Goal: Task Accomplishment & Management: Manage account settings

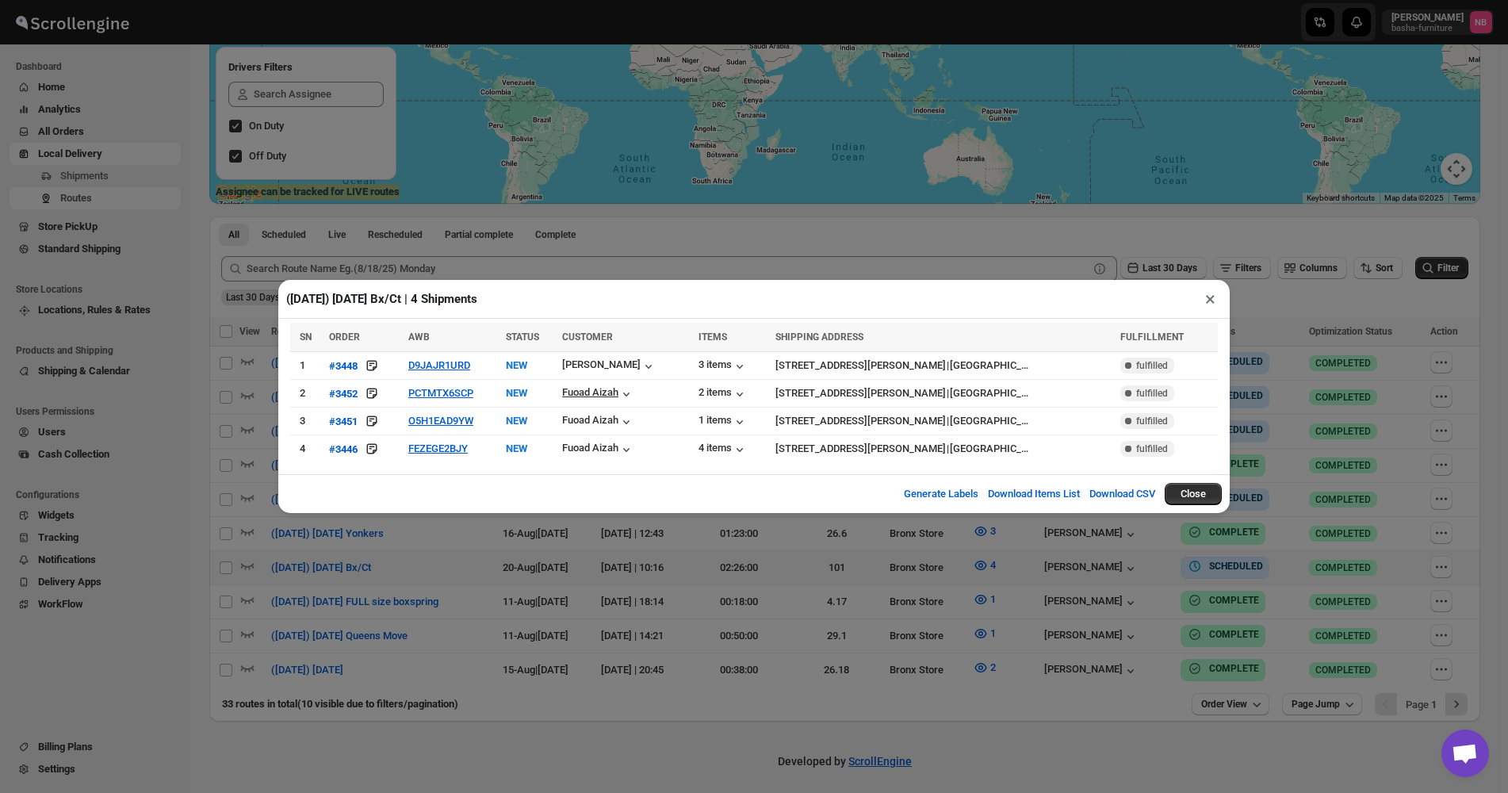
scroll to position [282, 0]
click at [808, 277] on div "([DATE]) [DATE] Bx/Ct | 4 Shipments × SN ORDER AWB STATUS CUSTOMER ITEMS SHIPPI…" at bounding box center [754, 396] width 1508 height 793
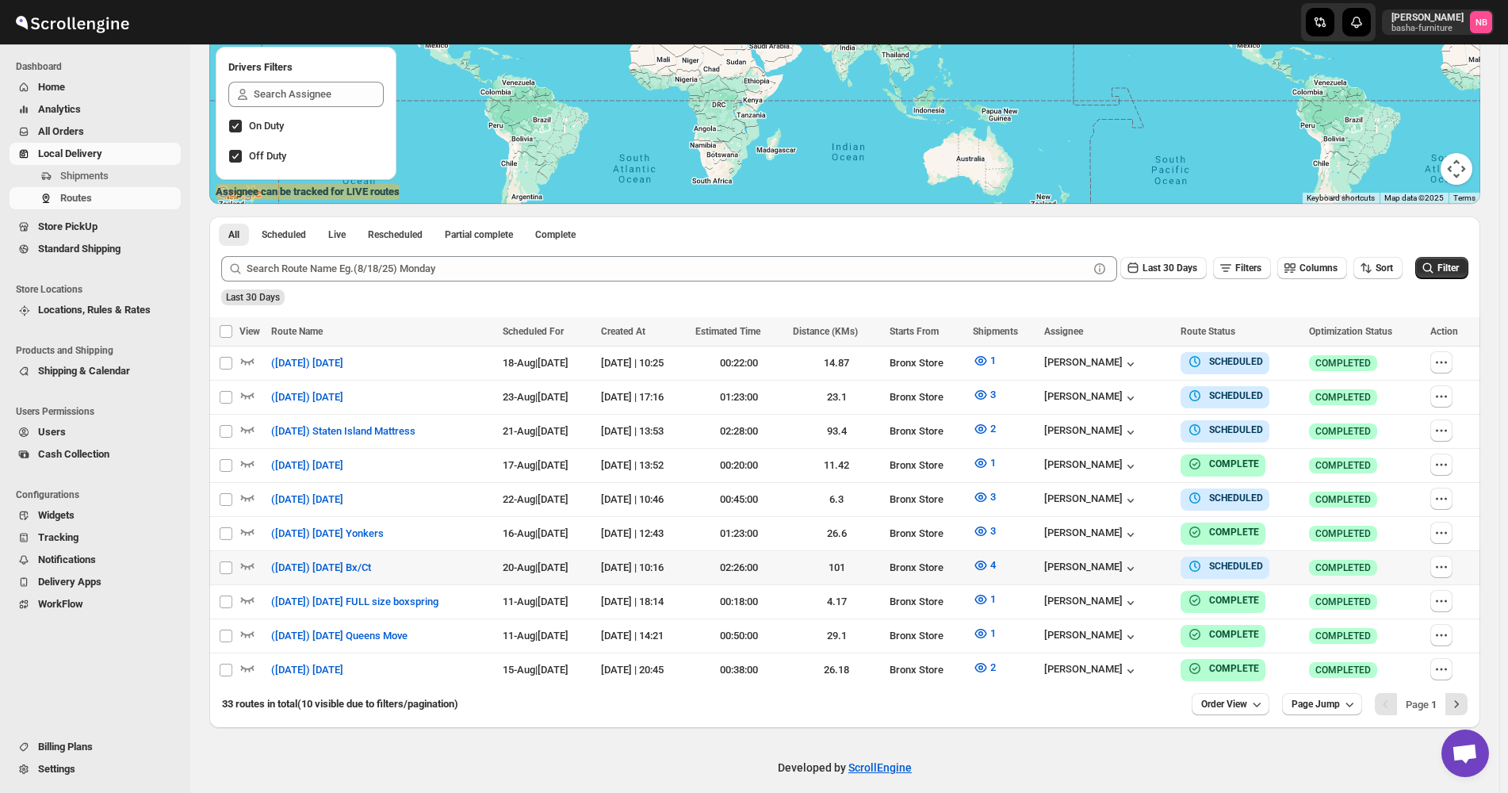
scroll to position [289, 0]
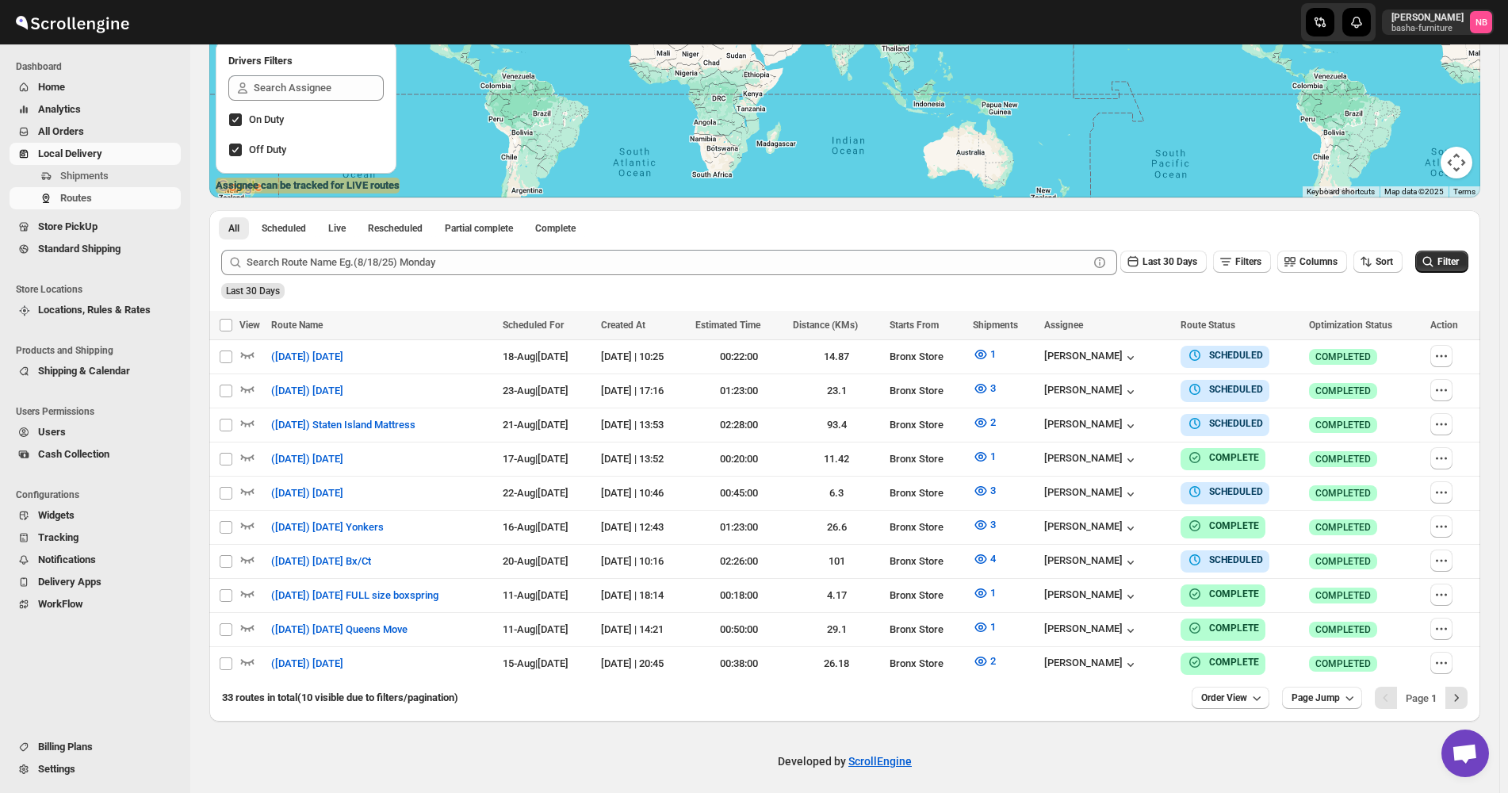
click at [1394, 274] on div "Last 30 Days Filters Columns Sort" at bounding box center [811, 262] width 1181 height 25
click at [1391, 277] on div "Last 30 Days" at bounding box center [843, 285] width 1250 height 27
click at [1387, 261] on span "Sort" at bounding box center [1383, 261] width 17 height 11
click at [1368, 354] on div "Due Date" at bounding box center [1359, 347] width 42 height 16
click at [1195, 269] on button "Last 30 Days" at bounding box center [1163, 262] width 86 height 22
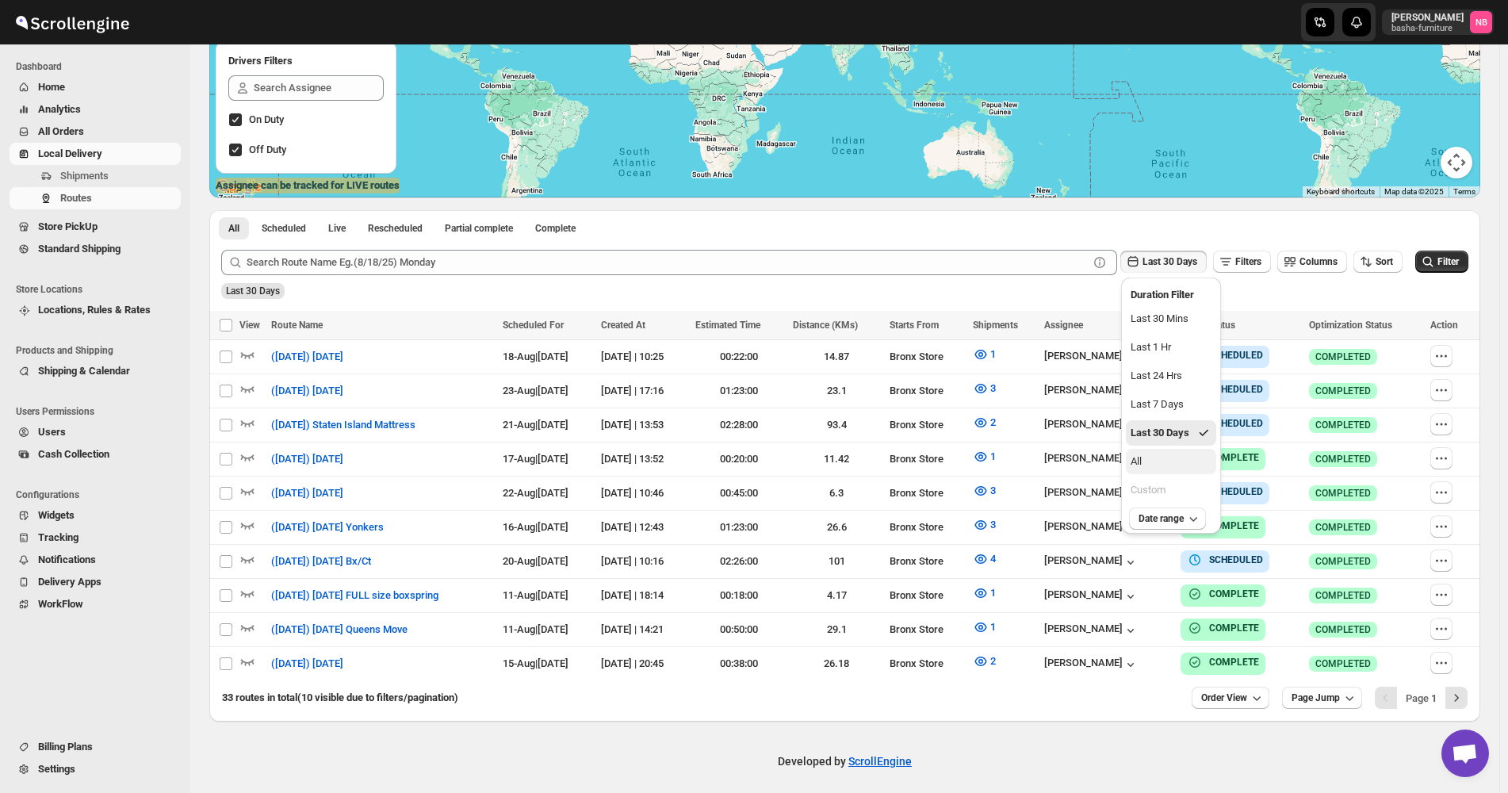
drag, startPoint x: 1173, startPoint y: 466, endPoint x: 1193, endPoint y: 461, distance: 21.3
click at [1173, 467] on button "All" at bounding box center [1171, 461] width 90 height 25
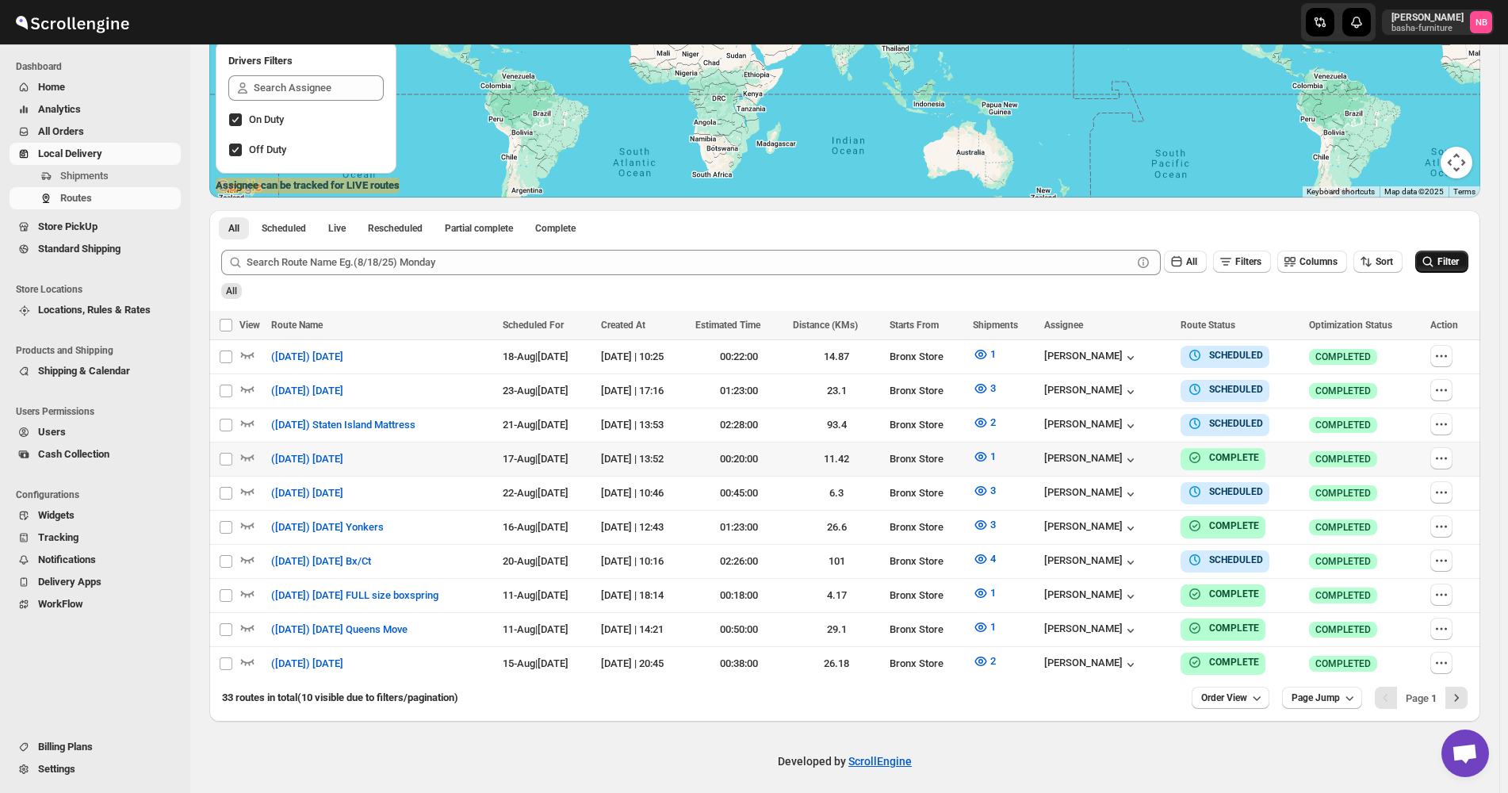
click at [1468, 255] on button "Filter" at bounding box center [1441, 262] width 53 height 22
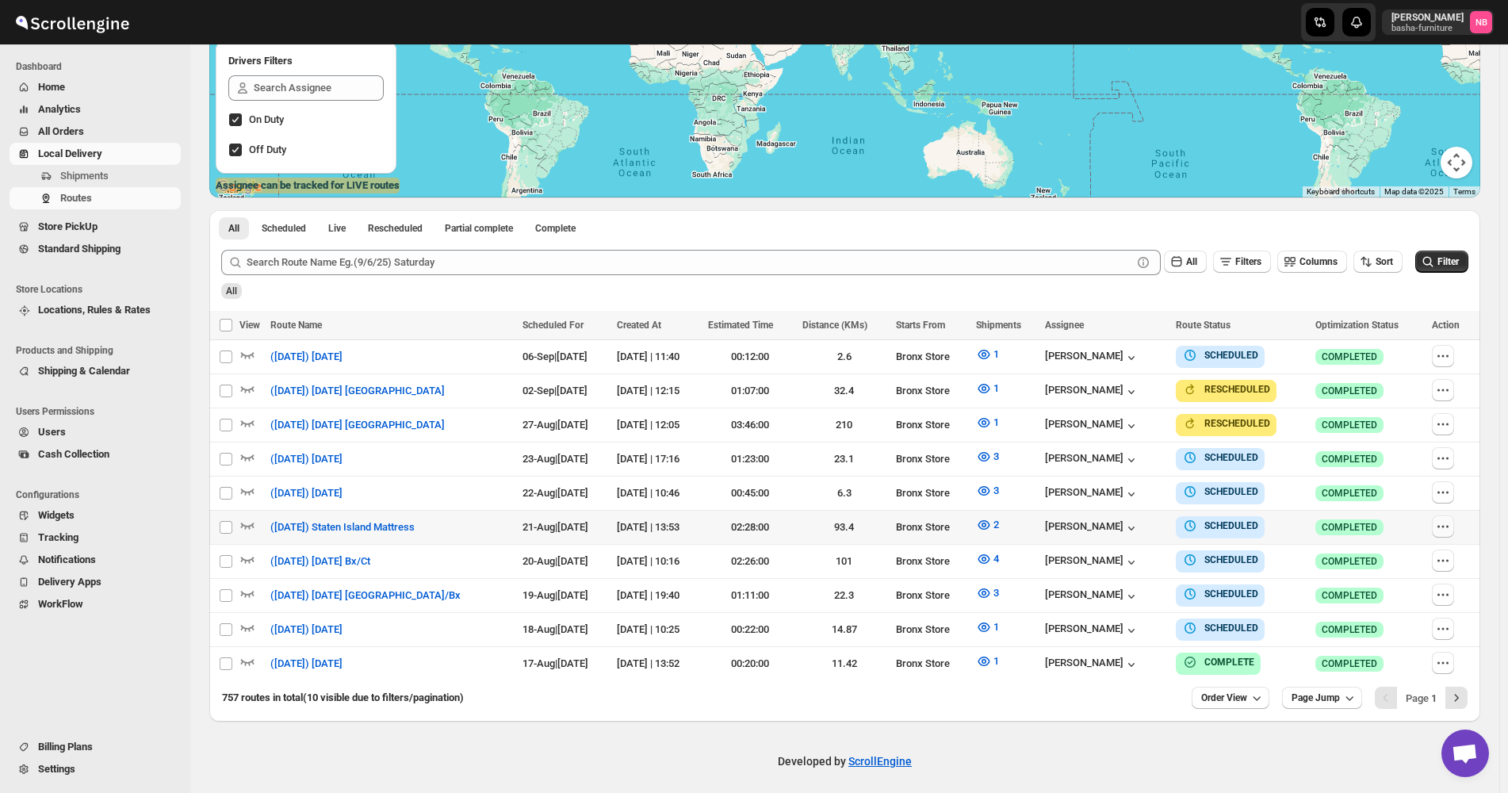
click at [1451, 522] on icon "button" at bounding box center [1443, 526] width 16 height 16
checkbox input "true"
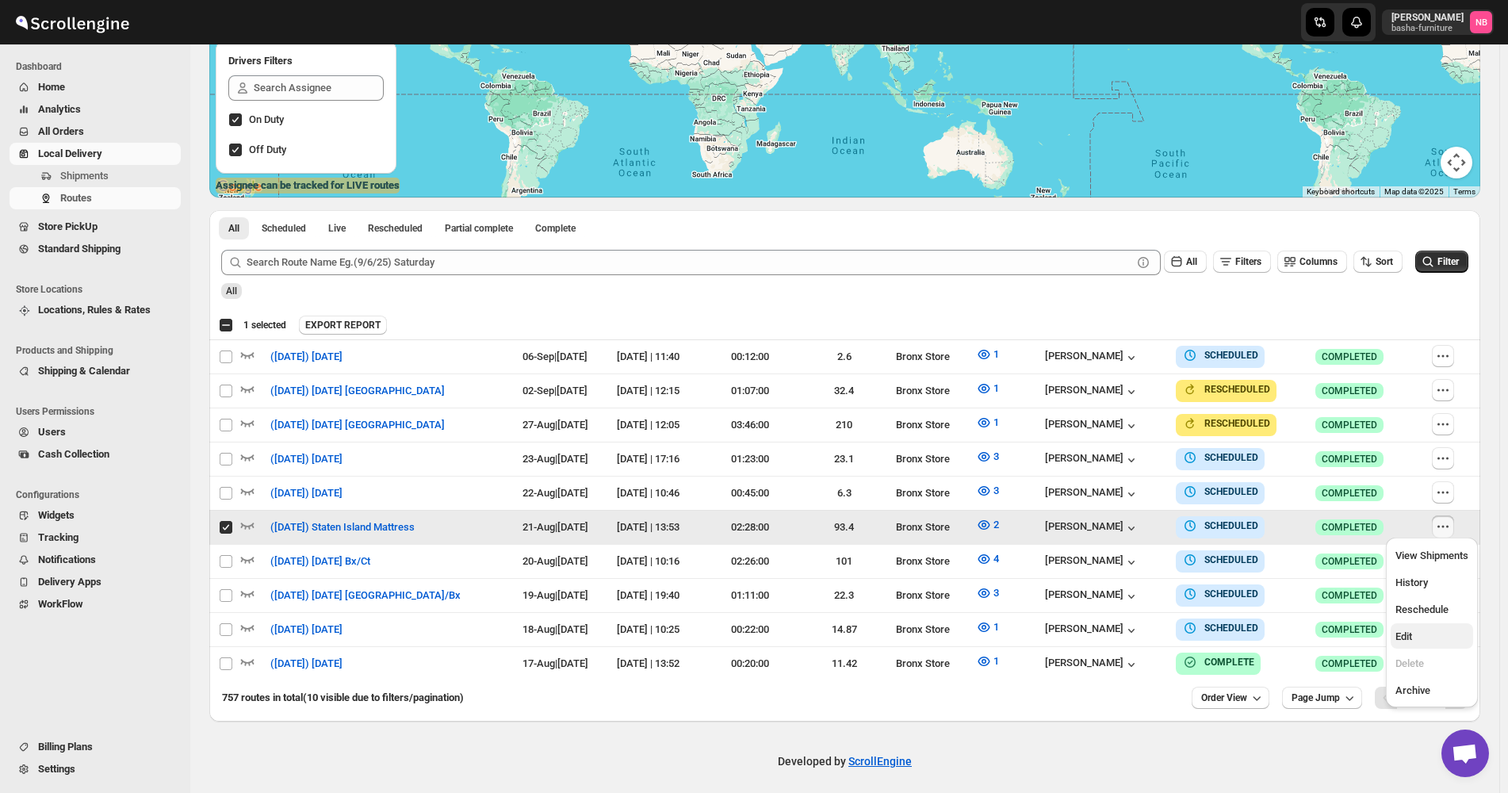
click at [1414, 632] on span "Edit" at bounding box center [1431, 637] width 73 height 16
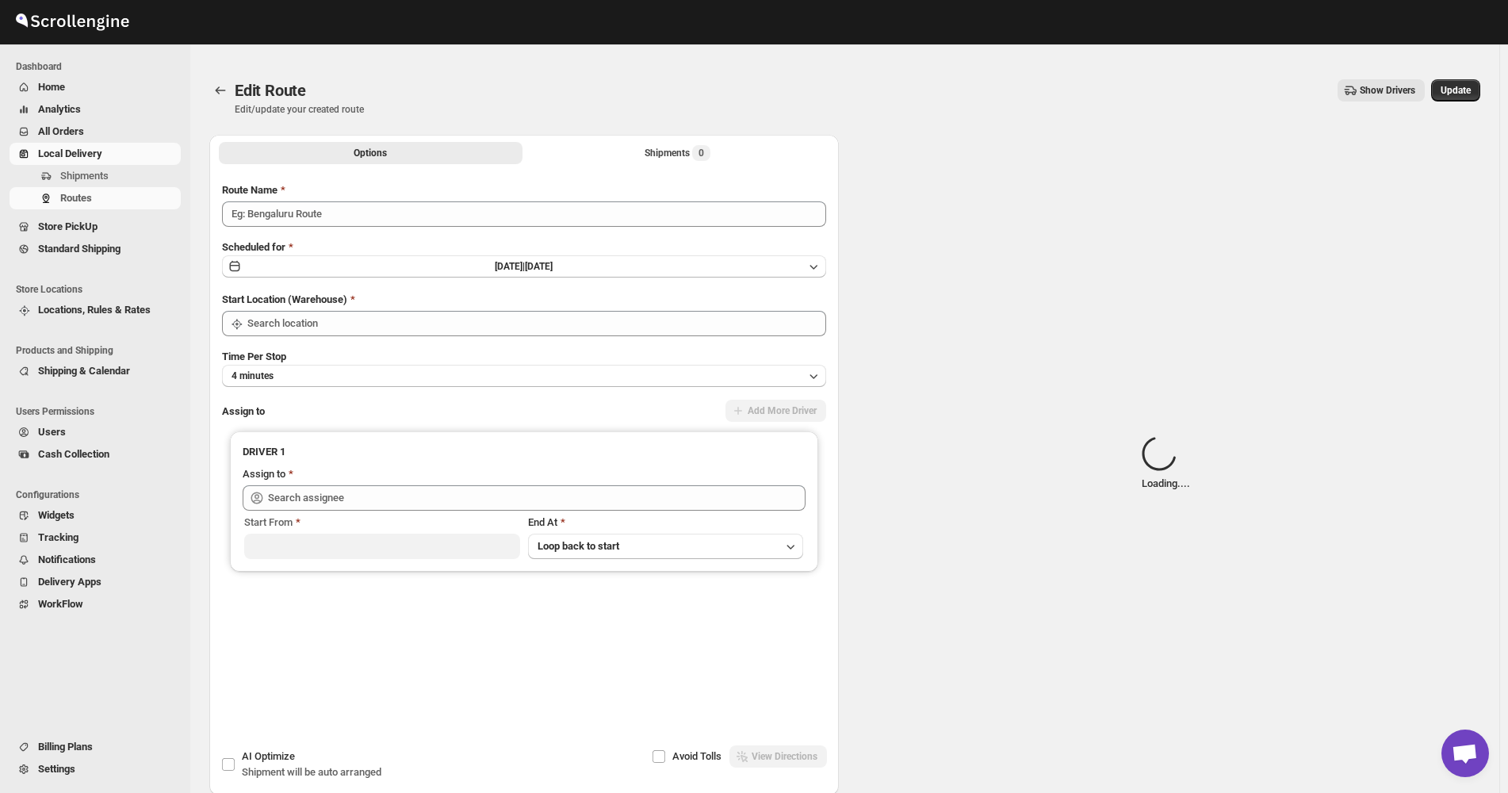
type input "([DATE]) Staten Island Mattress"
type input "Bronx Store"
type input "[PERSON_NAME] ([EMAIL_ADDRESS][DOMAIN_NAME])"
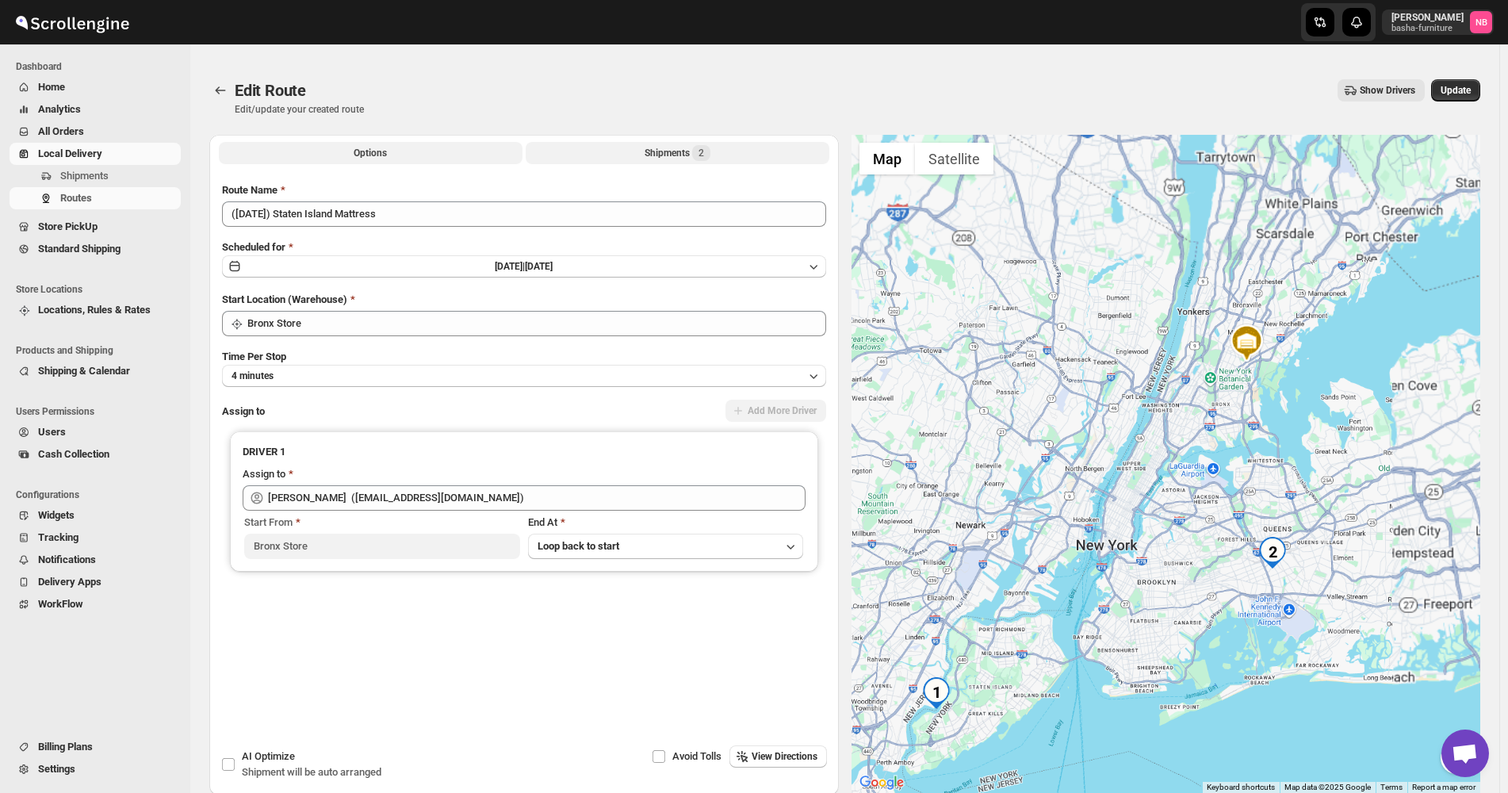
click at [660, 154] on div "Shipments 2" at bounding box center [678, 153] width 66 height 16
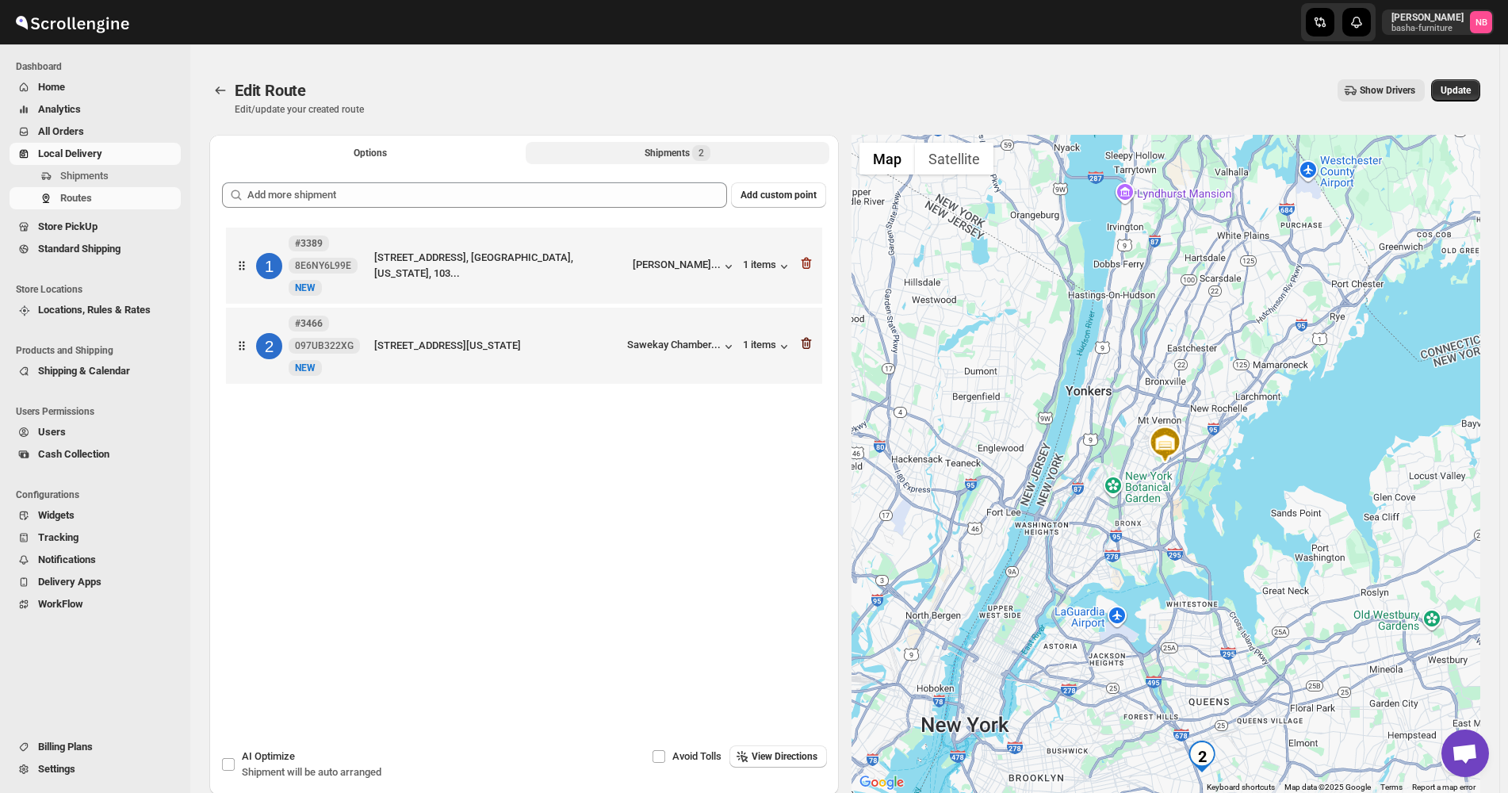
click at [814, 346] on icon "button" at bounding box center [806, 343] width 16 height 16
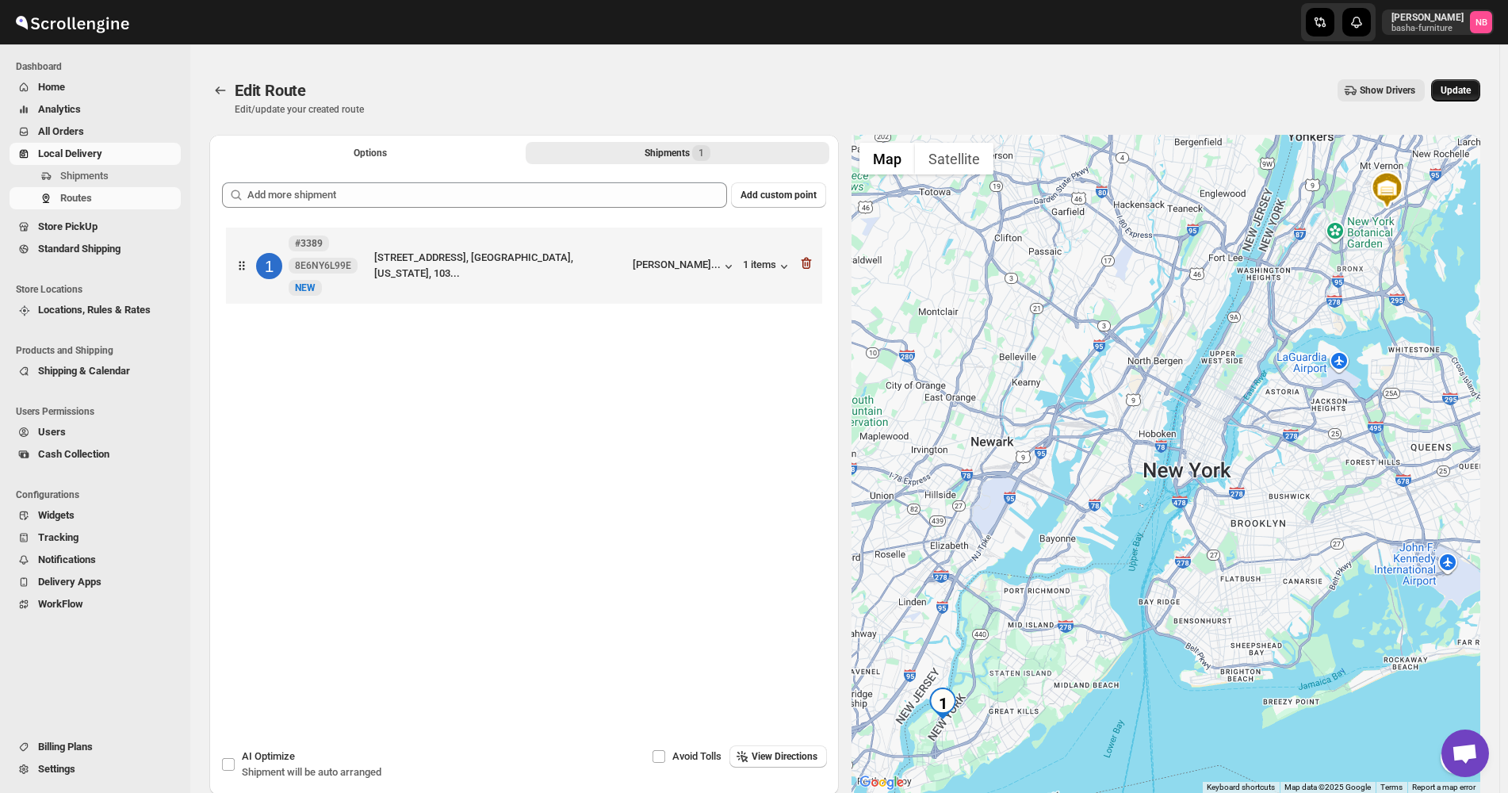
click at [1451, 98] on button "Update" at bounding box center [1455, 90] width 49 height 22
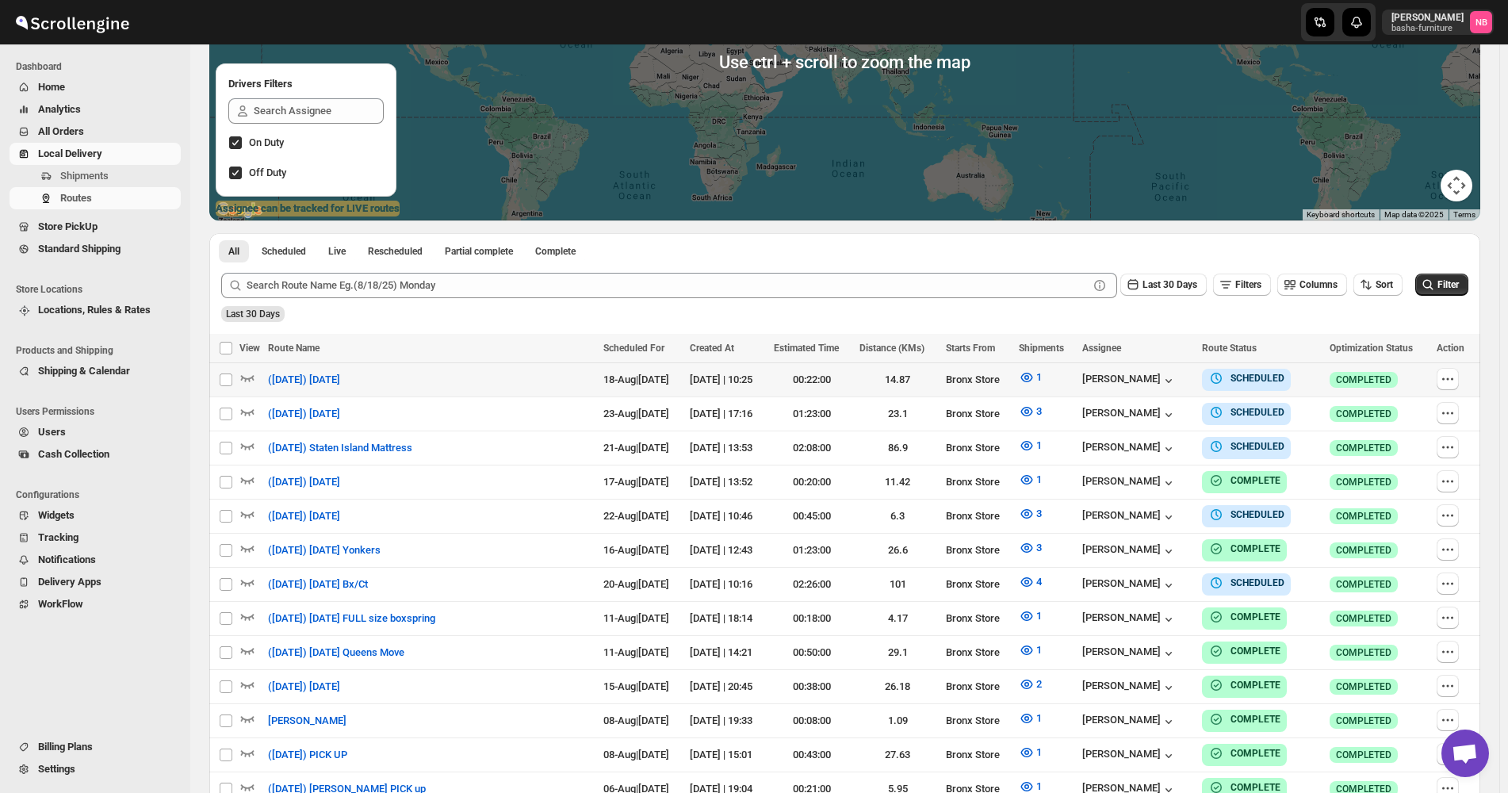
scroll to position [317, 0]
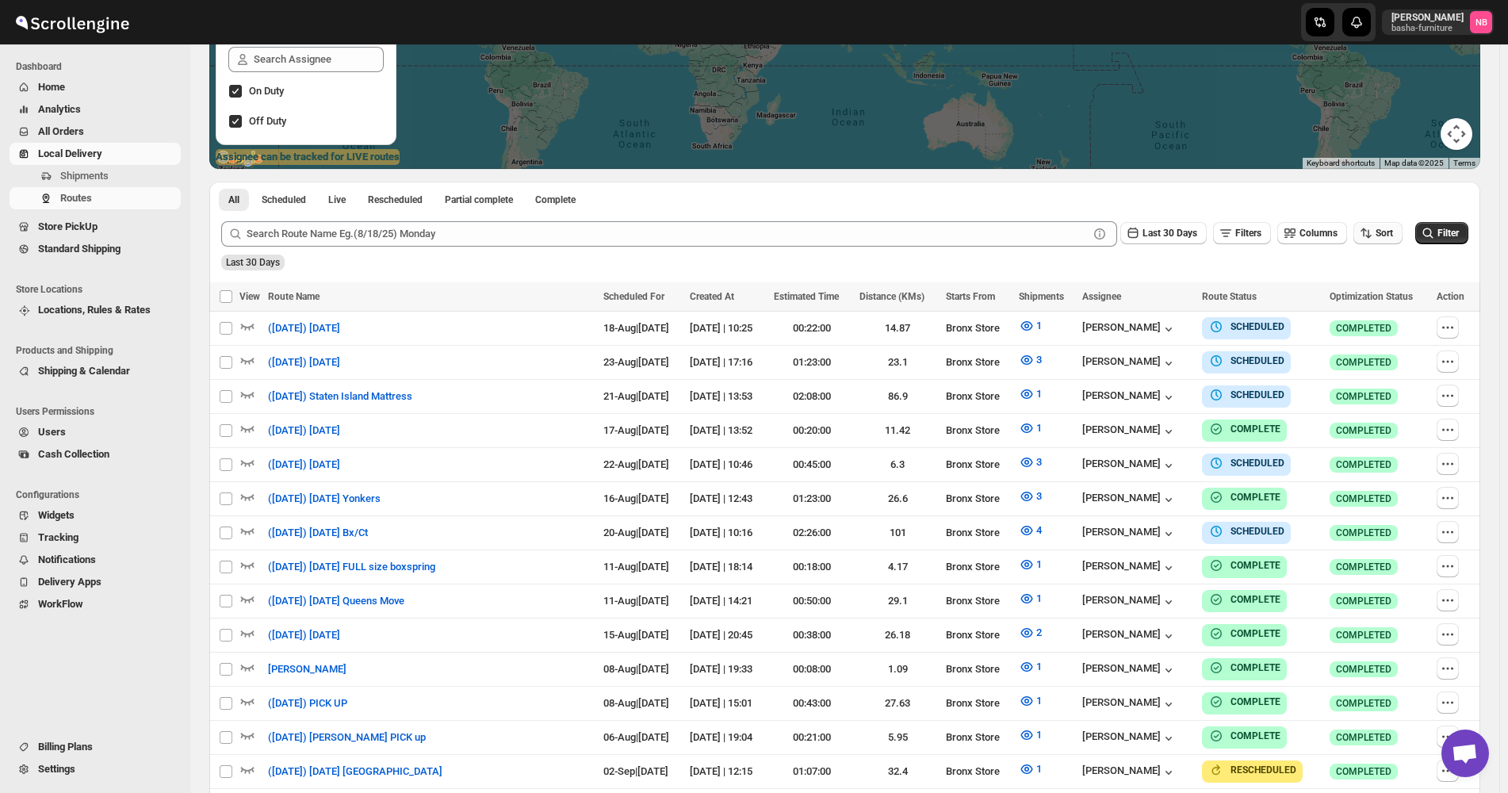
click at [1393, 238] on span "Sort" at bounding box center [1383, 233] width 17 height 11
click at [1371, 315] on div "Due Date" at bounding box center [1359, 319] width 42 height 16
click at [1176, 235] on span "Last 30 Days" at bounding box center [1169, 233] width 55 height 11
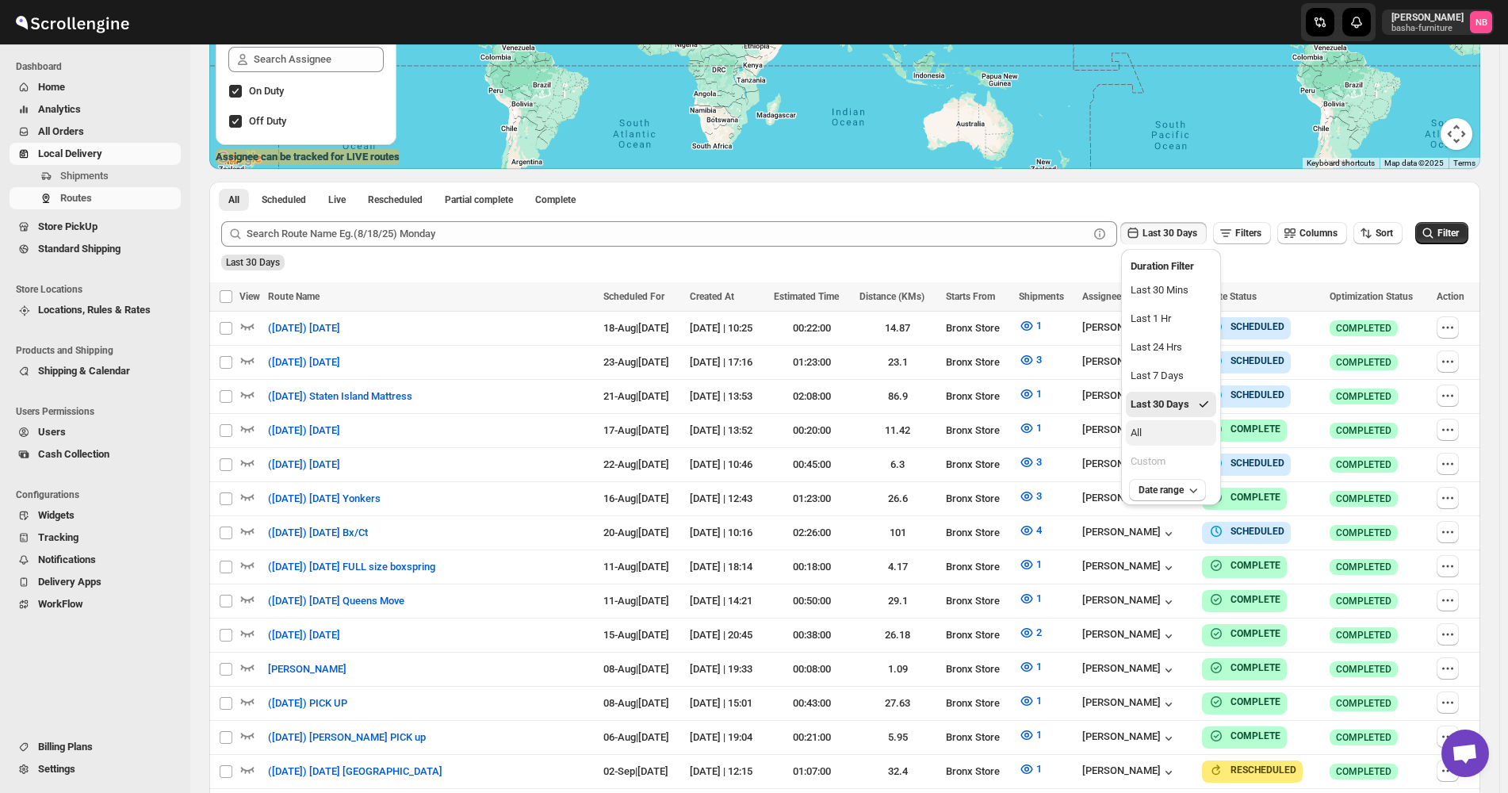
click at [1158, 439] on button "All" at bounding box center [1171, 432] width 90 height 25
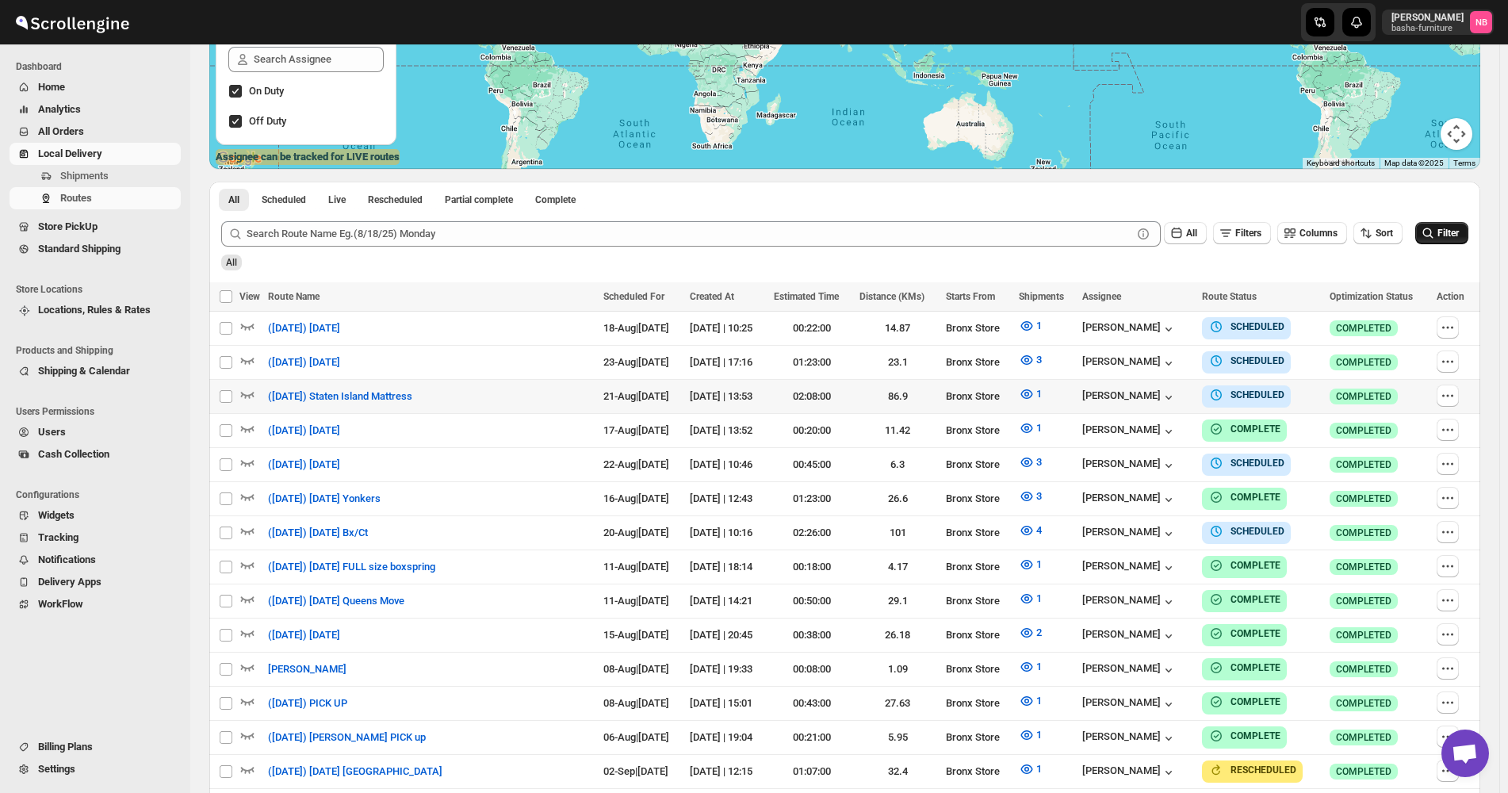
click at [1432, 225] on button "Filter" at bounding box center [1441, 233] width 53 height 22
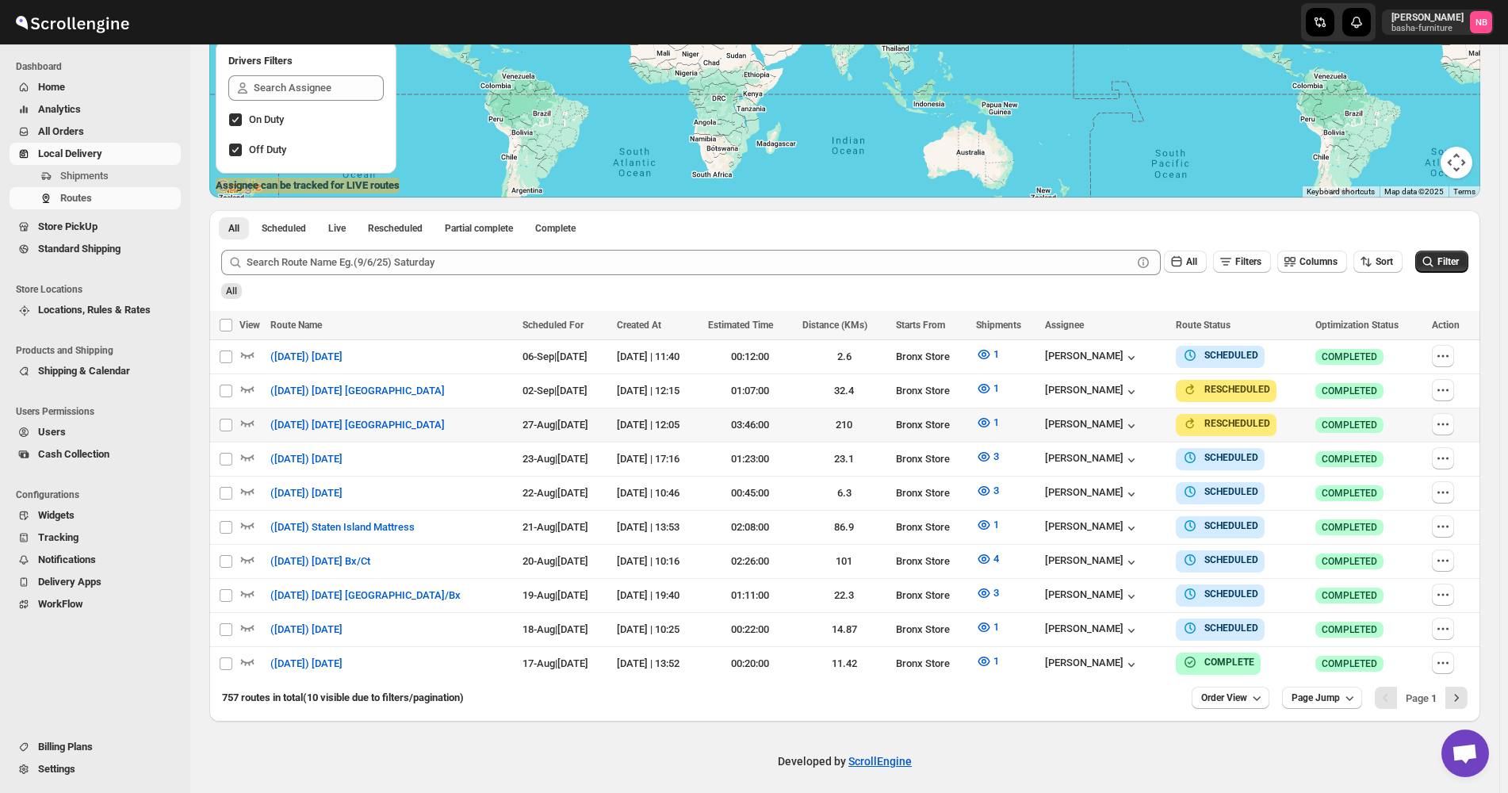
scroll to position [0, 0]
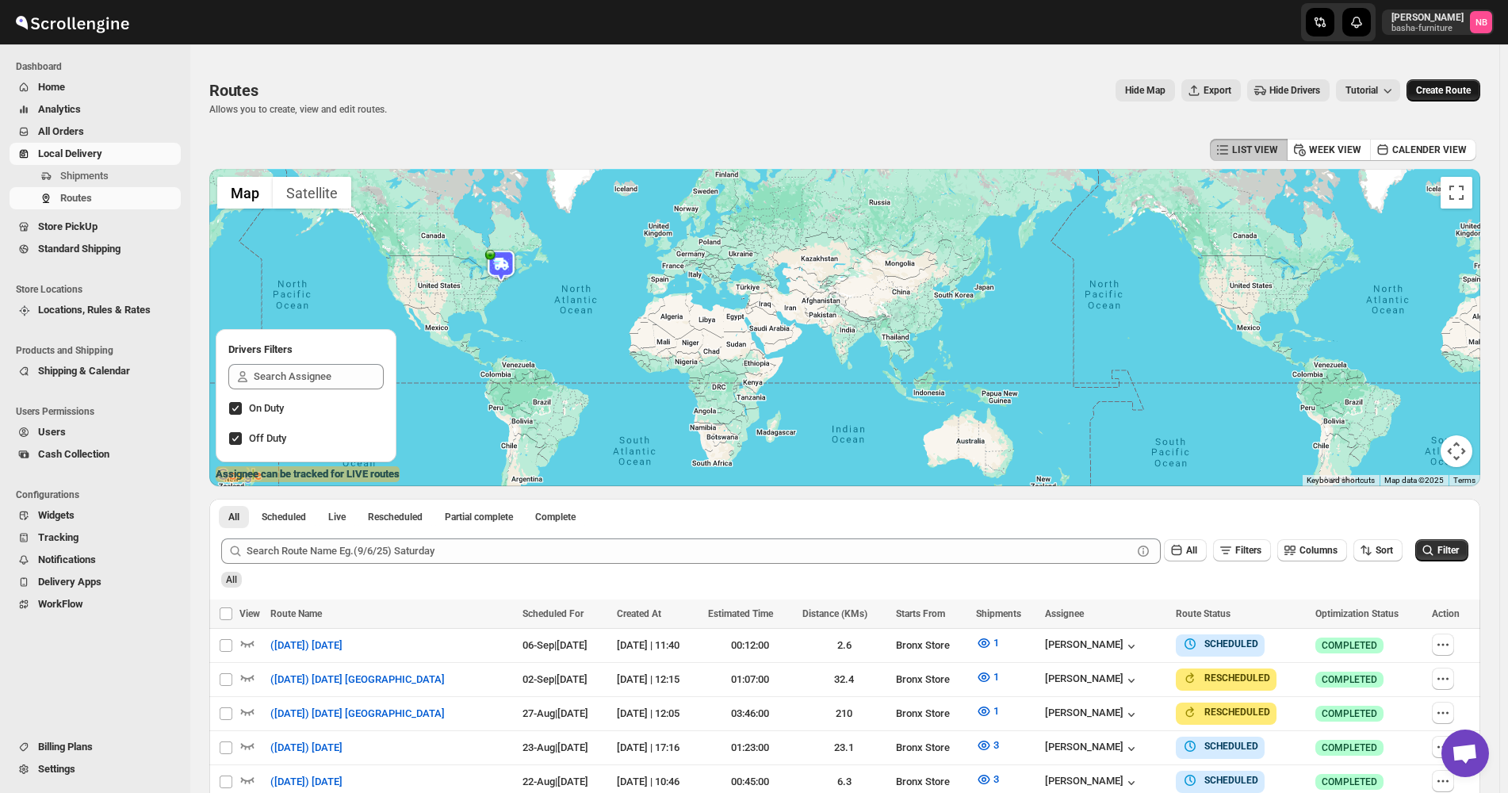
click at [1451, 95] on span "Create Route" at bounding box center [1443, 90] width 55 height 13
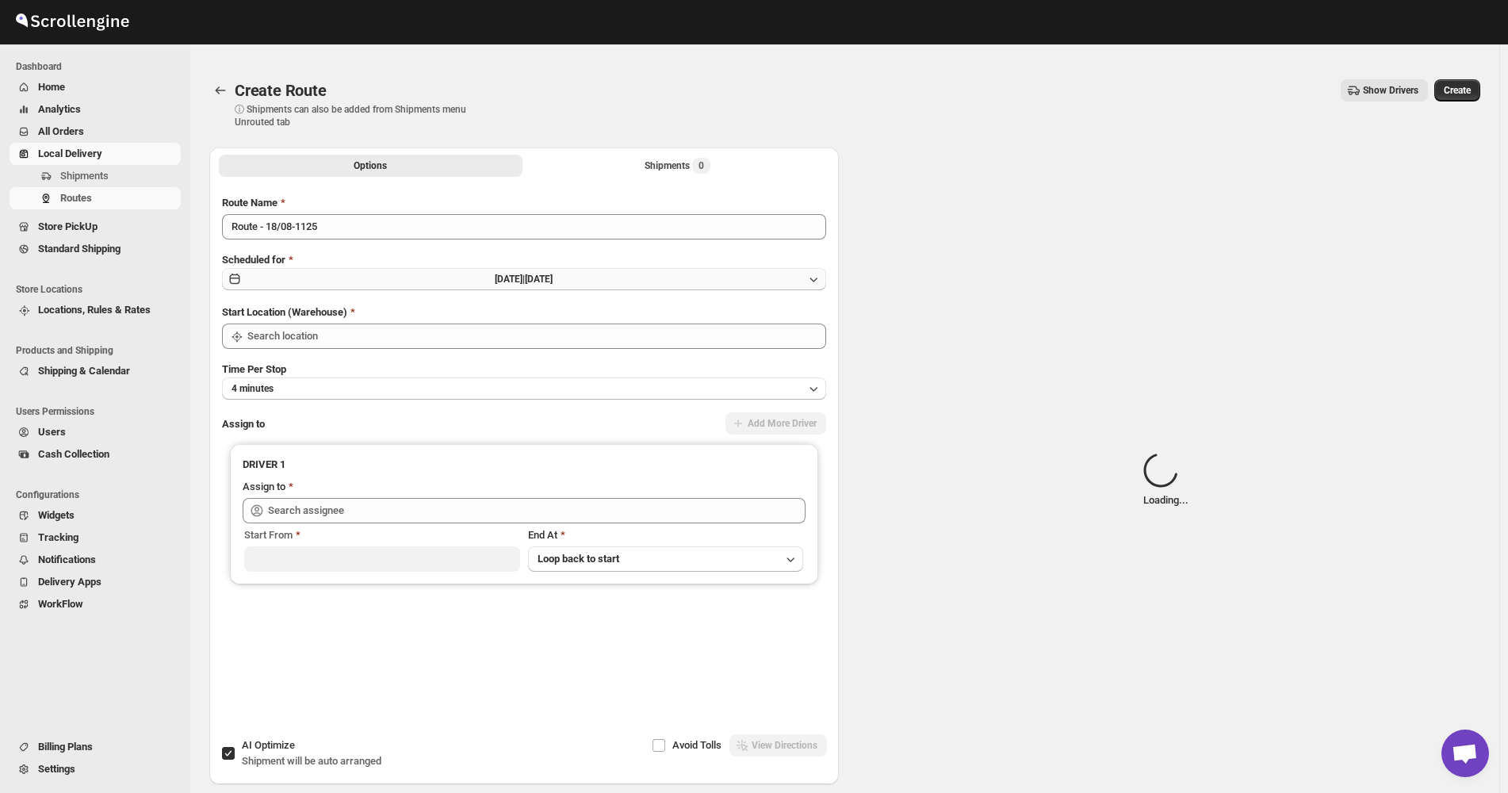
type input "Not Available"
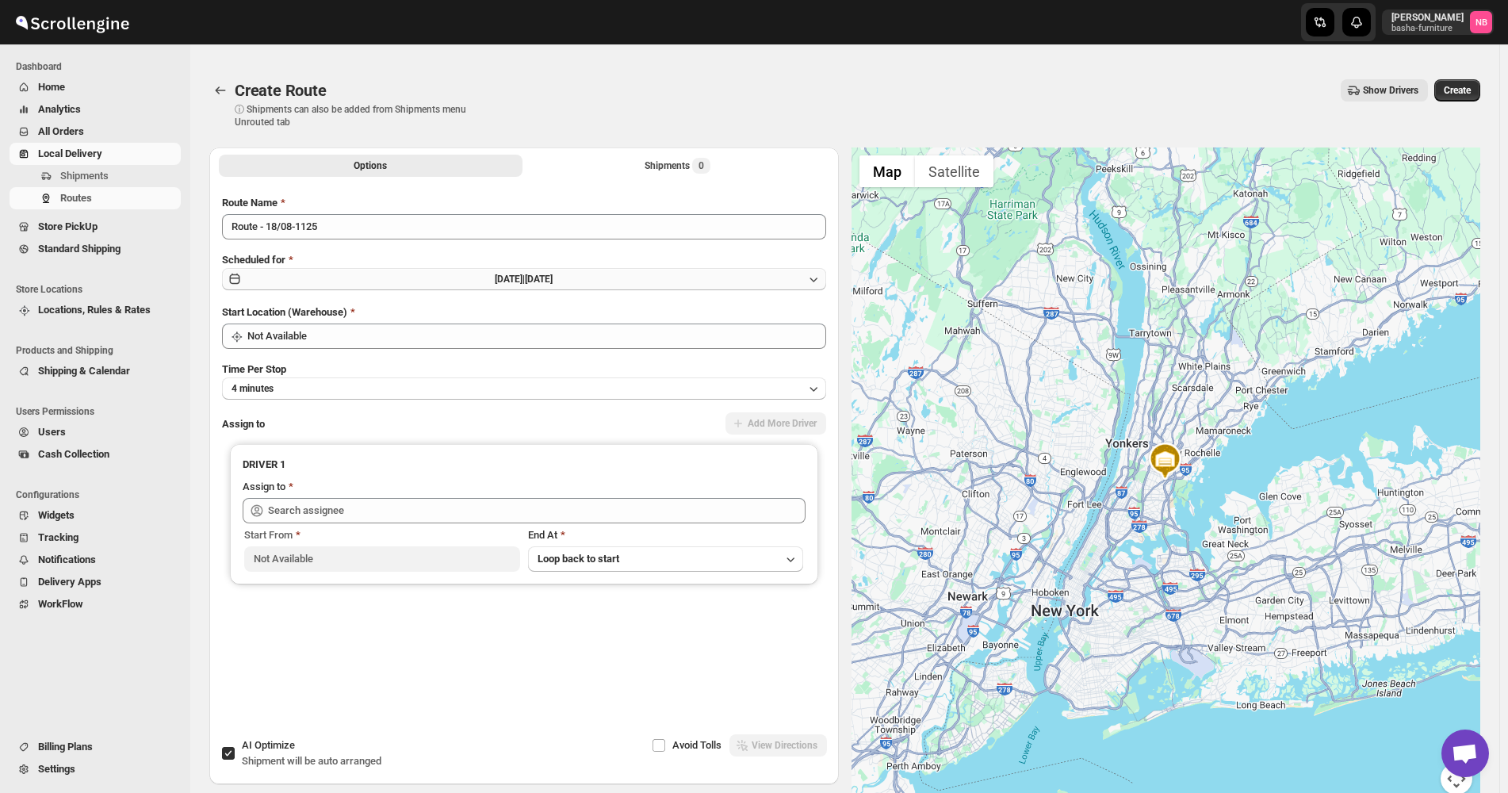
click at [736, 274] on button "[DATE] | [DATE]" at bounding box center [524, 279] width 604 height 22
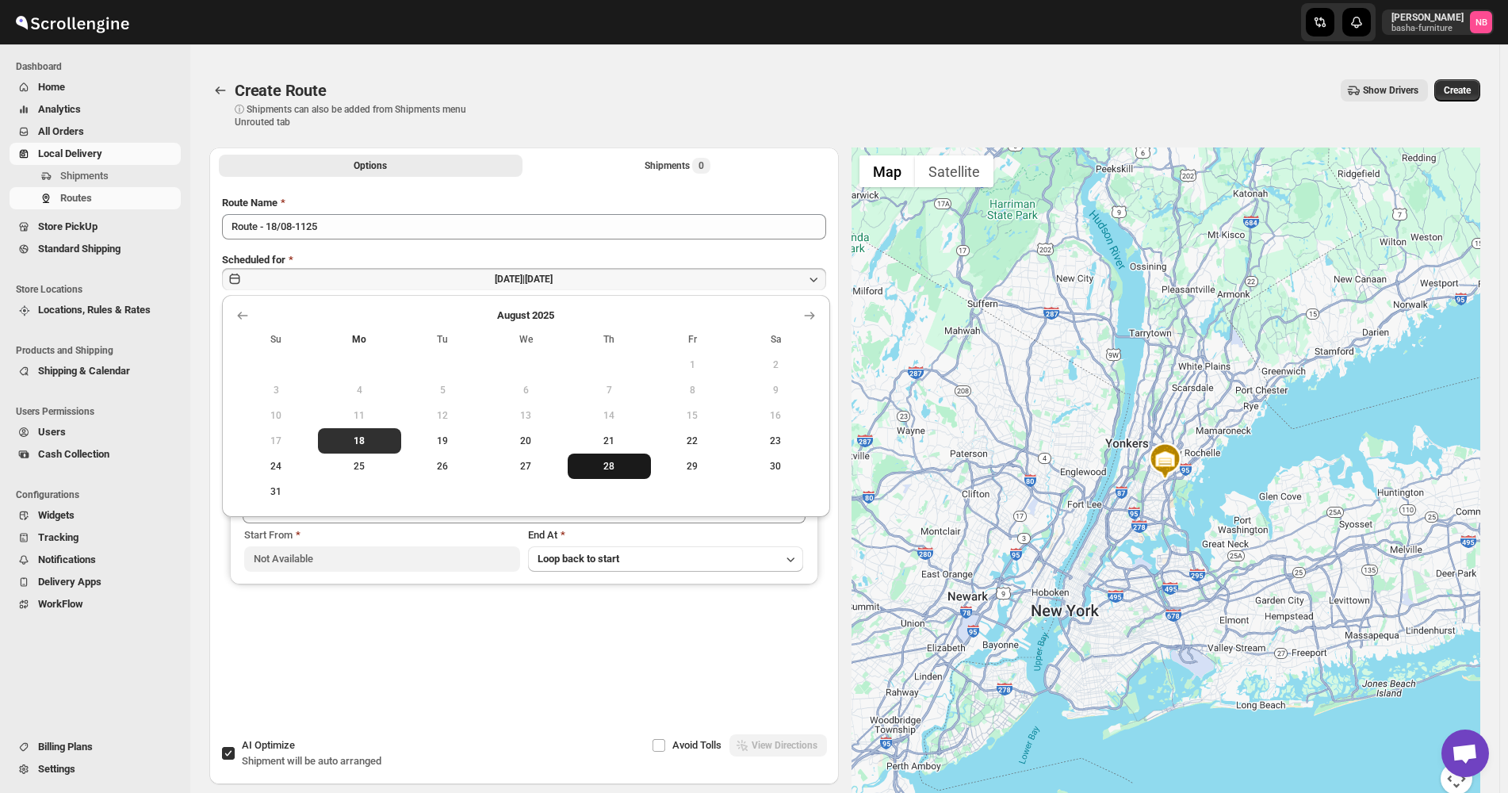
click at [590, 469] on span "28" at bounding box center [609, 466] width 71 height 13
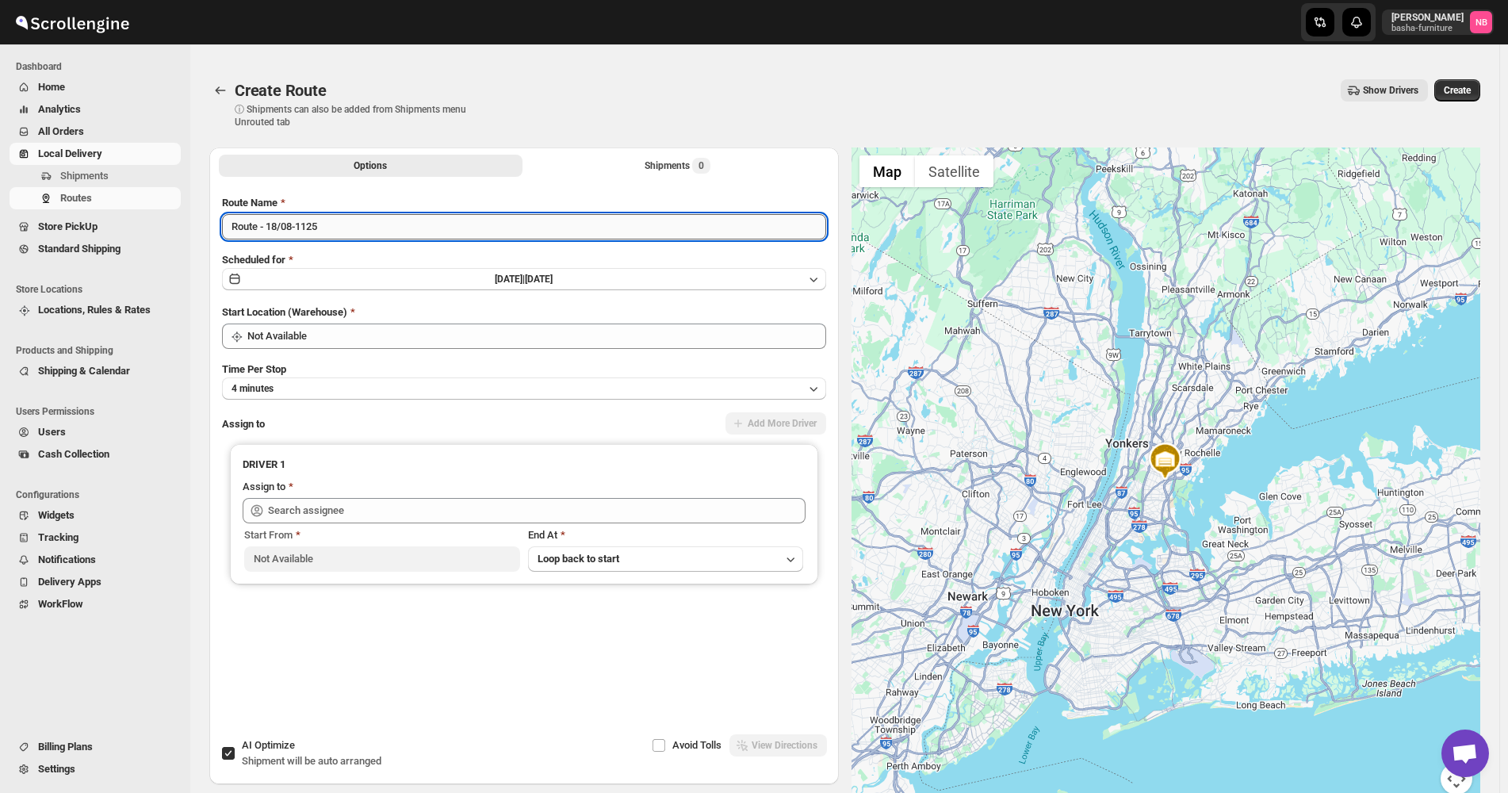
click at [462, 216] on input "Route - 18/08-1125" at bounding box center [524, 226] width 604 height 25
type input "([DATE]) [DATE] [GEOGRAPHIC_DATA]"
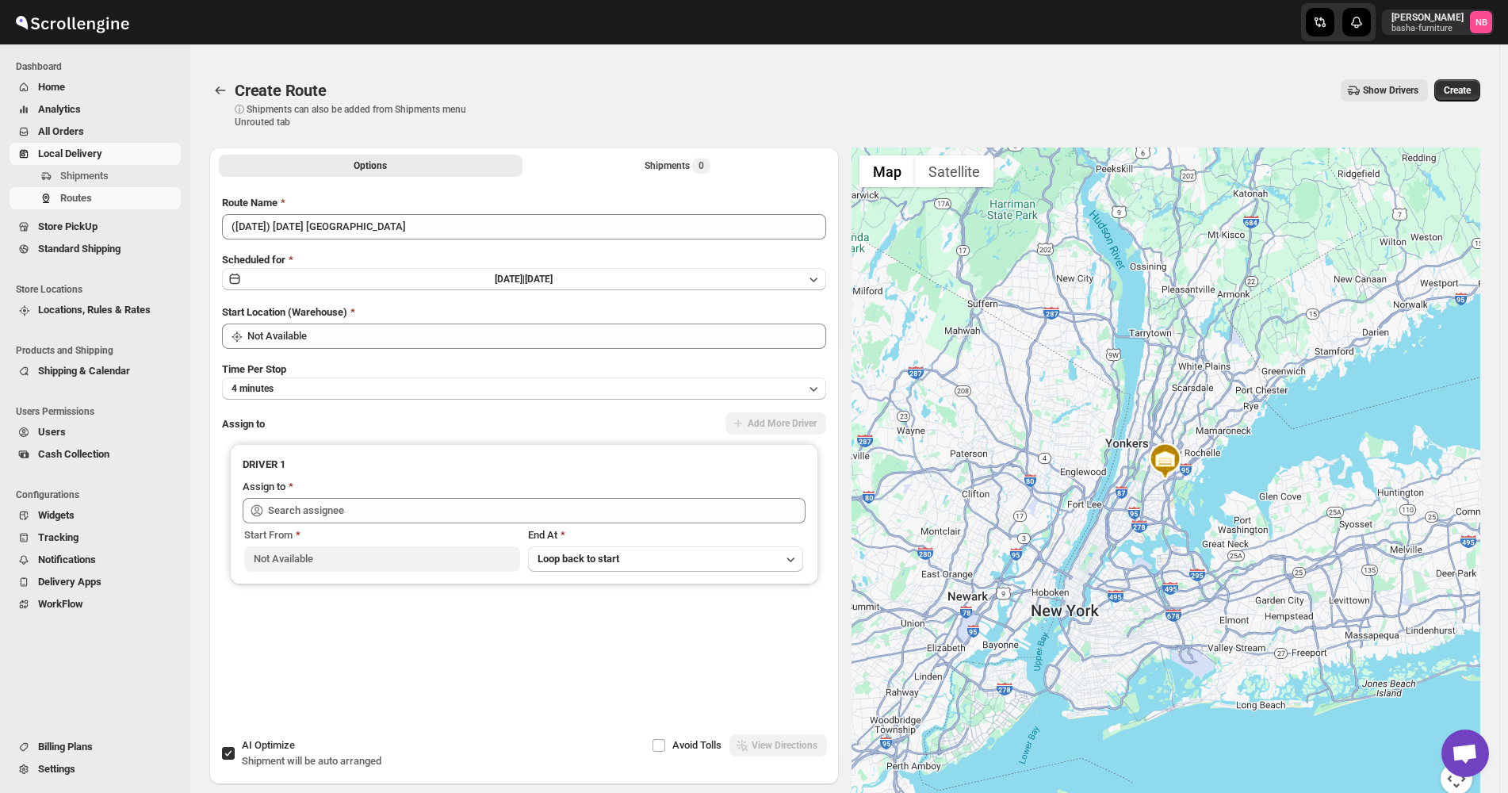
click at [372, 348] on div "Route Name ([DATE]) [DATE] [GEOGRAPHIC_DATA] Scheduled for [DATE] | [DATE] Star…" at bounding box center [524, 446] width 604 height 503
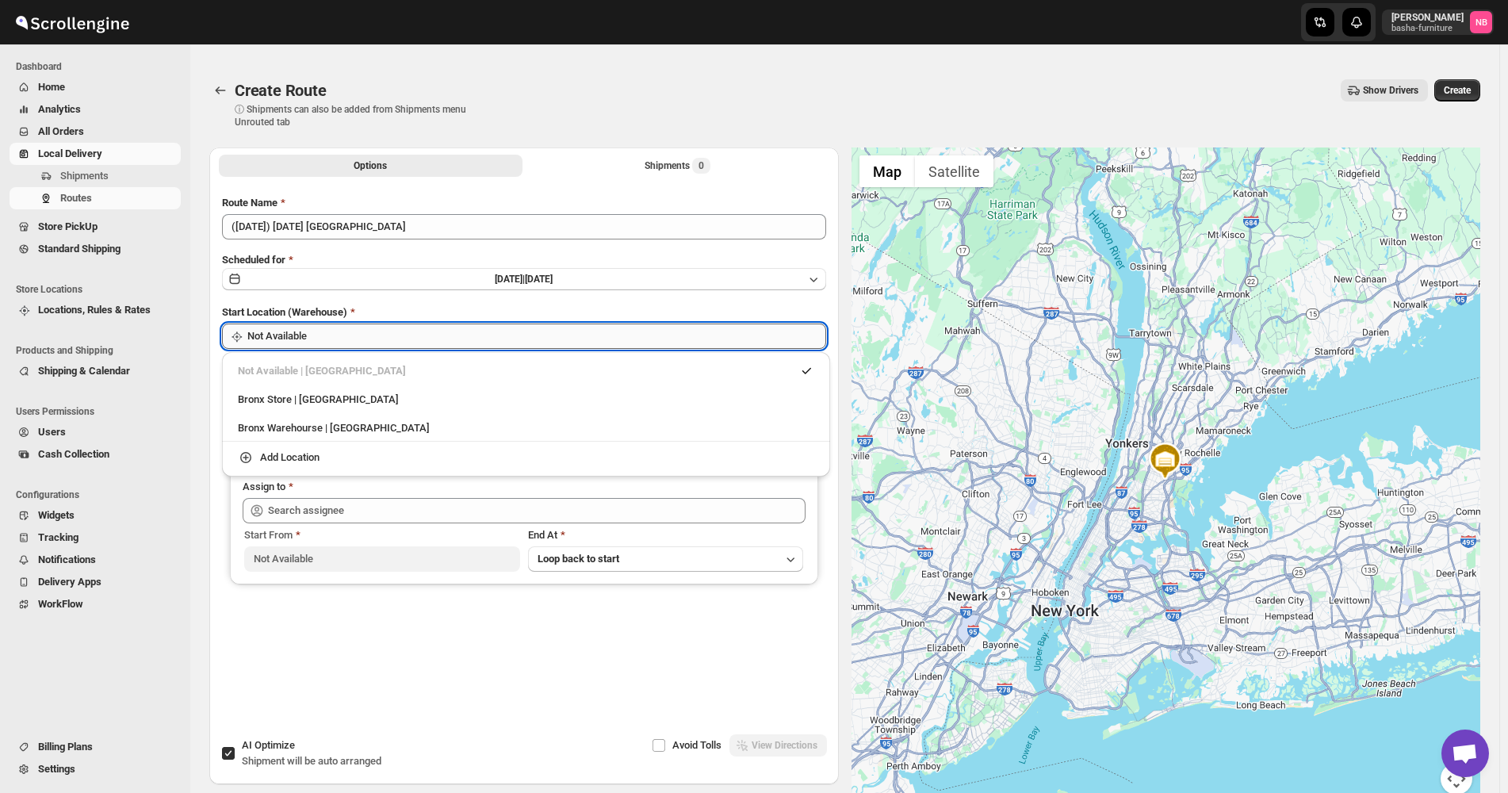
click at [370, 333] on input "Not Available" at bounding box center [536, 335] width 579 height 25
click at [346, 407] on div "Bronx Store | [GEOGRAPHIC_DATA]" at bounding box center [525, 399] width 595 height 25
type input "Bronx Store"
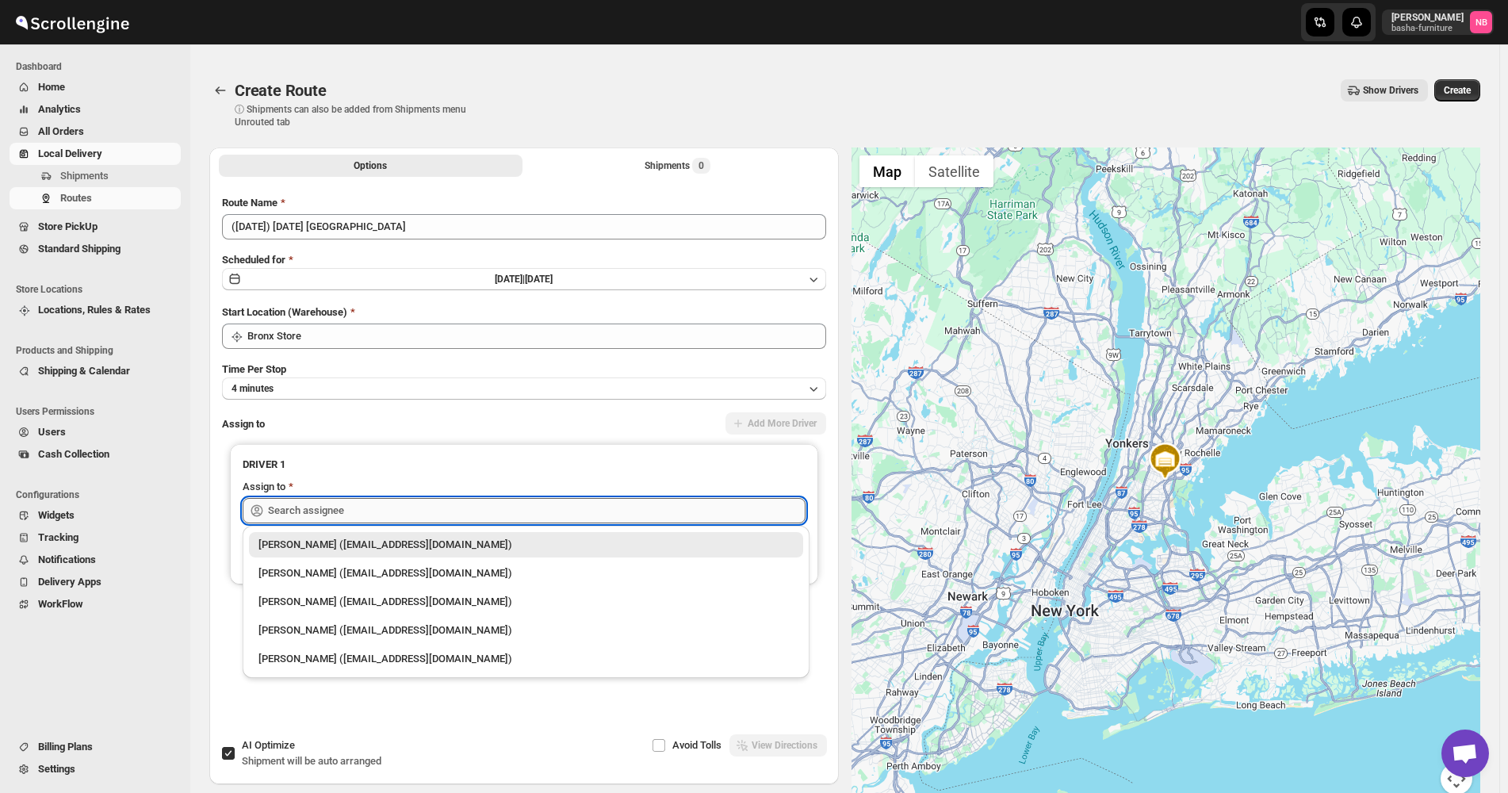
click at [363, 507] on input "text" at bounding box center [536, 510] width 537 height 25
click at [363, 563] on div "[PERSON_NAME] ([EMAIL_ADDRESS][DOMAIN_NAME])" at bounding box center [526, 572] width 554 height 25
type input "[PERSON_NAME] ([EMAIL_ADDRESS][DOMAIN_NAME])"
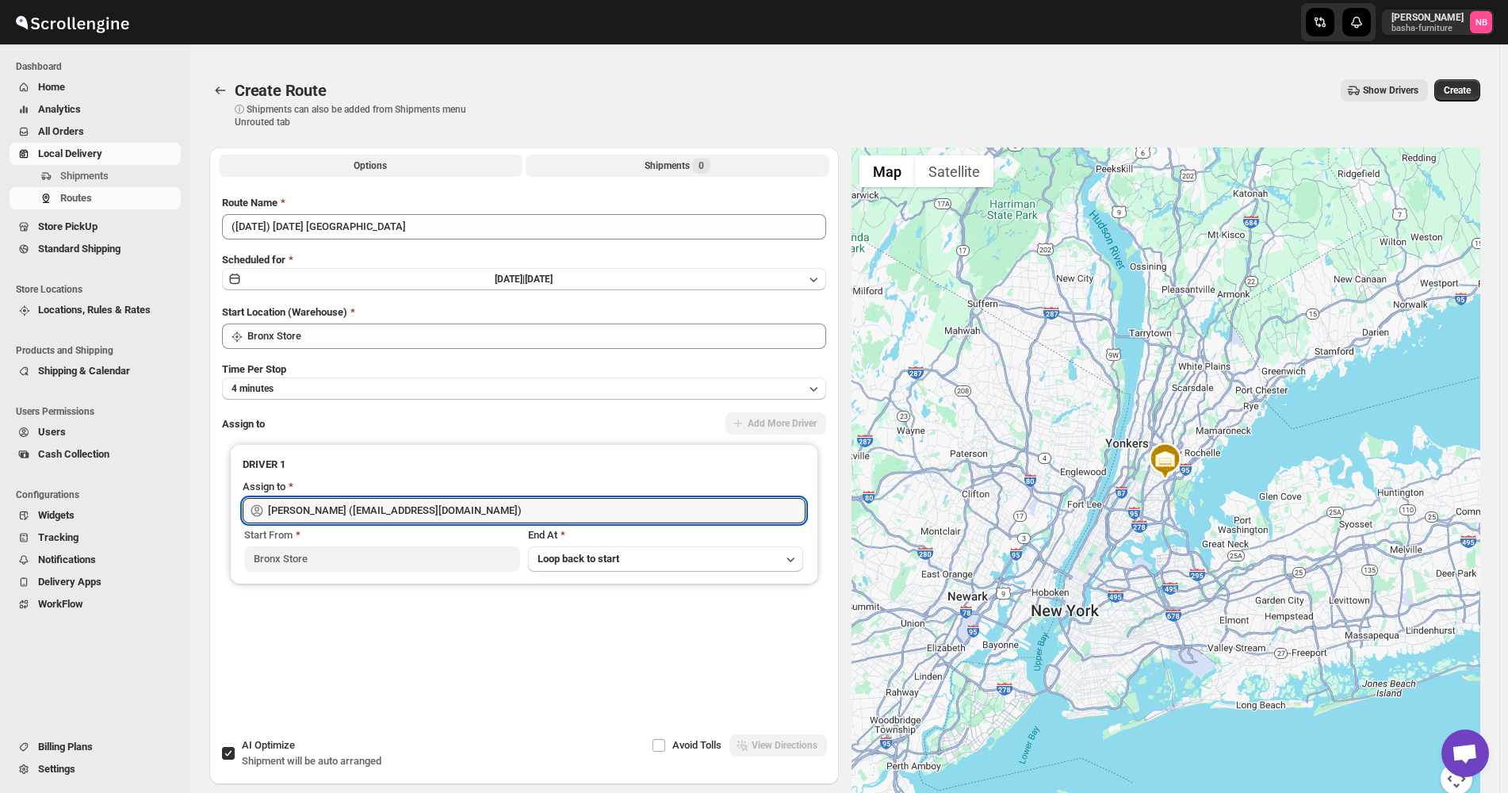
click at [623, 164] on button "Shipments 0" at bounding box center [678, 166] width 304 height 22
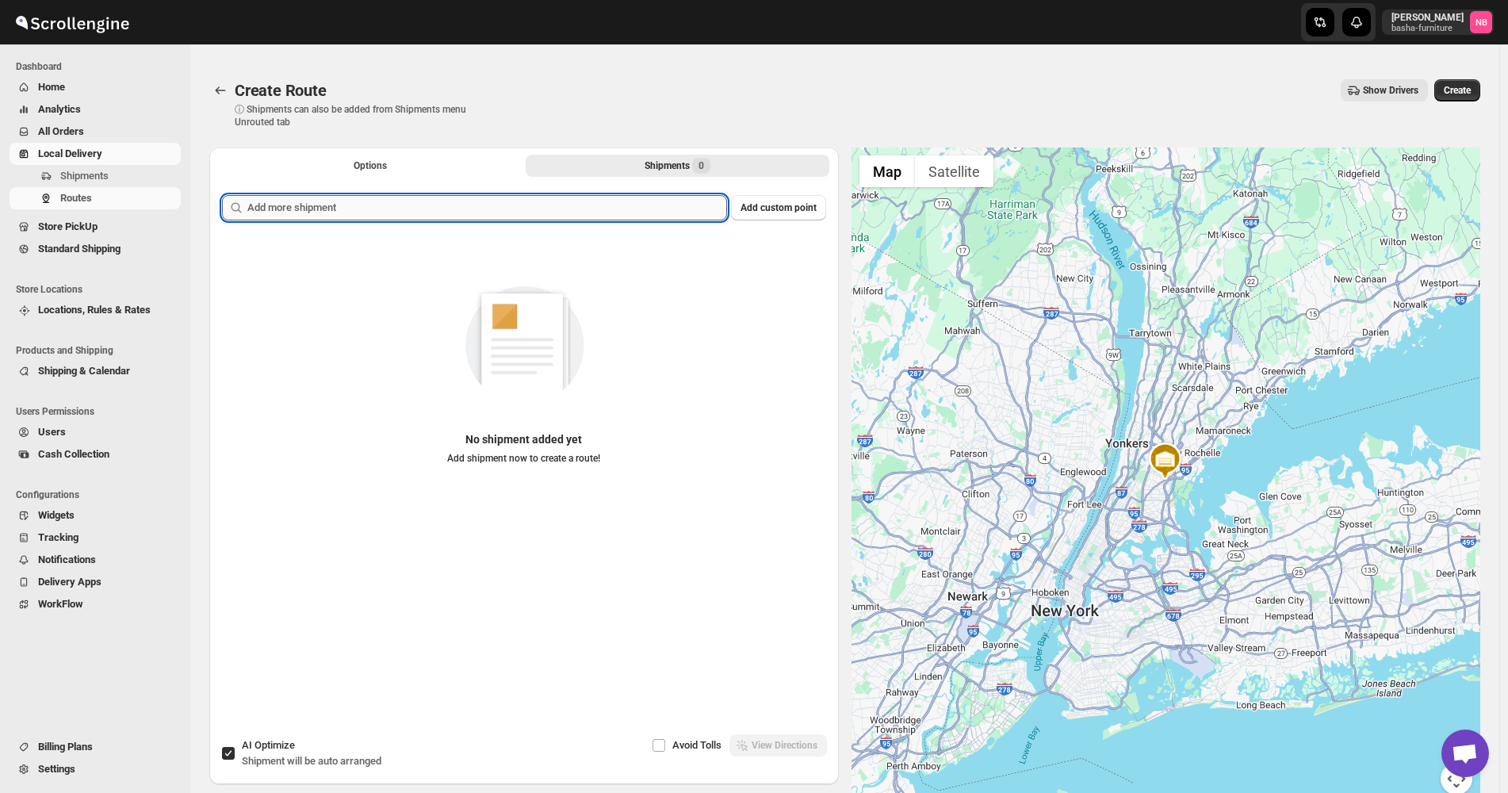
click at [603, 211] on input "text" at bounding box center [487, 207] width 480 height 25
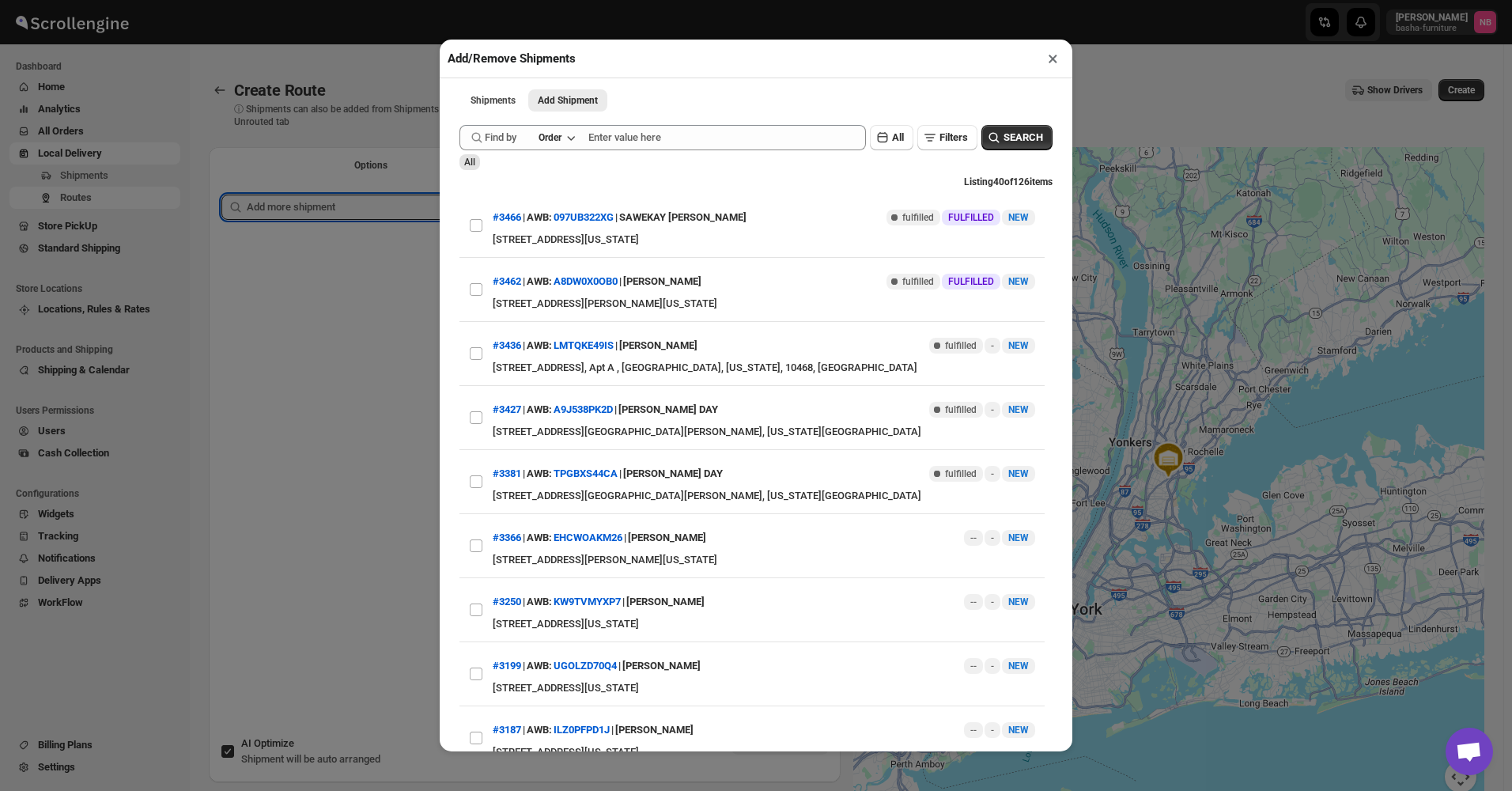
click at [103, 135] on div "Add/Remove Shipments × Shipments Add Shipment More views Shipments Add Shipment…" at bounding box center [756, 395] width 1512 height 791
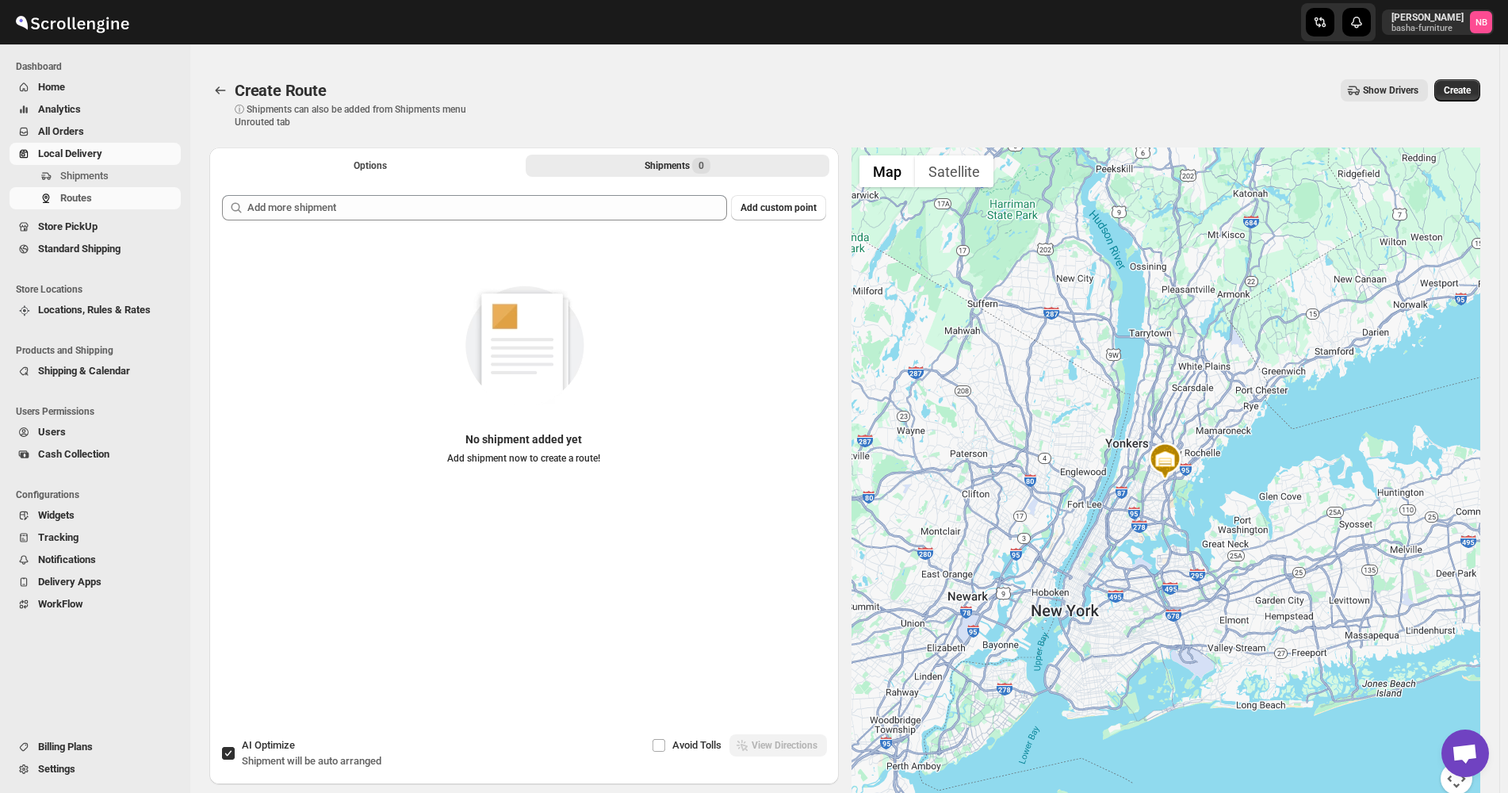
click at [103, 135] on span "All Orders" at bounding box center [108, 132] width 140 height 16
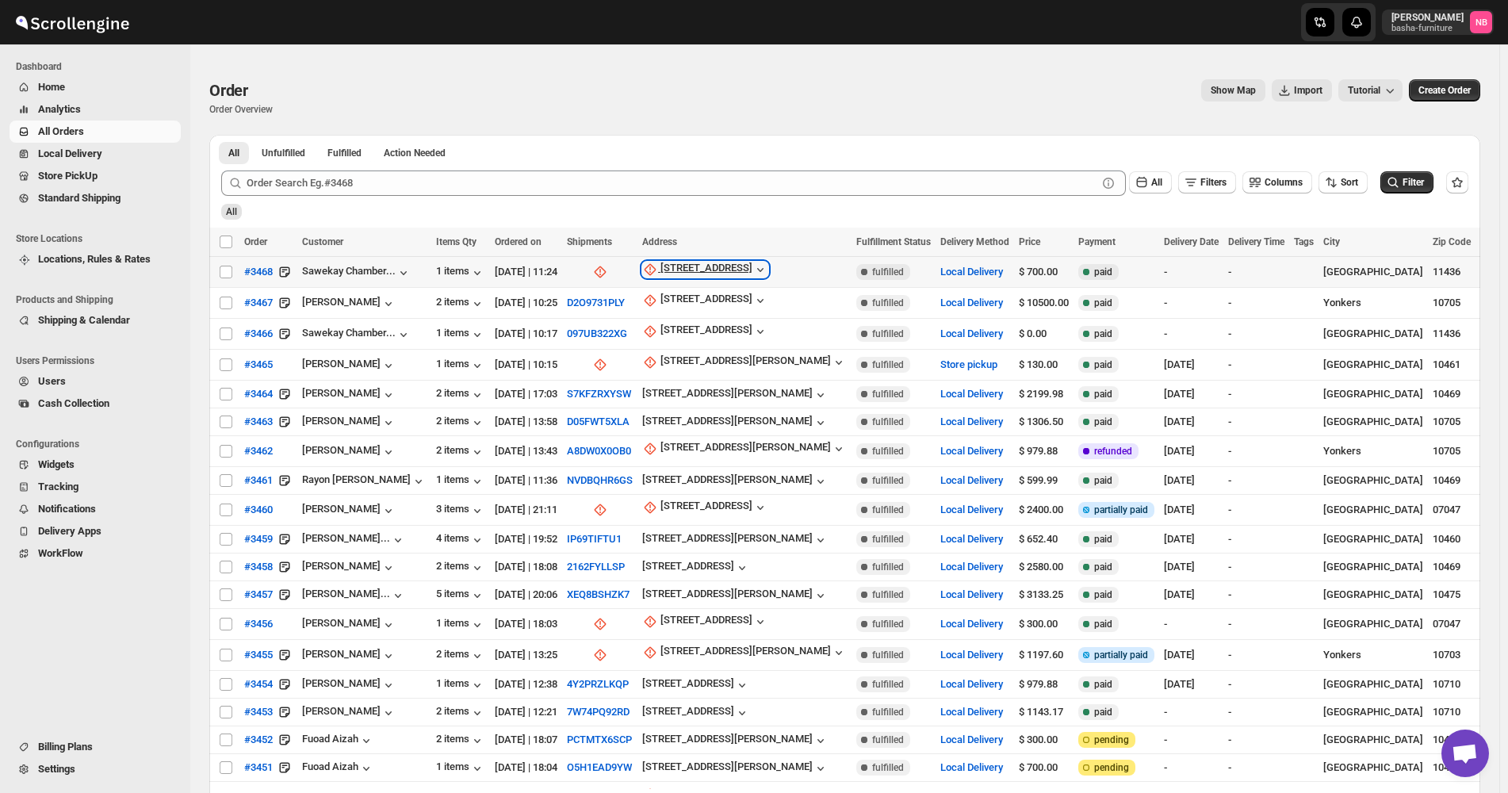
click at [693, 263] on div "[STREET_ADDRESS]" at bounding box center [706, 270] width 92 height 16
click at [694, 349] on span "Update manually" at bounding box center [716, 355] width 75 height 12
select select "US"
select select "[US_STATE]"
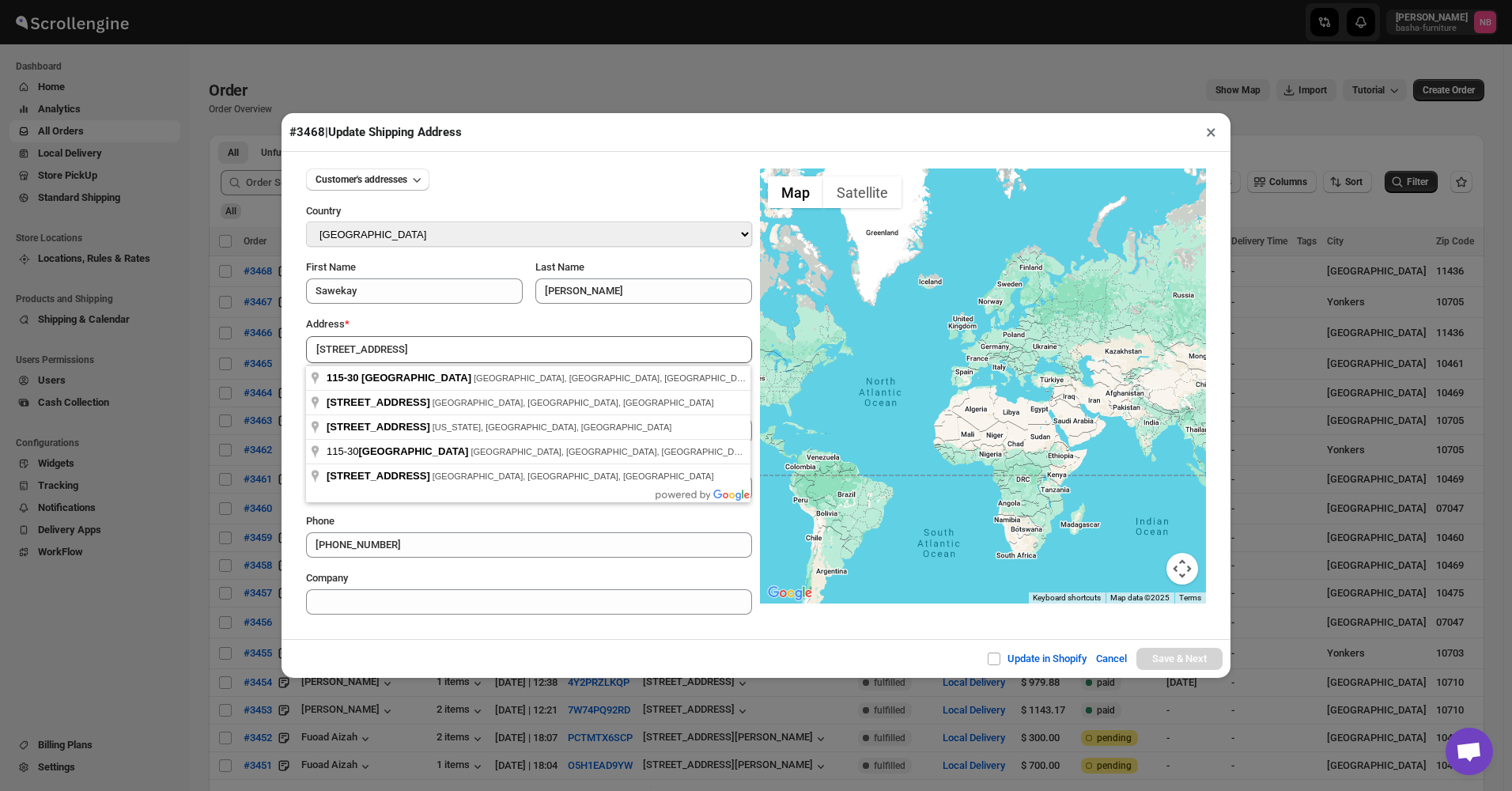
type input "[STREET_ADDRESS]"
drag, startPoint x: 593, startPoint y: 367, endPoint x: 607, endPoint y: 381, distance: 19.8
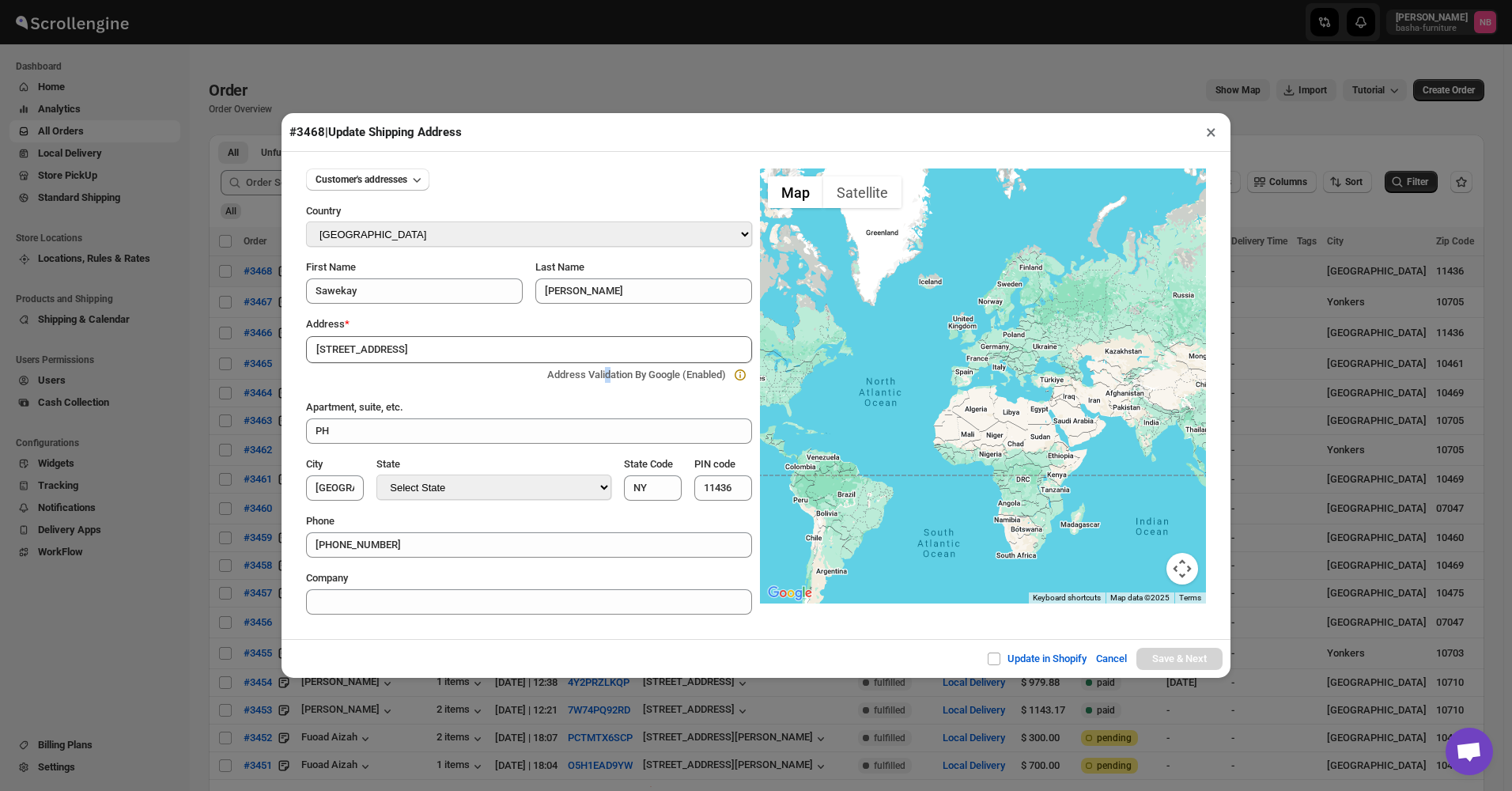
type input "[GEOGRAPHIC_DATA]"
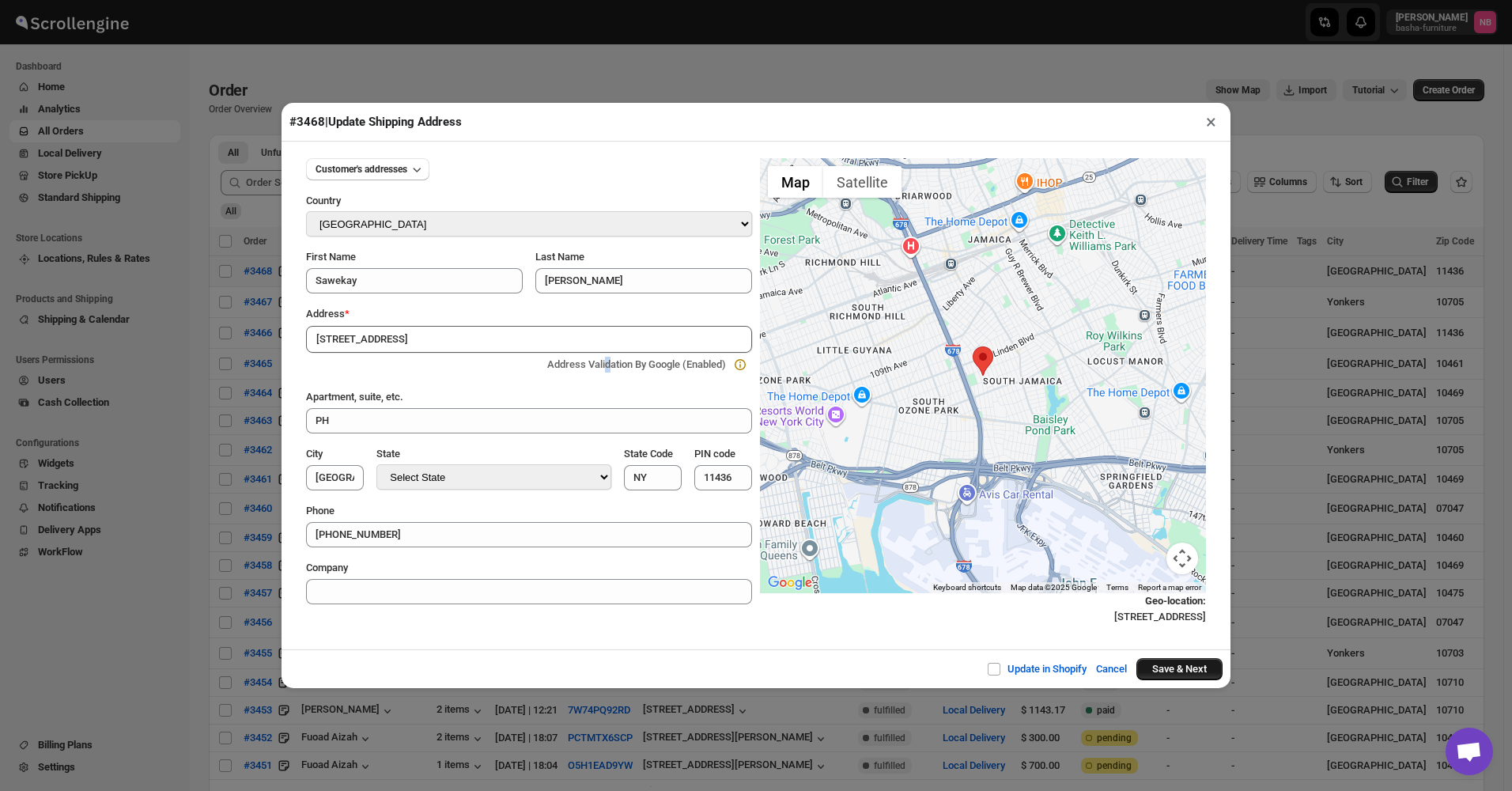
click at [1166, 675] on button "Save & Next" at bounding box center [1179, 669] width 86 height 22
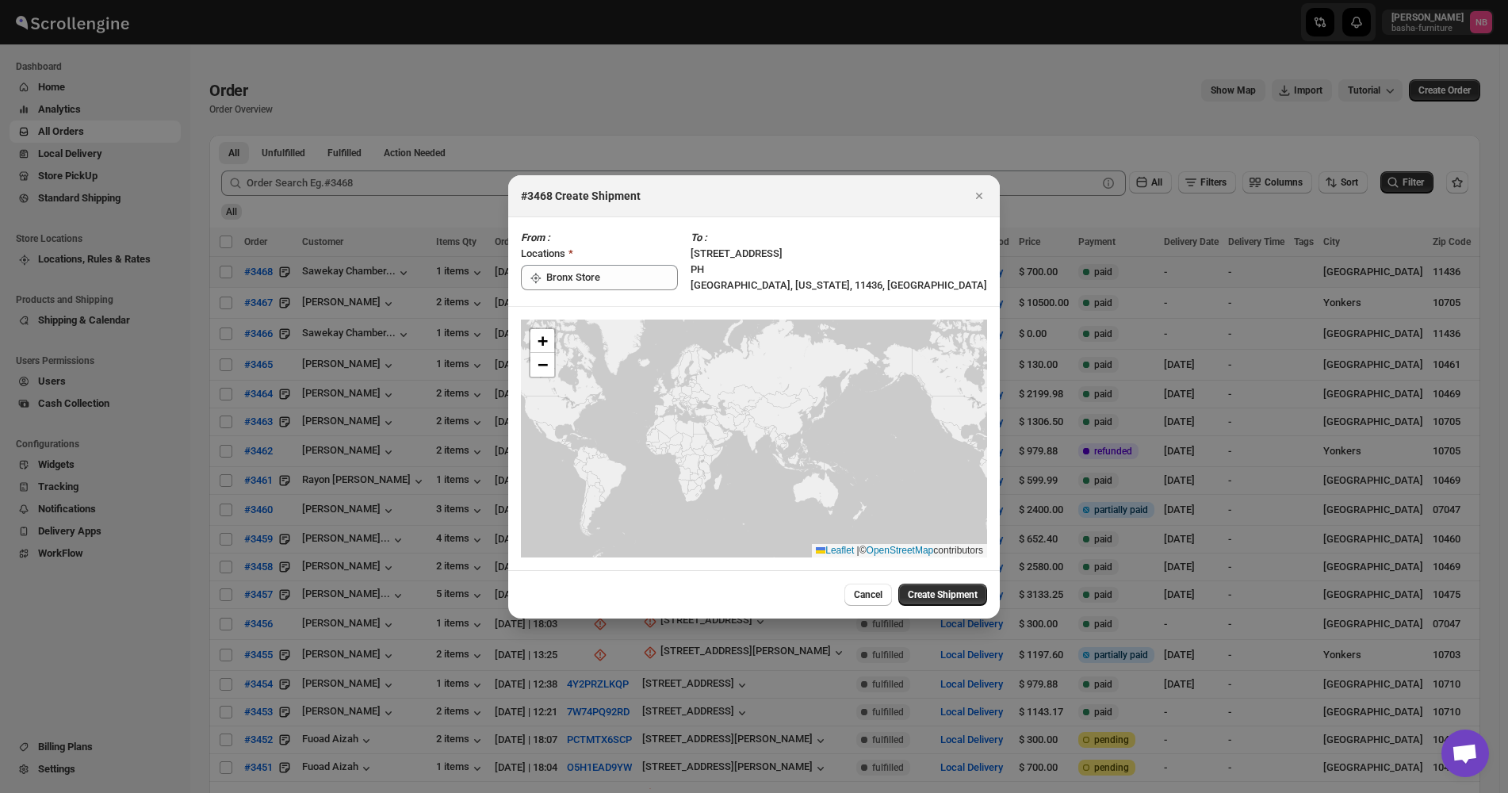
click at [954, 599] on span "Create Shipment" at bounding box center [943, 594] width 70 height 13
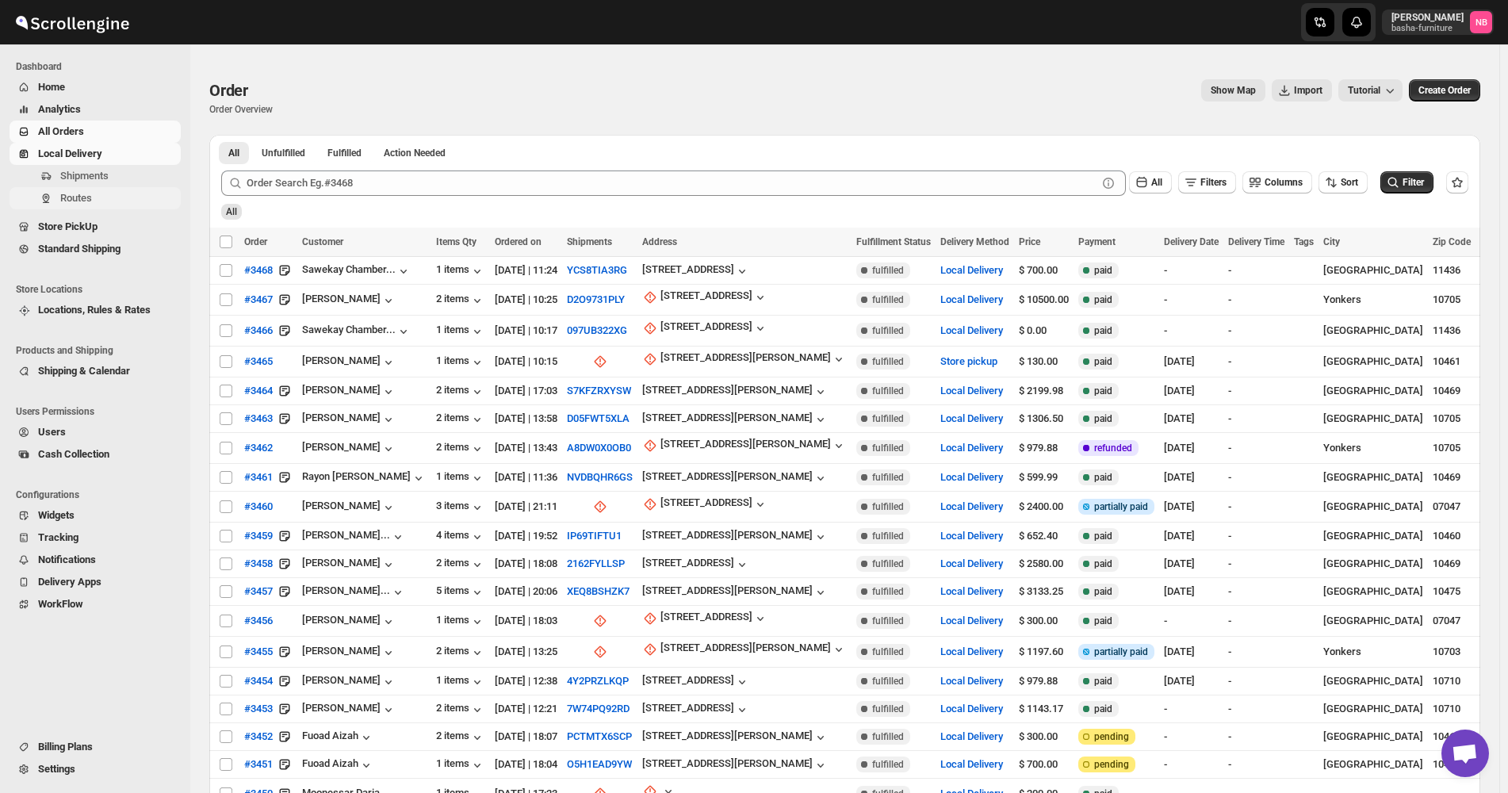
click at [101, 204] on span "Routes" at bounding box center [118, 198] width 117 height 16
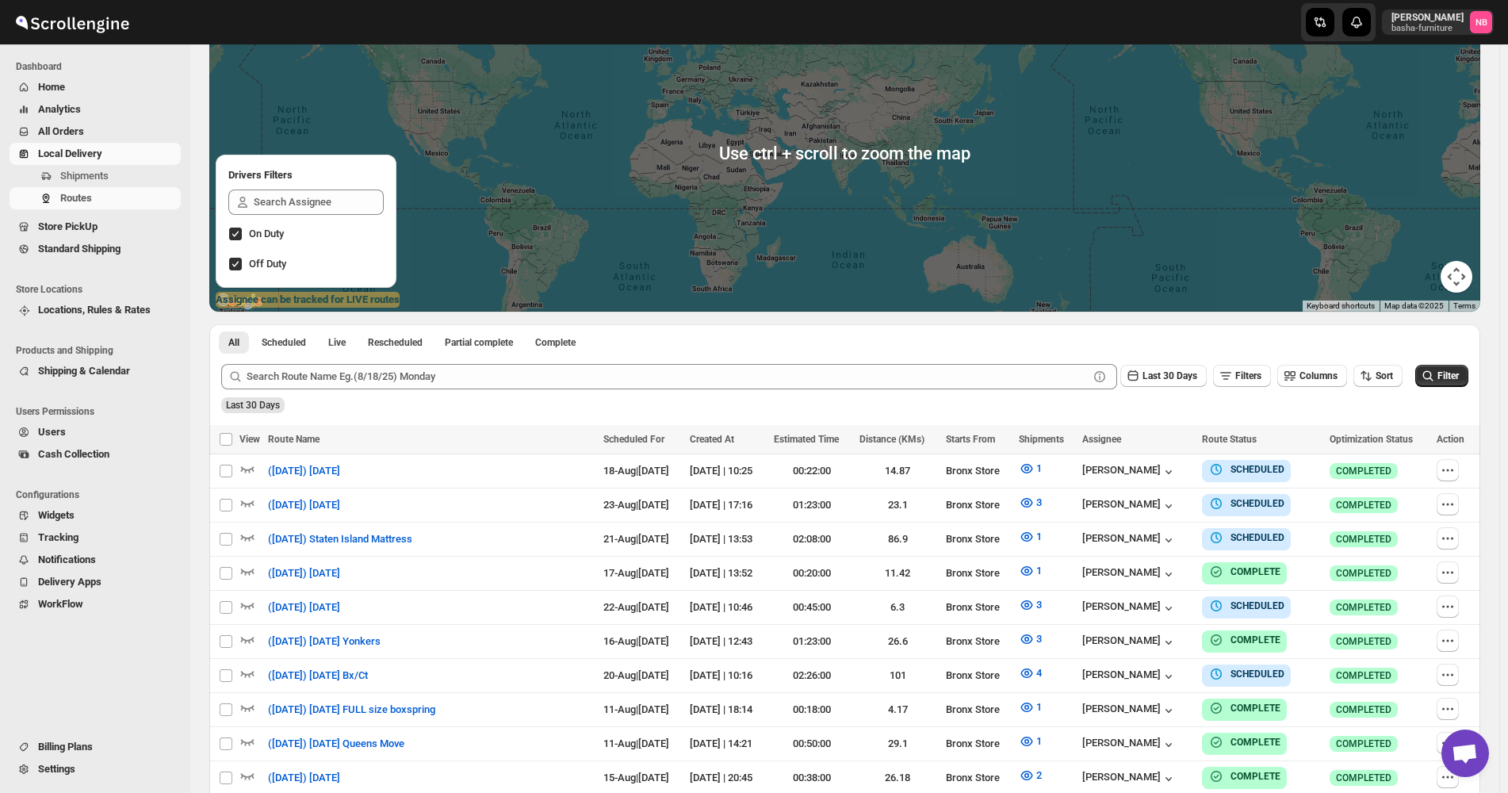
scroll to position [238, 0]
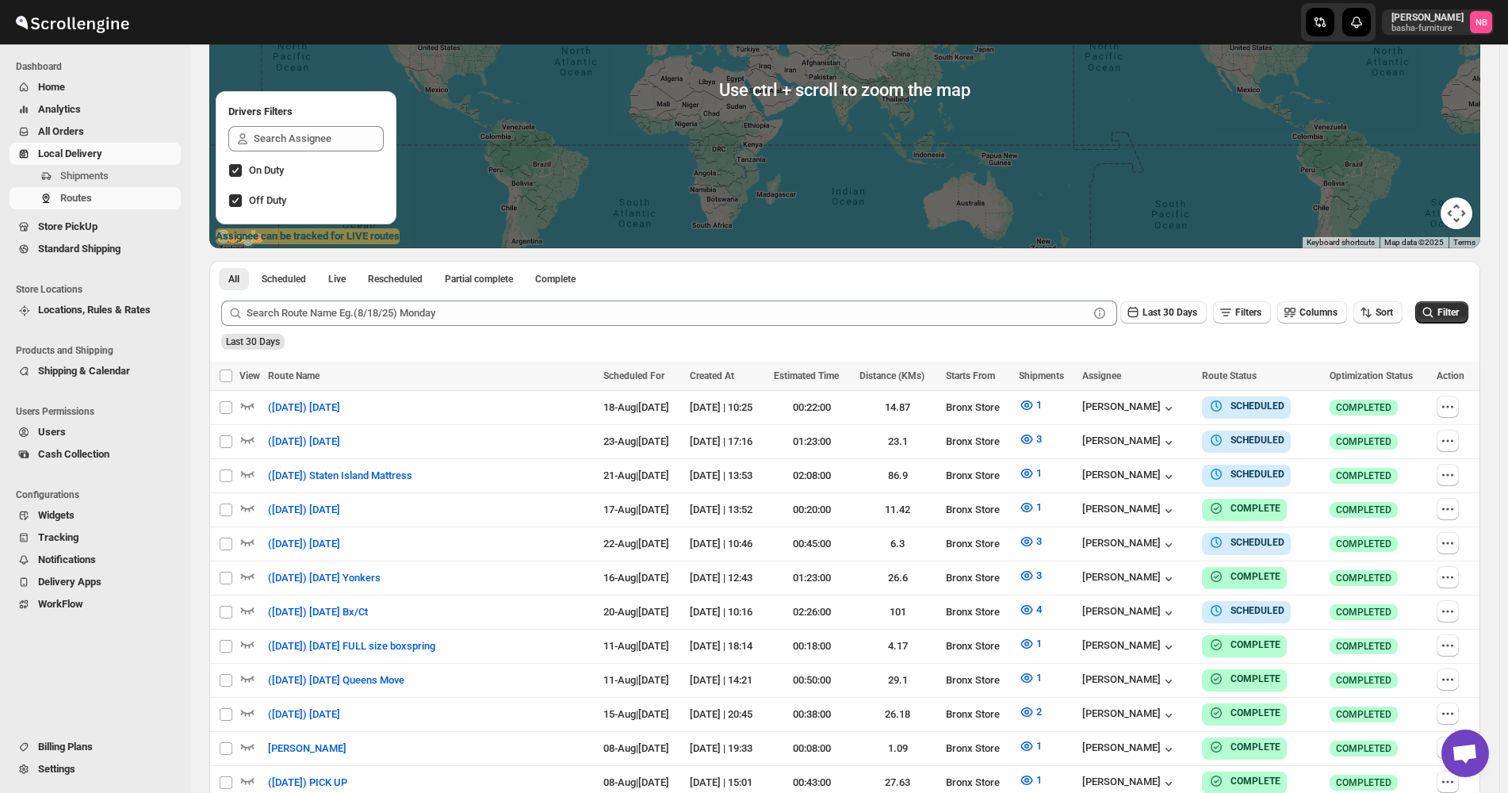
drag, startPoint x: 1377, startPoint y: 304, endPoint x: 1379, endPoint y: 319, distance: 15.2
click at [1377, 305] on button "Sort" at bounding box center [1377, 312] width 49 height 22
click at [1377, 391] on div "Due Date" at bounding box center [1359, 398] width 42 height 16
click at [1183, 316] on span "Last 30 Days" at bounding box center [1169, 312] width 55 height 11
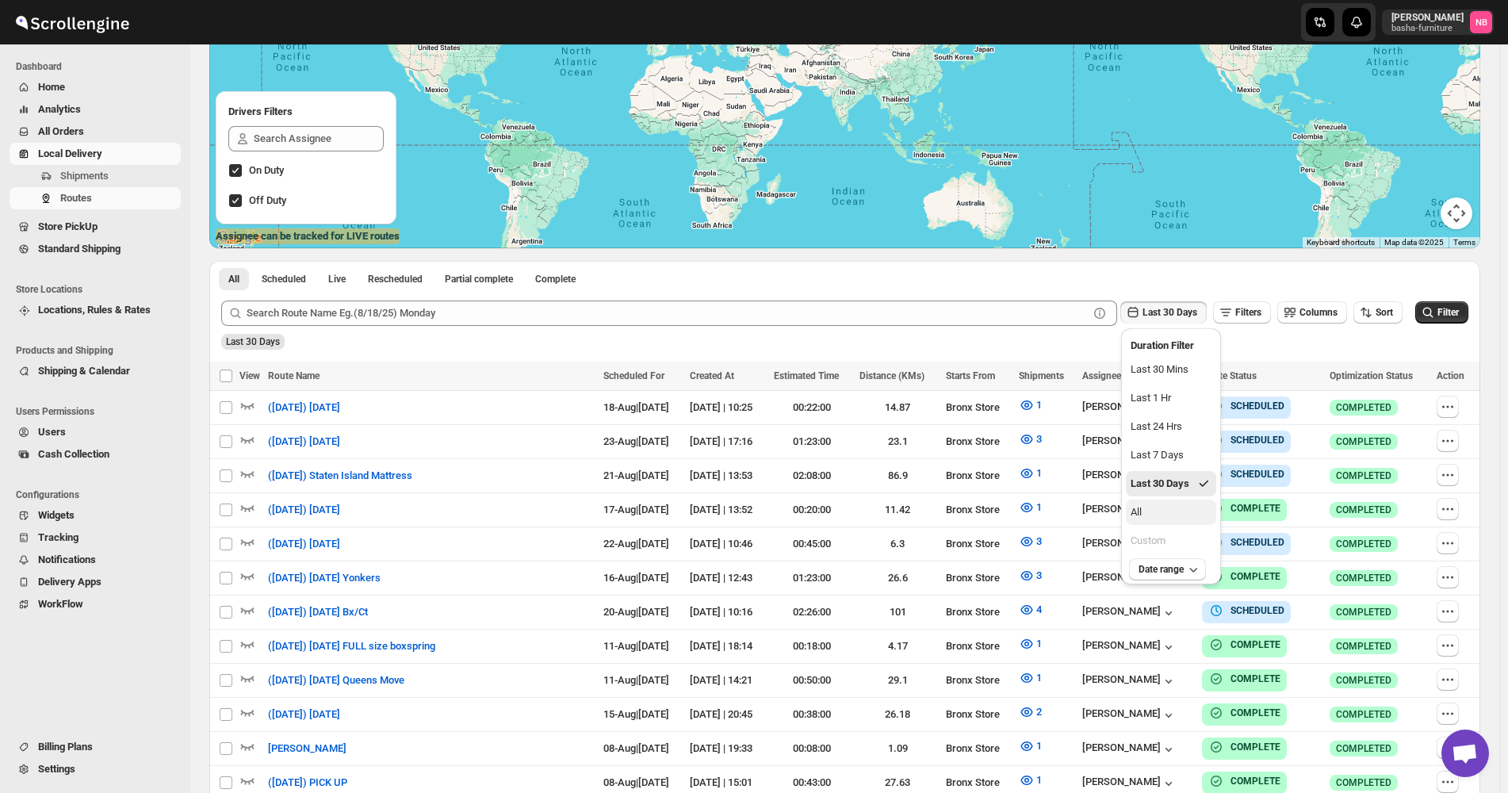
click at [1167, 507] on button "All" at bounding box center [1171, 511] width 90 height 25
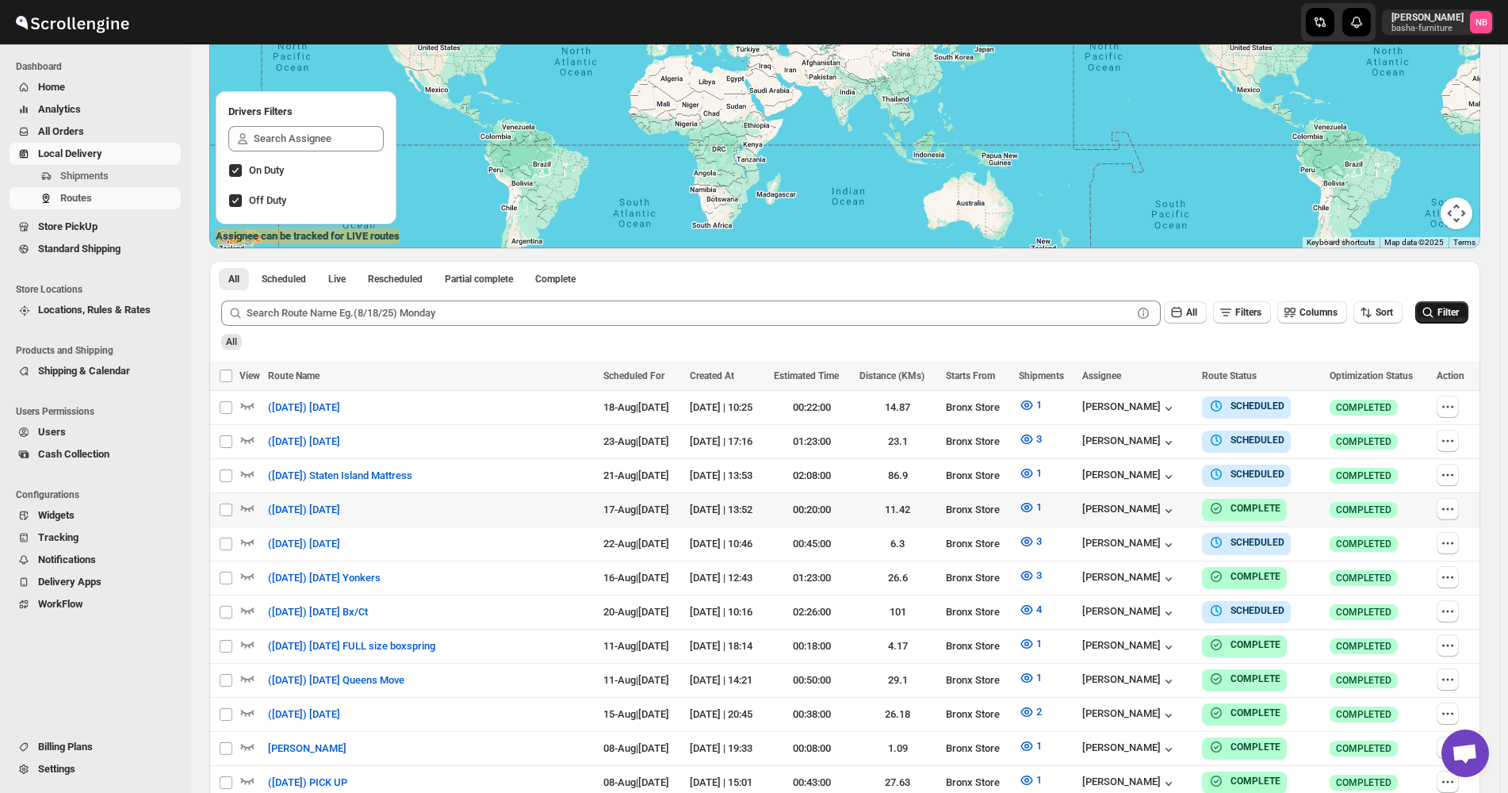
click at [1468, 312] on button "Filter" at bounding box center [1441, 312] width 53 height 22
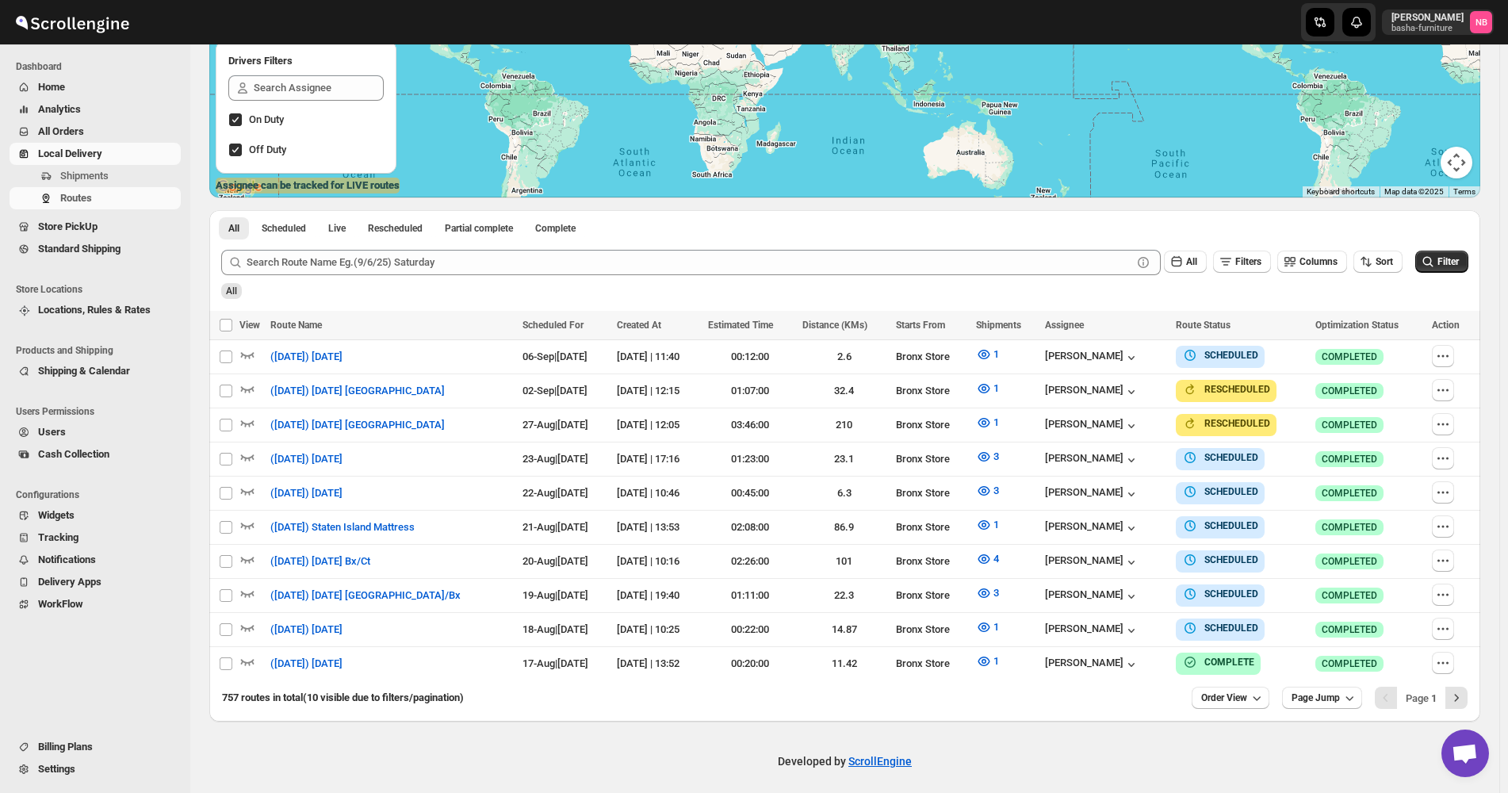
scroll to position [0, 0]
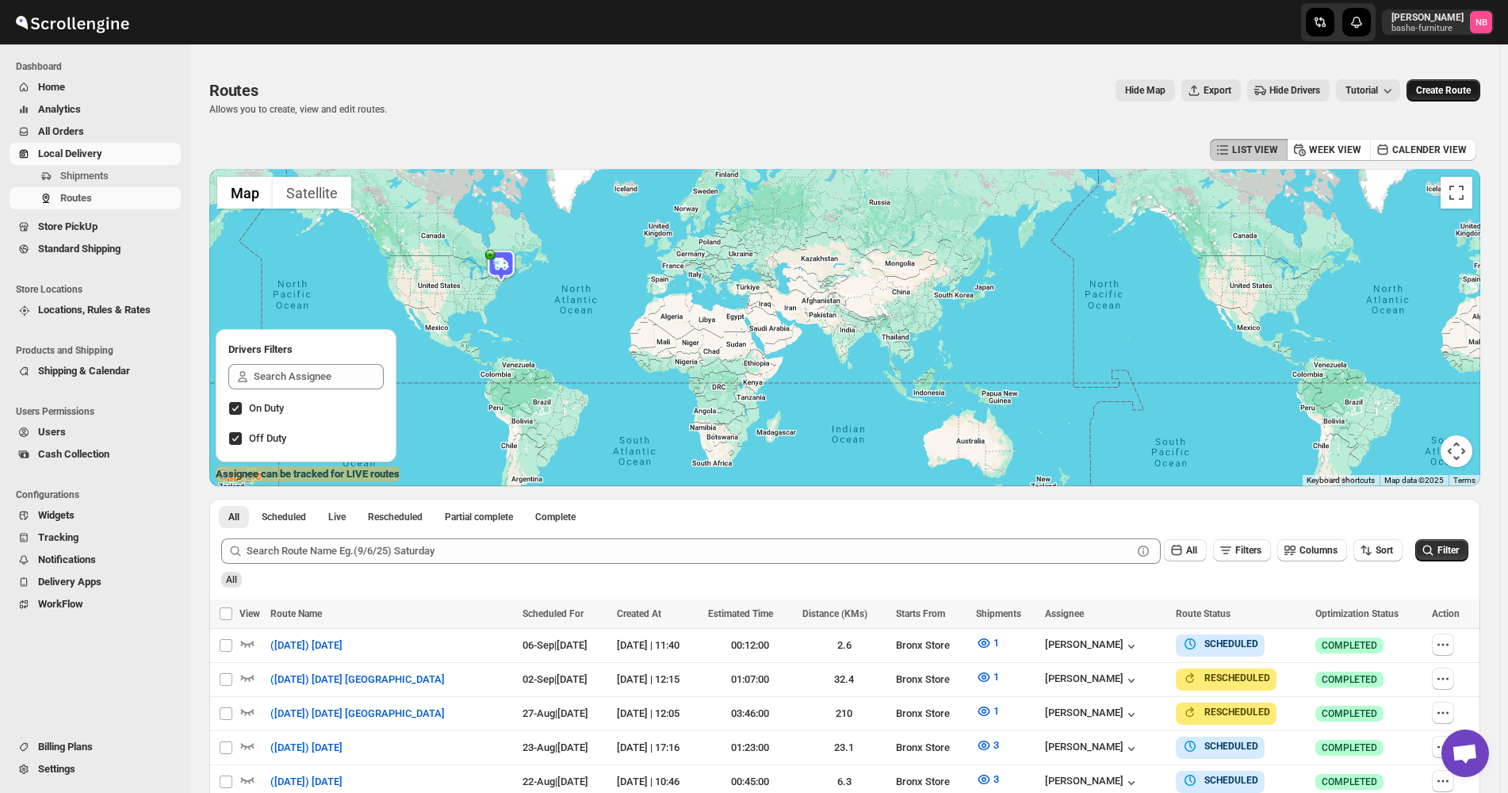
click at [1429, 88] on span "Create Route" at bounding box center [1443, 90] width 55 height 13
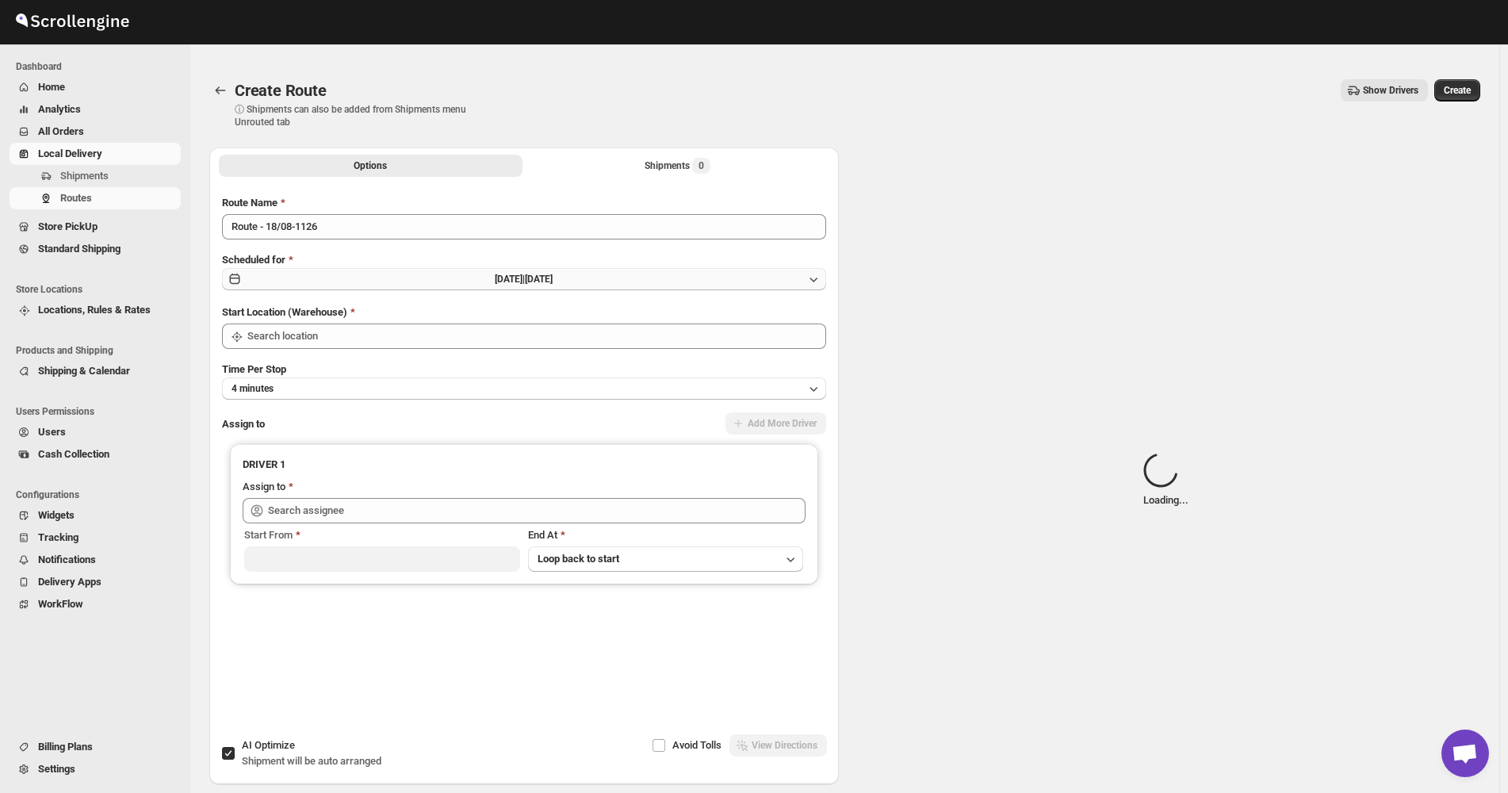
type input "Bronx Store"
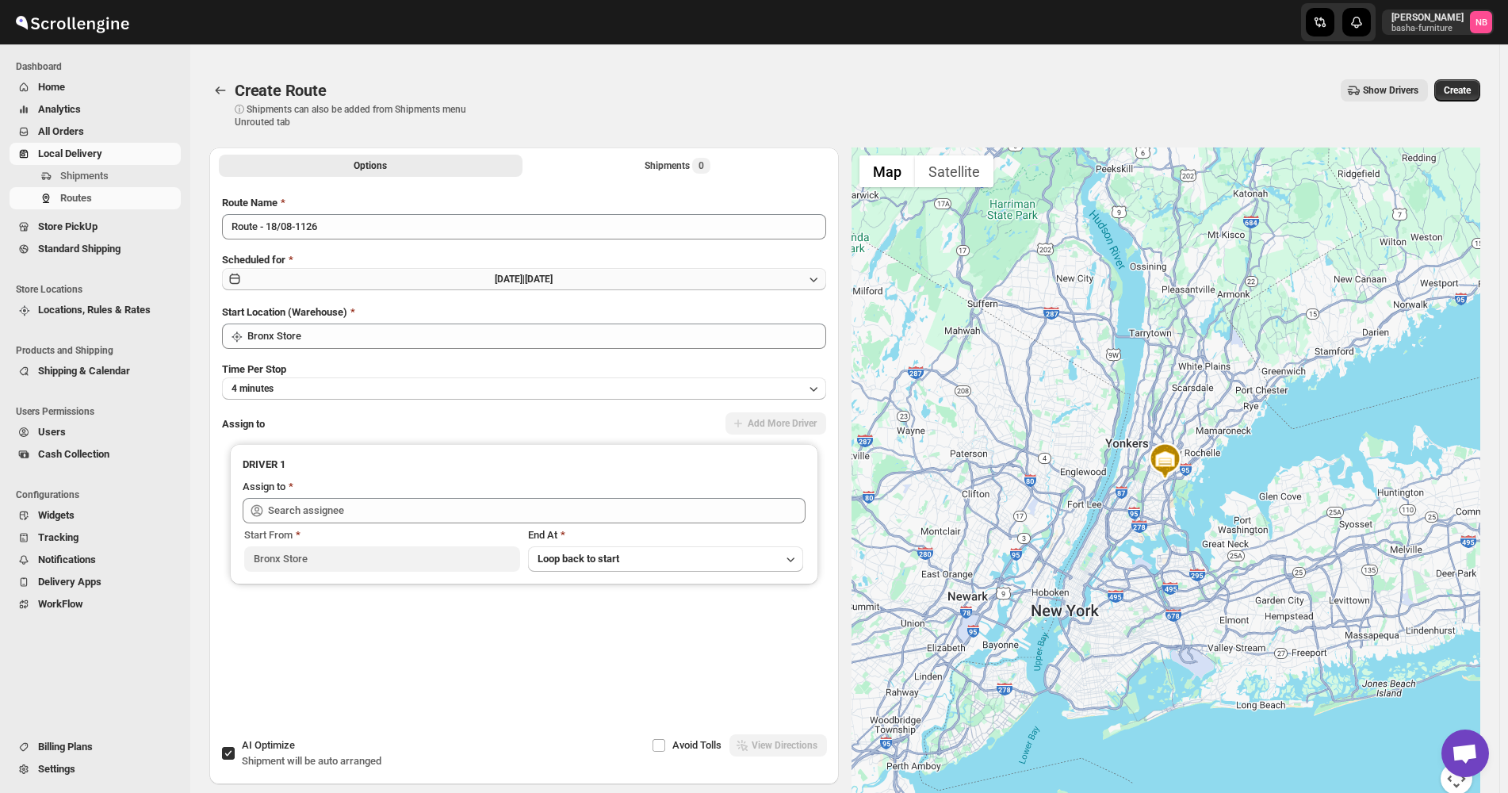
click at [650, 281] on button "[DATE] | [DATE]" at bounding box center [524, 279] width 604 height 22
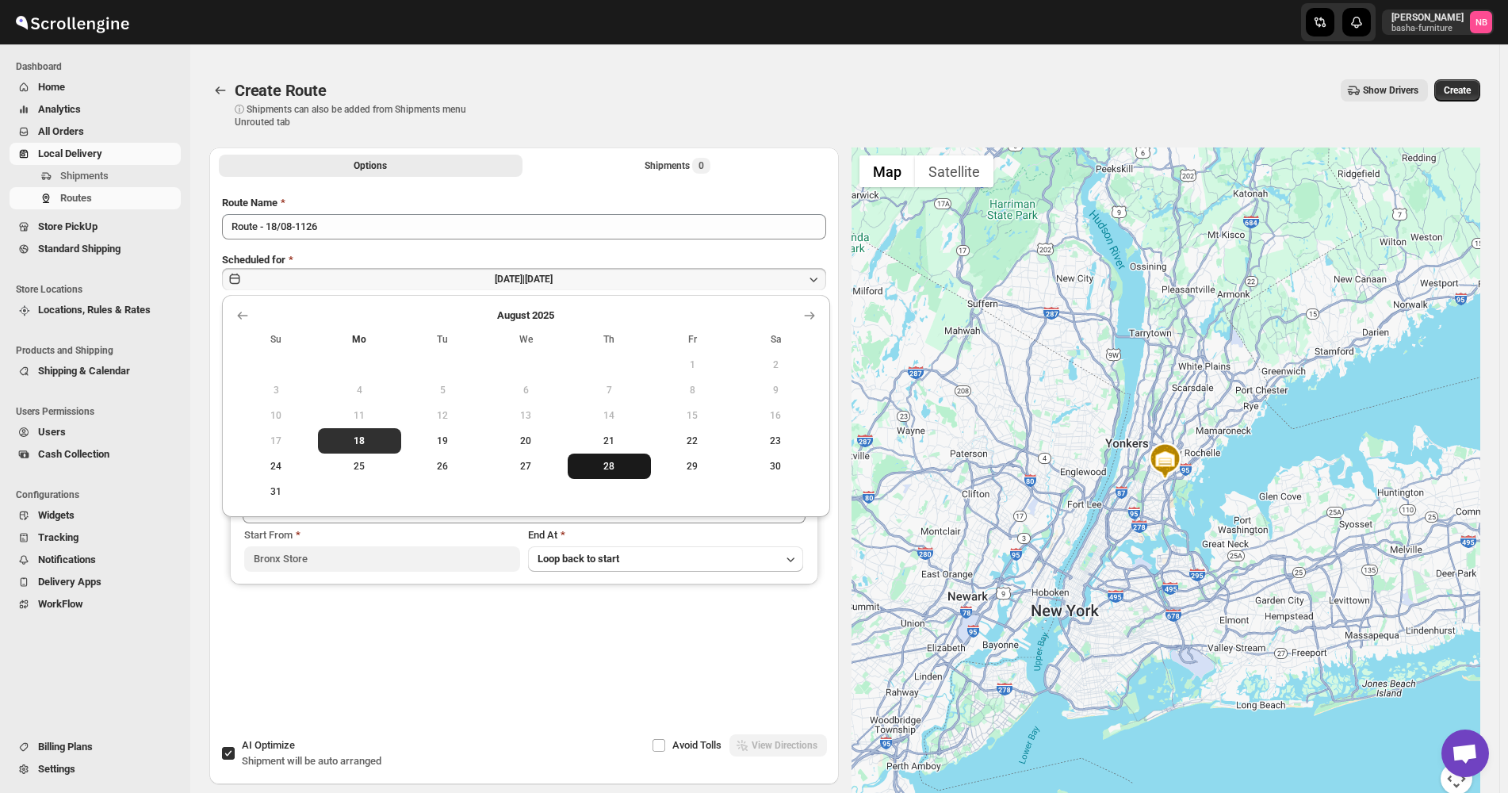
click at [585, 469] on span "28" at bounding box center [609, 466] width 71 height 13
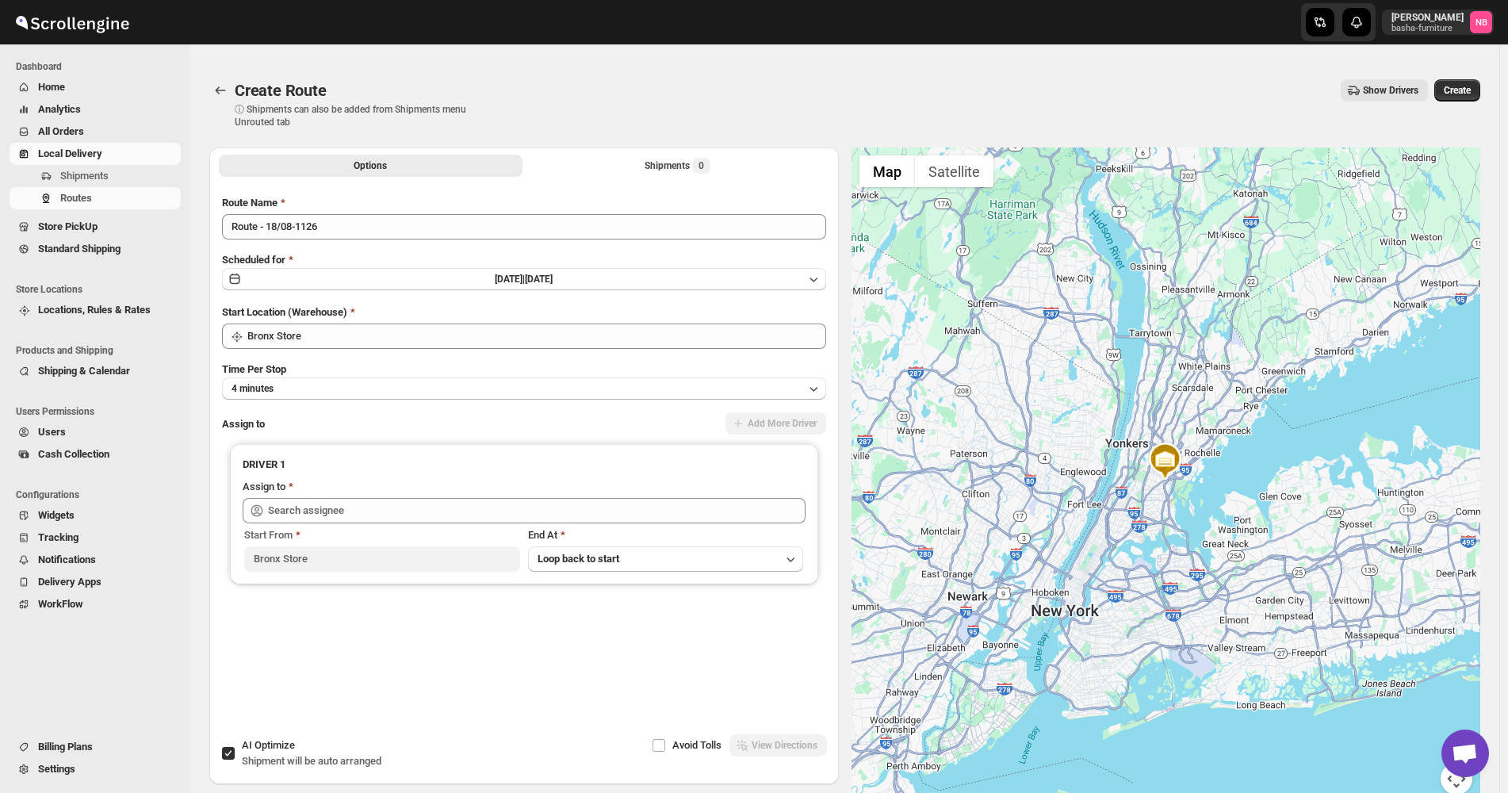
click at [423, 212] on div "Route Name Route - 18/08-1126" at bounding box center [524, 217] width 604 height 44
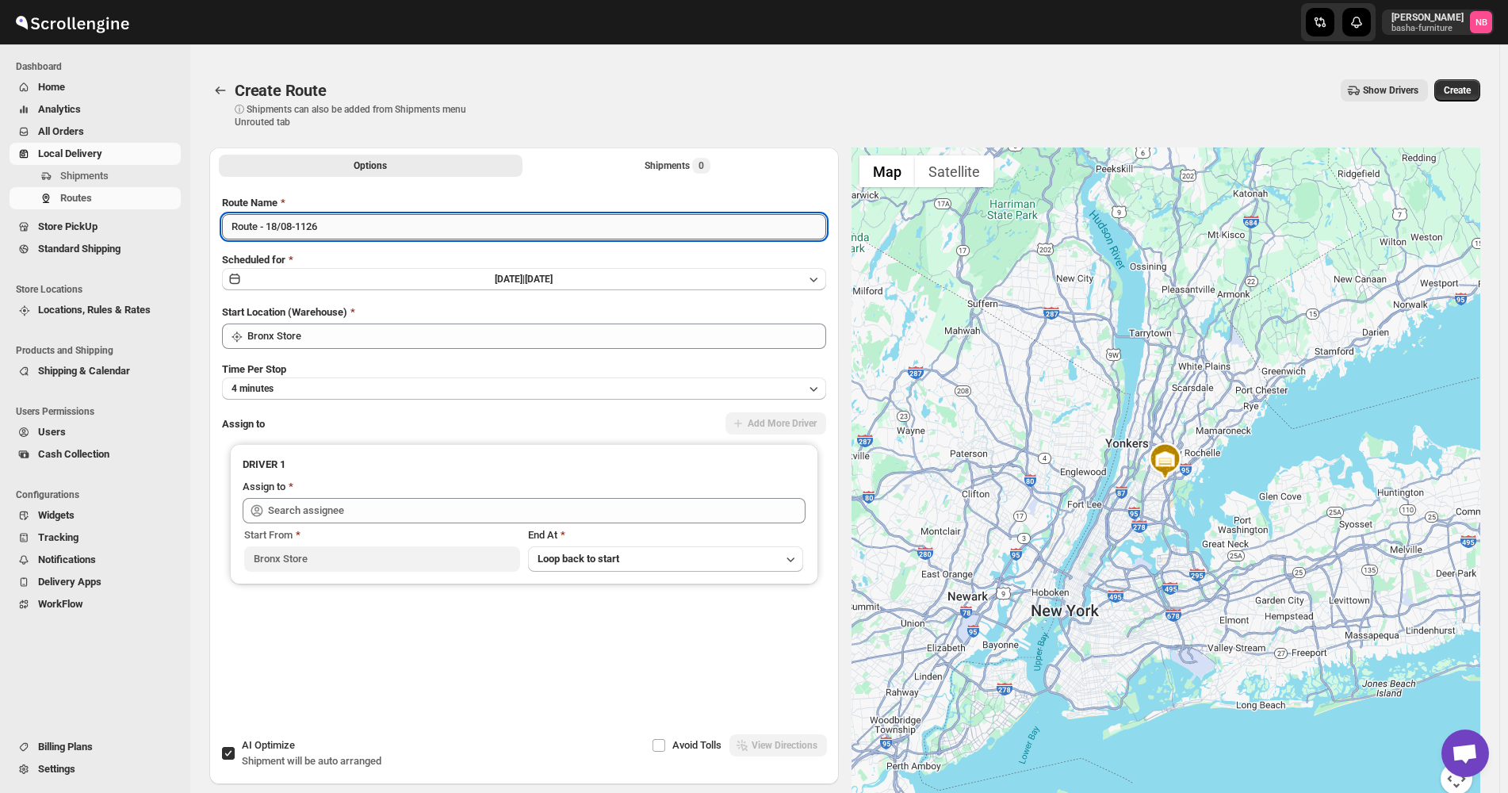
click at [387, 238] on input "Route - 18/08-1126" at bounding box center [524, 226] width 604 height 25
type input "([DATE]) [DATE] [GEOGRAPHIC_DATA]"
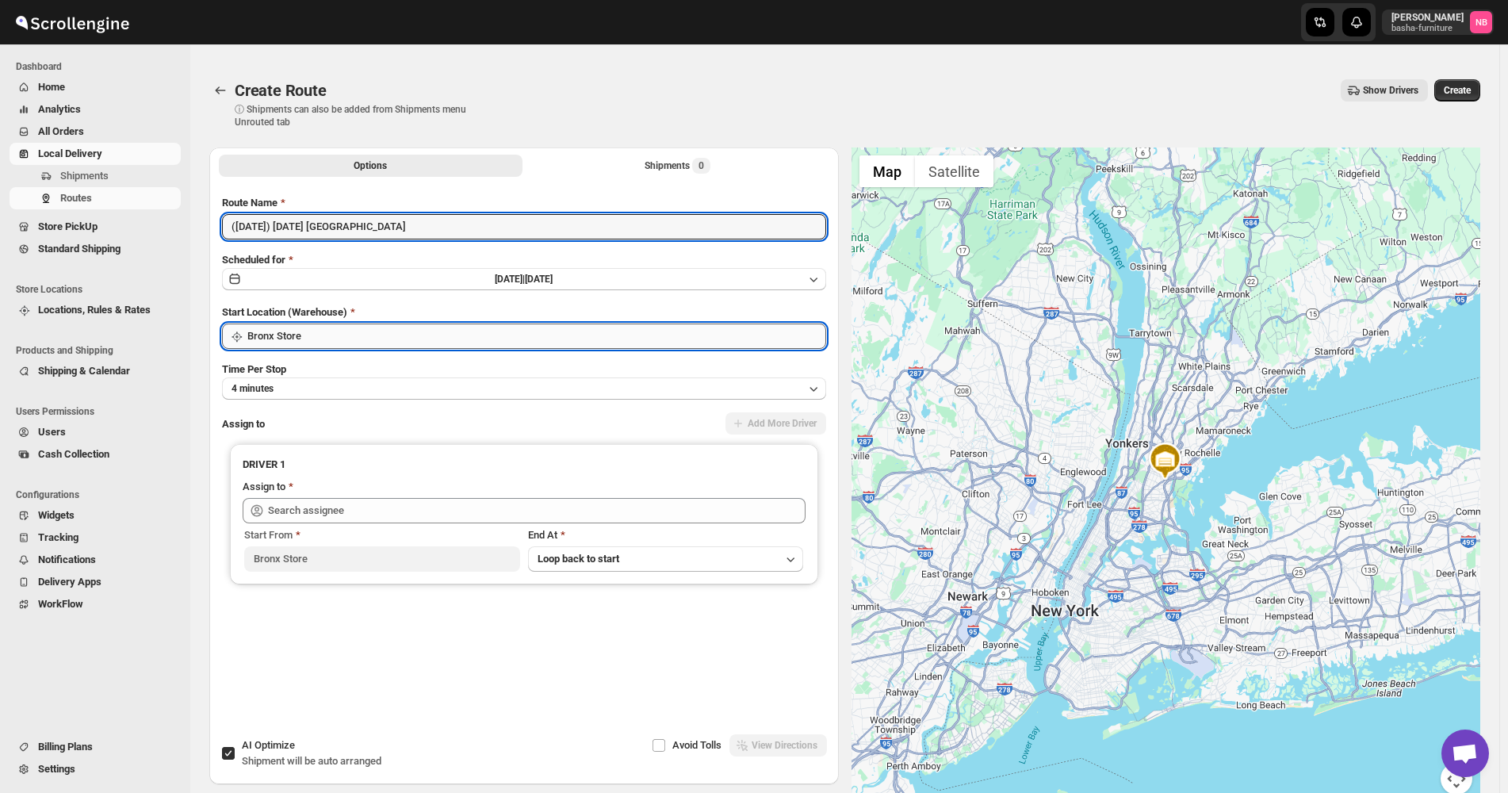
click at [350, 343] on input "Bronx Store" at bounding box center [536, 335] width 579 height 25
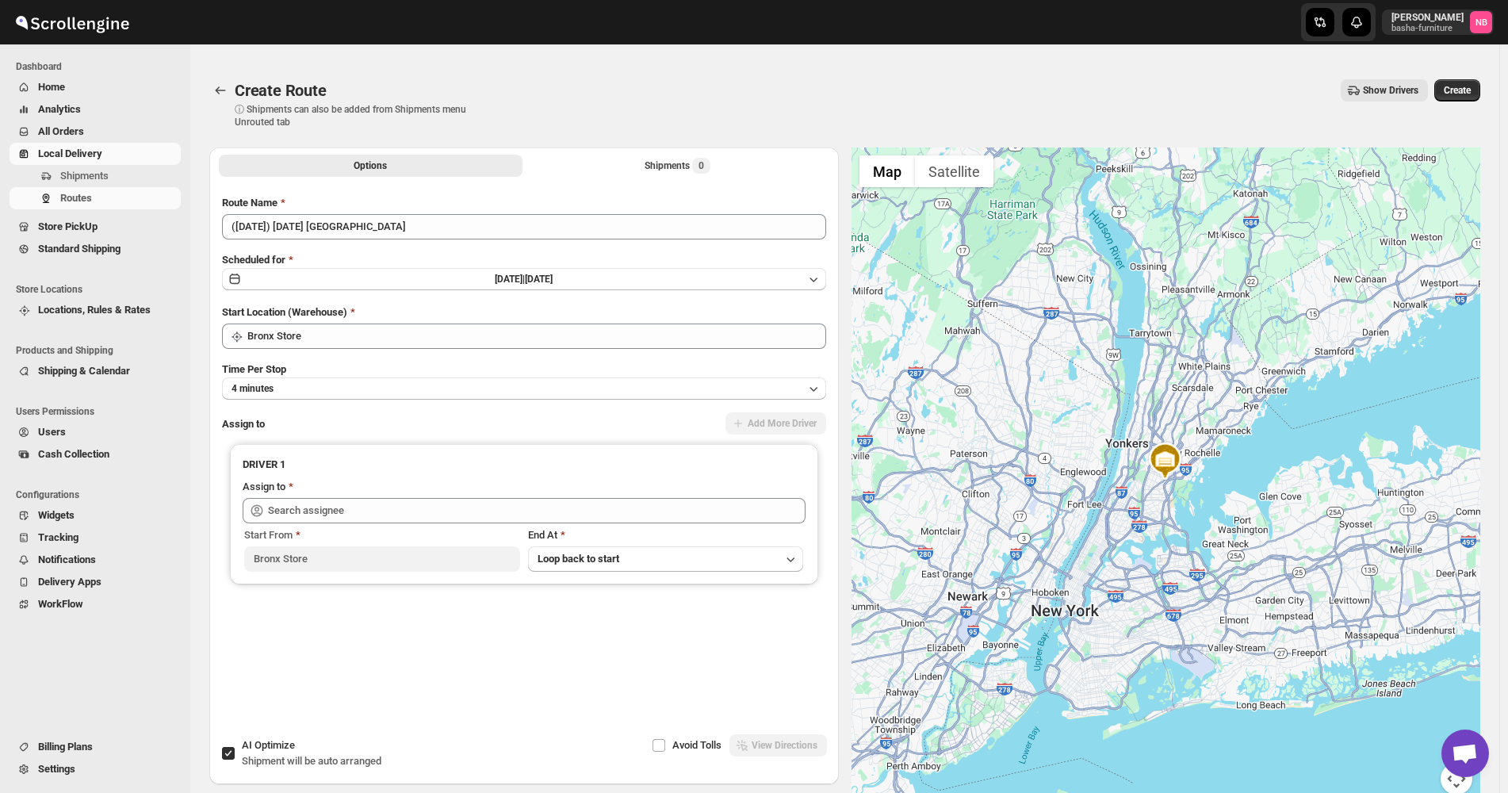
click at [490, 303] on div "Route Name ([DATE]) [DATE] Queens Scheduled for [DATE] | [DATE] Start Location …" at bounding box center [524, 446] width 604 height 503
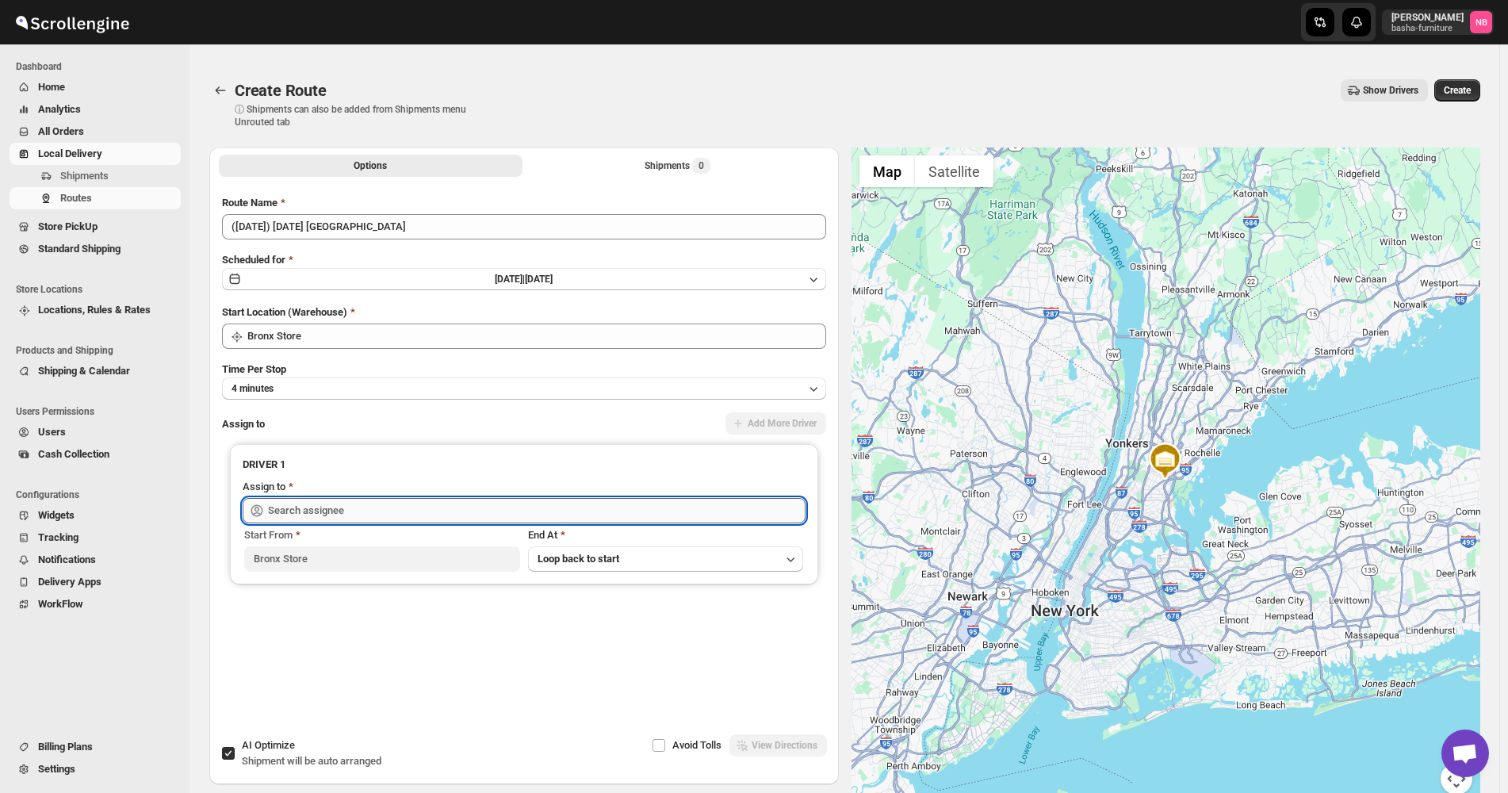
click at [388, 514] on input "text" at bounding box center [536, 510] width 537 height 25
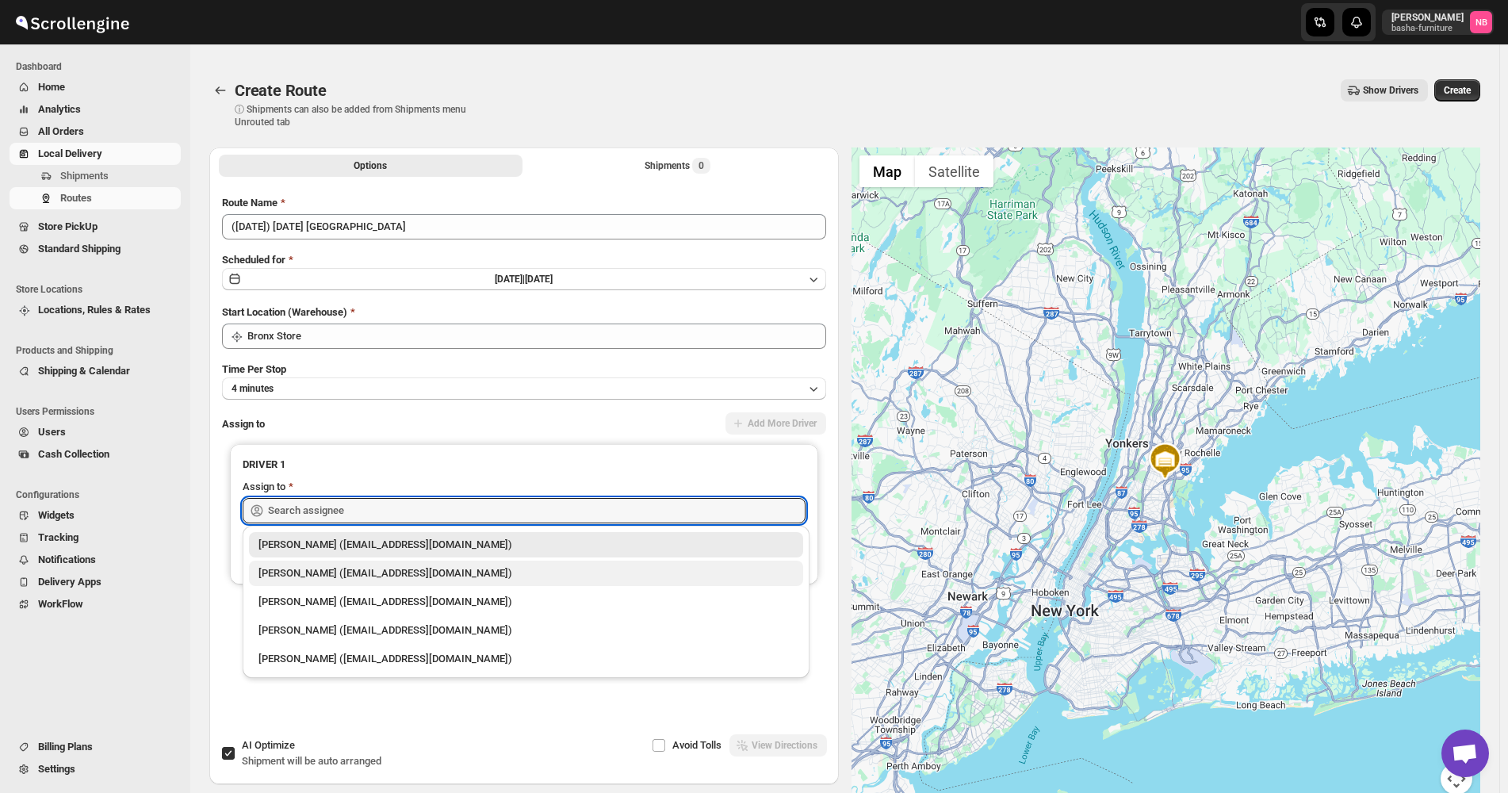
click at [347, 580] on div "[PERSON_NAME] ([EMAIL_ADDRESS][DOMAIN_NAME])" at bounding box center [525, 573] width 535 height 16
type input "[PERSON_NAME] ([EMAIL_ADDRESS][DOMAIN_NAME])"
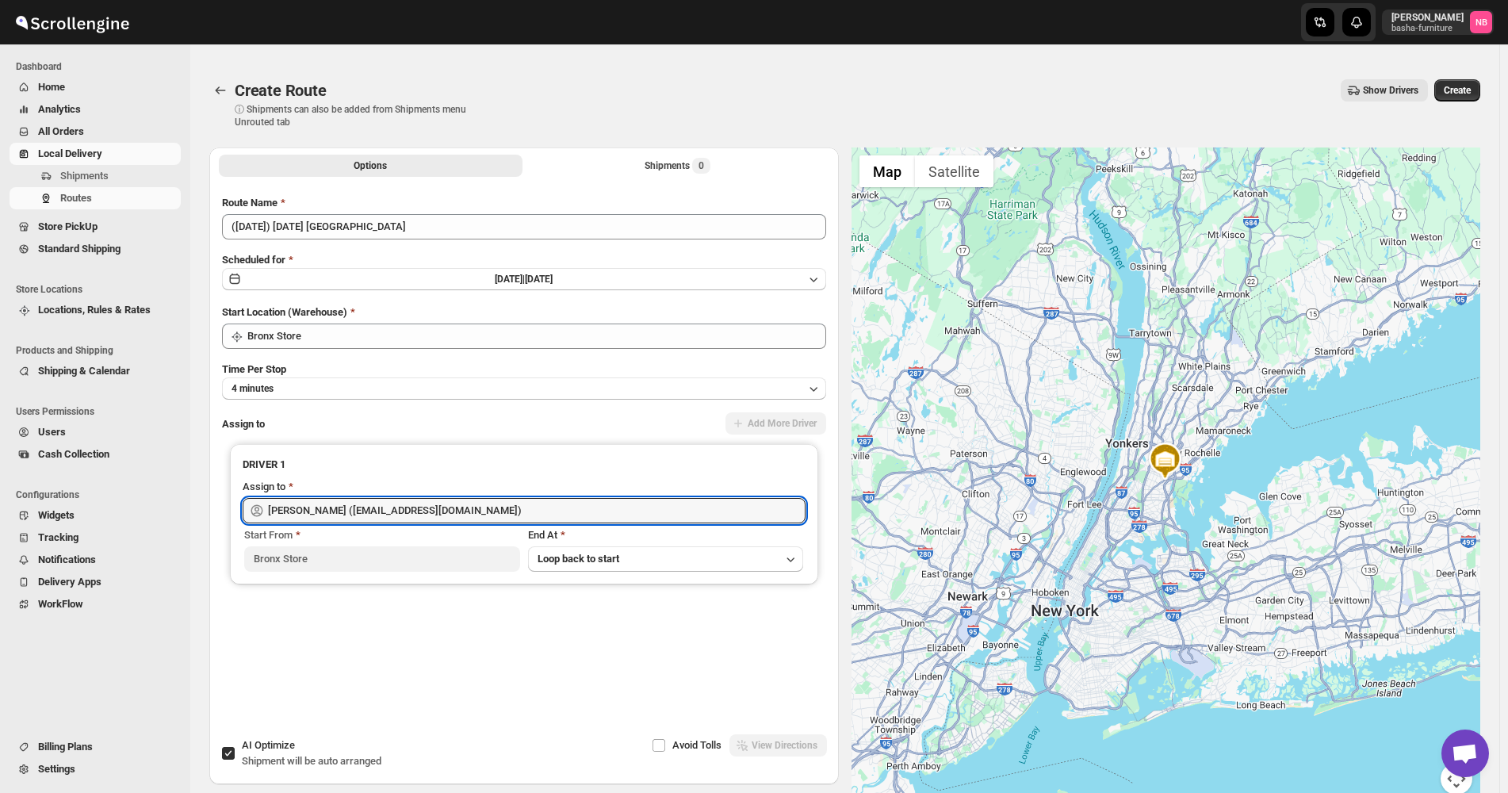
click at [656, 179] on div "Options Shipments 0 More views Options Shipments 0 More views" at bounding box center [523, 164] width 629 height 35
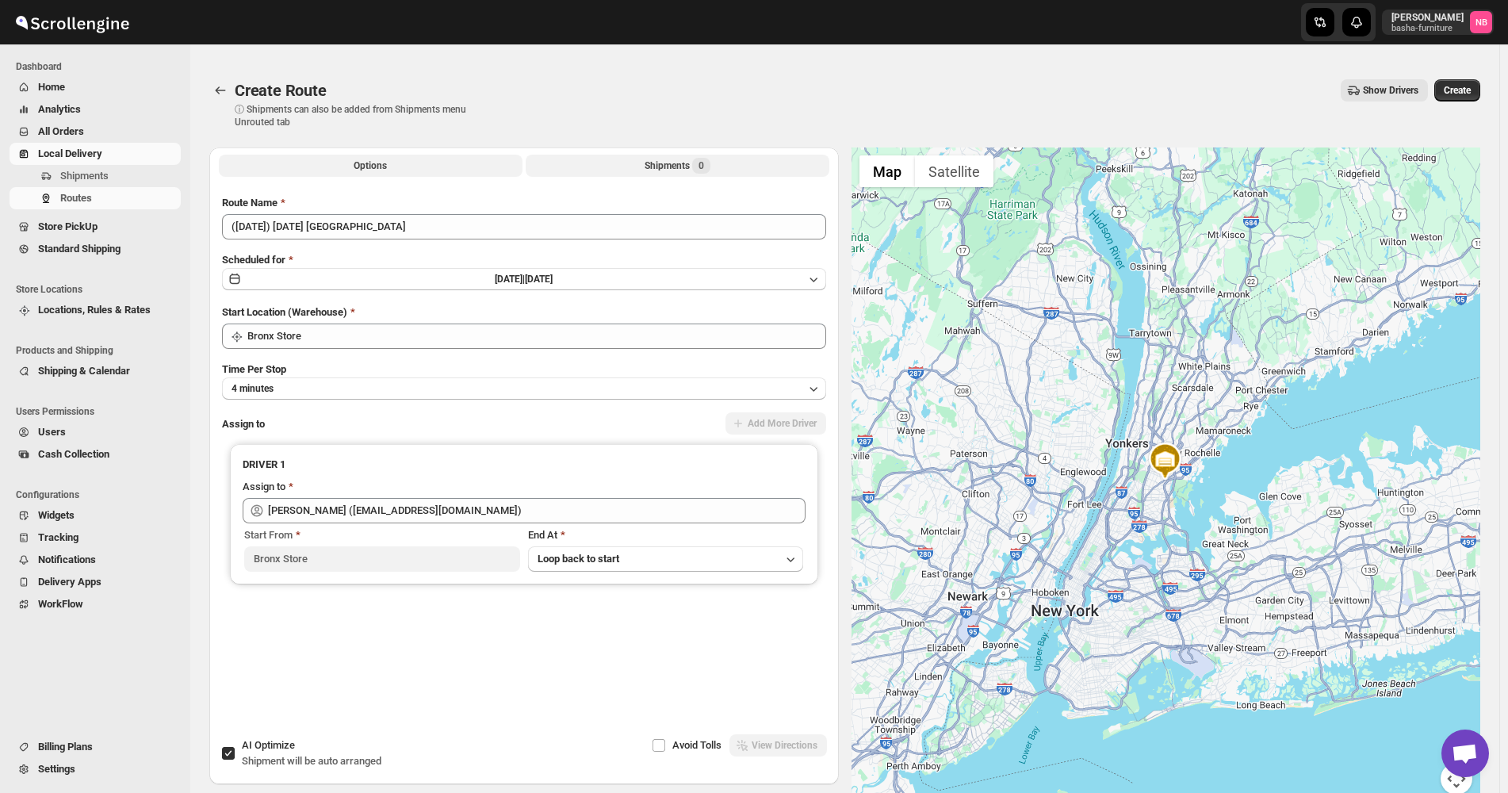
click at [653, 174] on button "Shipments 0" at bounding box center [678, 166] width 304 height 22
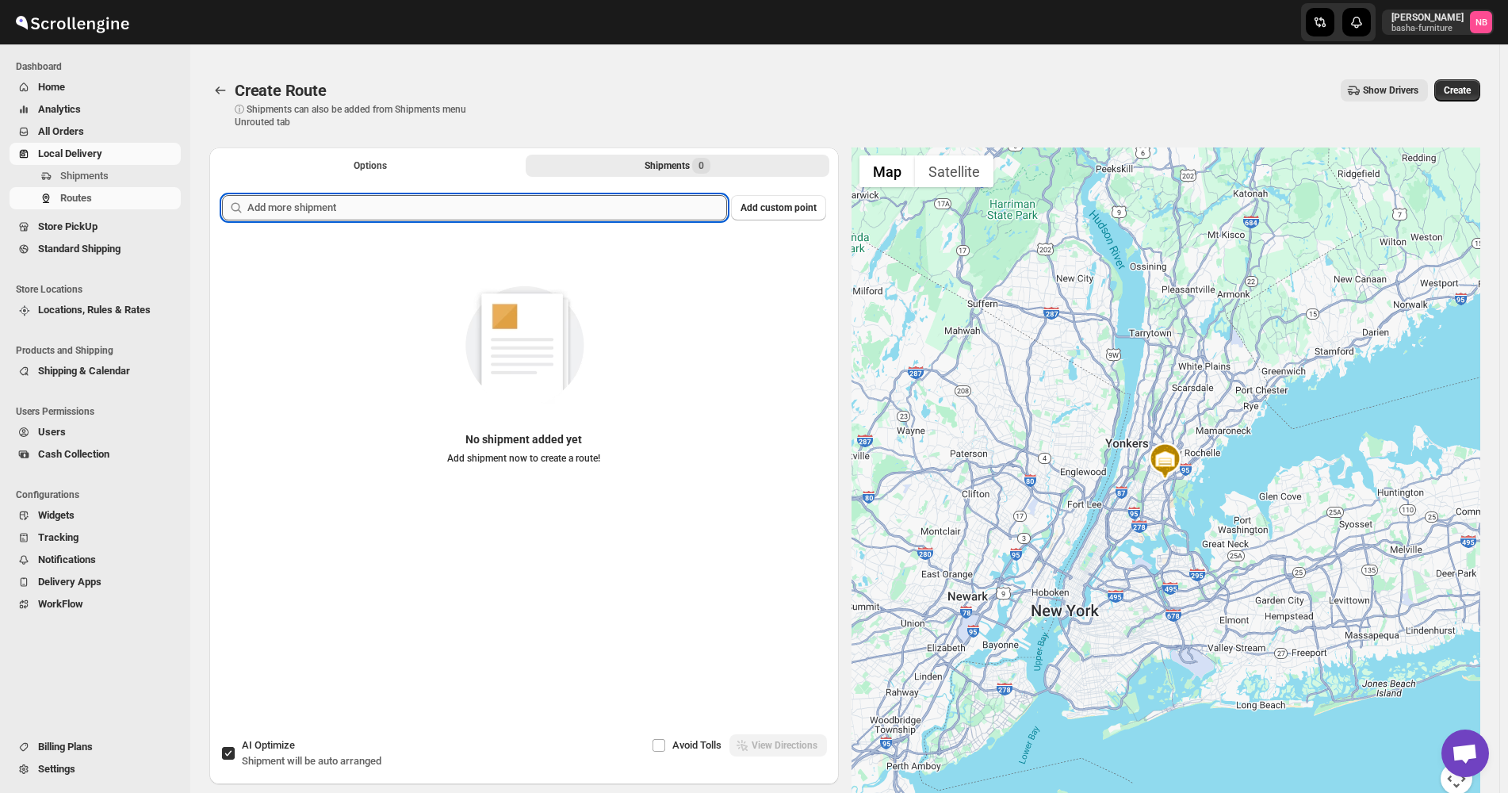
click at [591, 207] on input "text" at bounding box center [487, 207] width 480 height 25
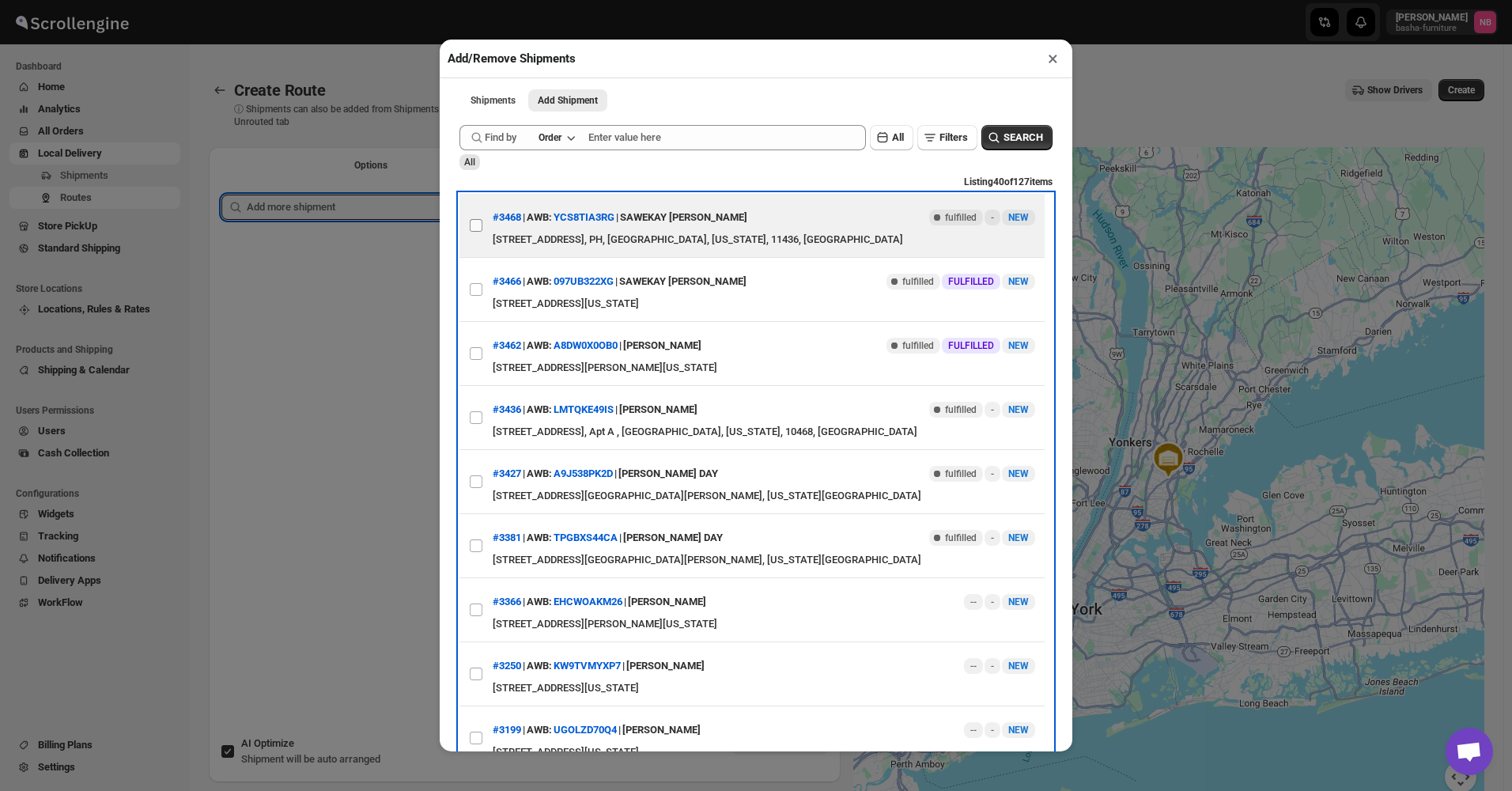
click at [475, 221] on span at bounding box center [476, 225] width 14 height 14
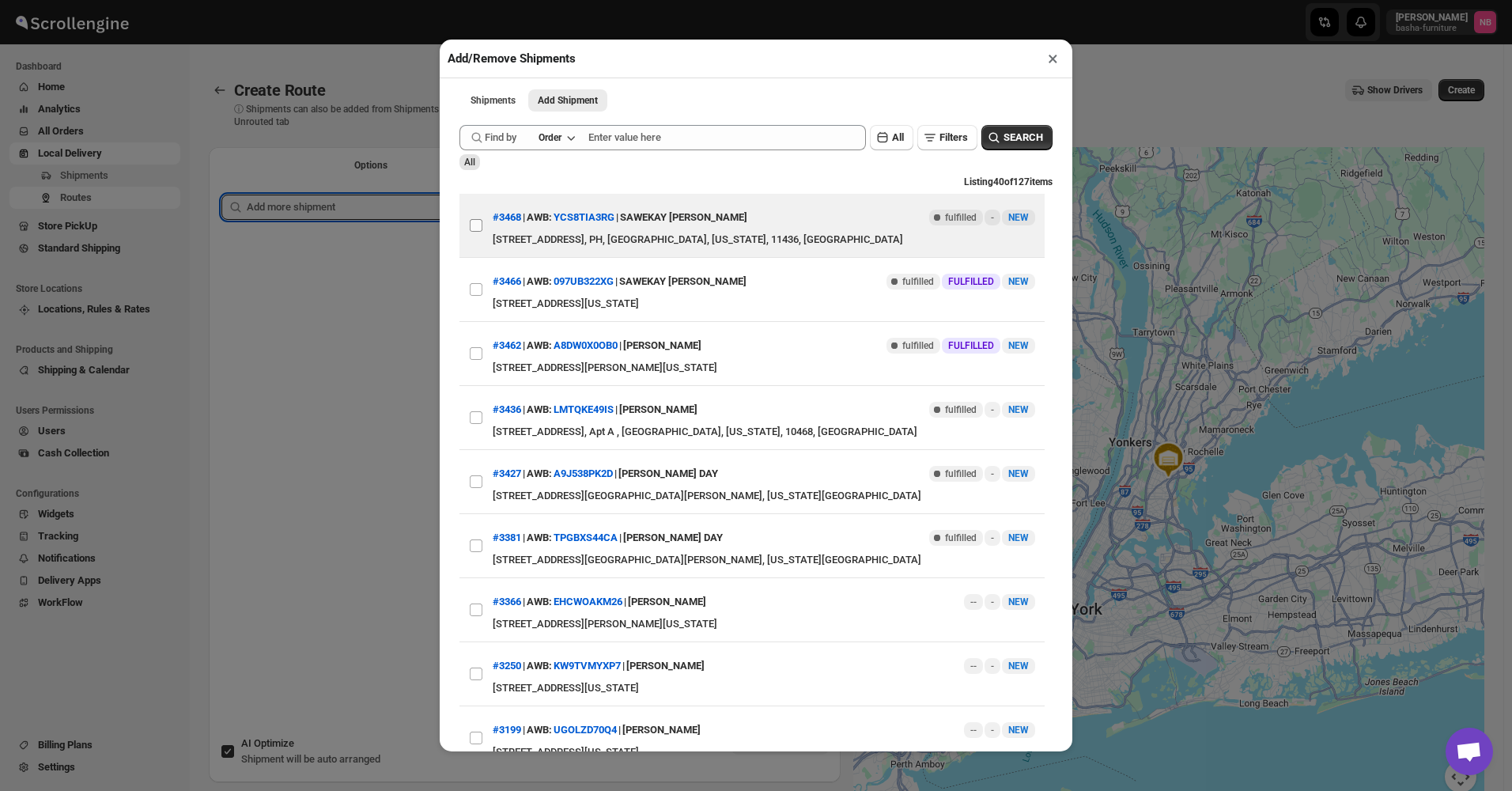
click at [475, 221] on input "View details for 68a34624fc41024ff29cb017" at bounding box center [476, 225] width 13 height 13
checkbox input "true"
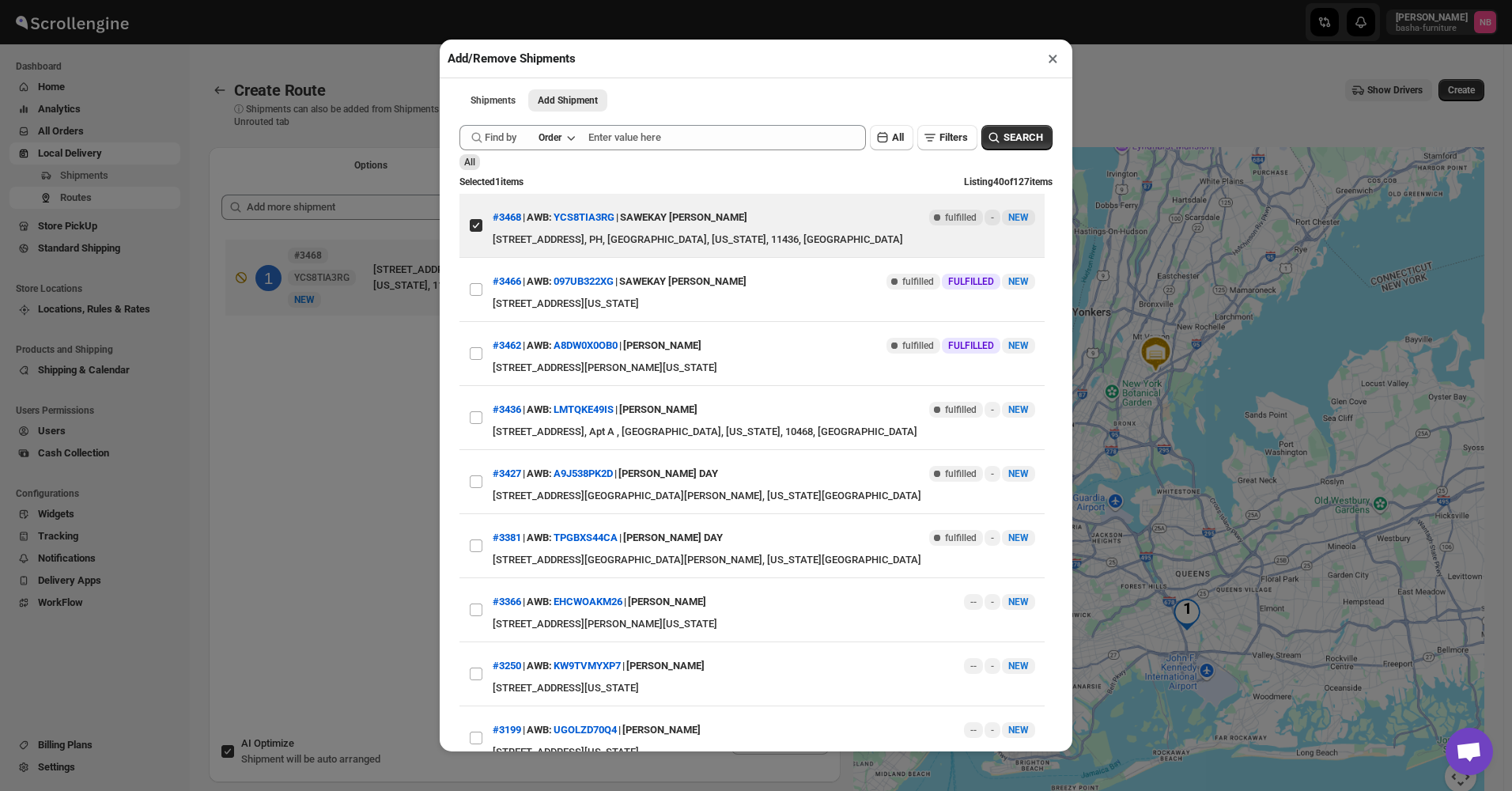
click at [324, 423] on div "Add/Remove Shipments × Shipments Add Shipment More views Shipments Add Shipment…" at bounding box center [756, 395] width 1512 height 791
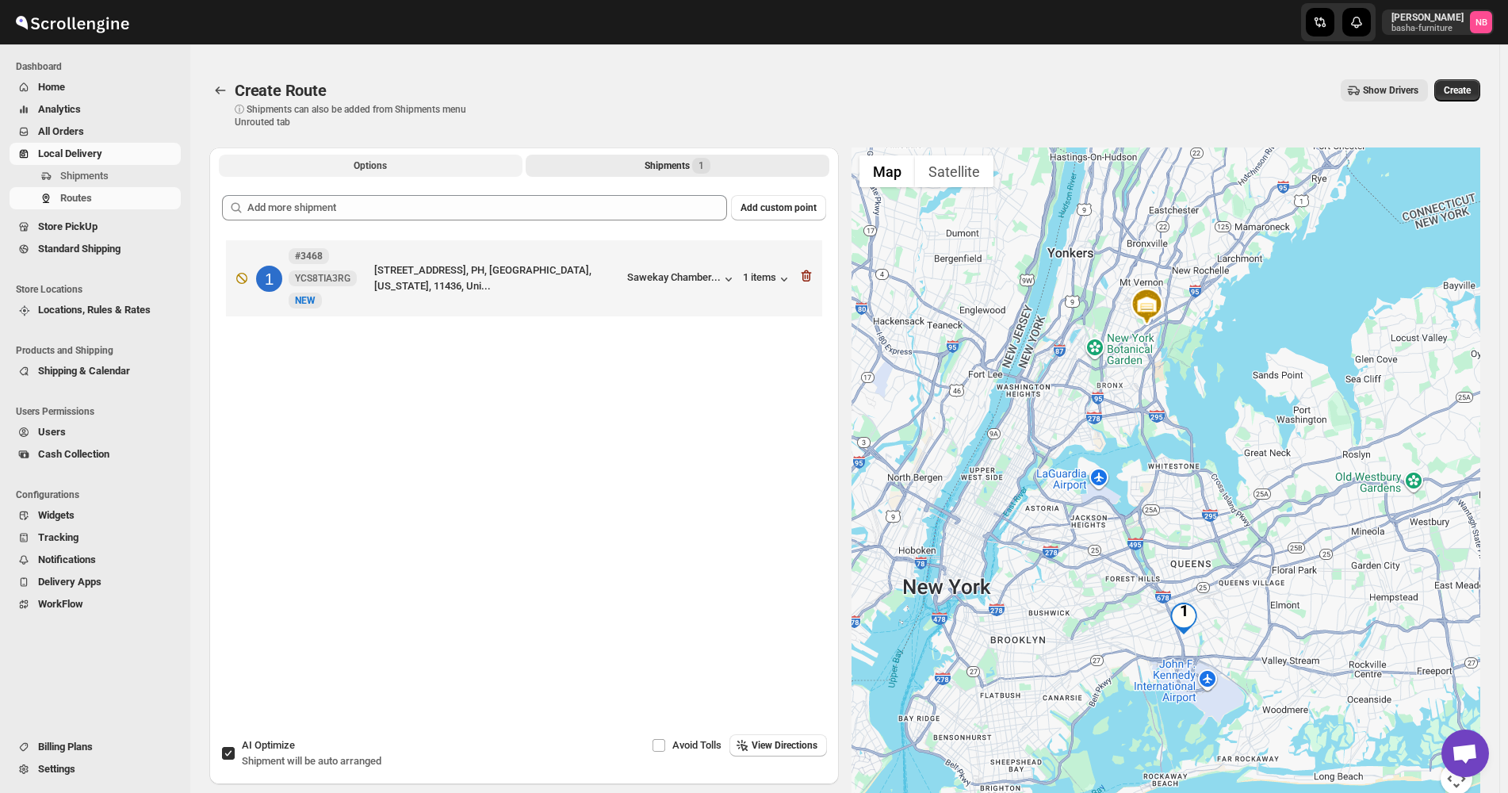
click at [399, 169] on button "Options" at bounding box center [371, 166] width 304 height 22
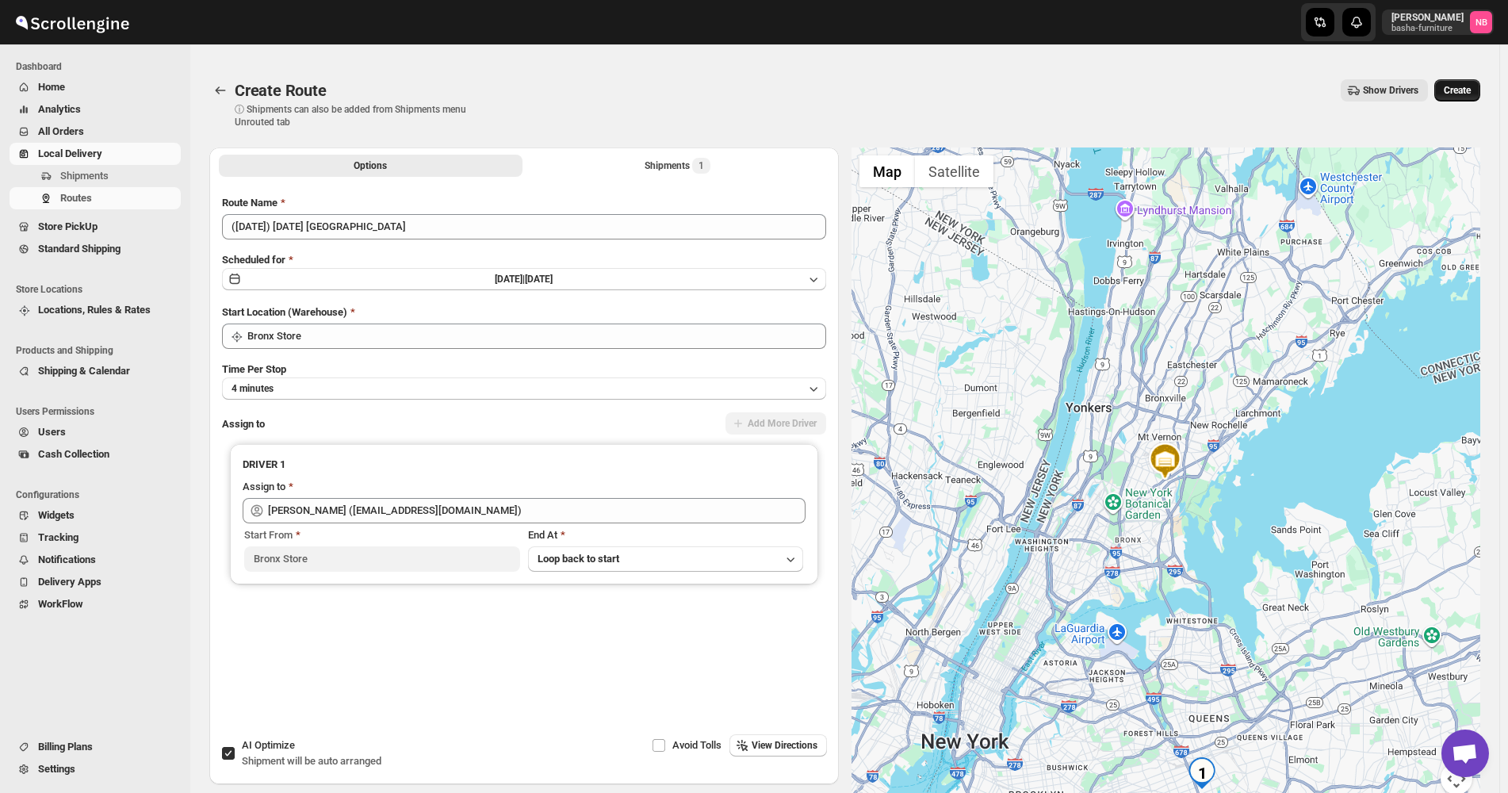
click at [1456, 94] on span "Create" at bounding box center [1457, 90] width 27 height 13
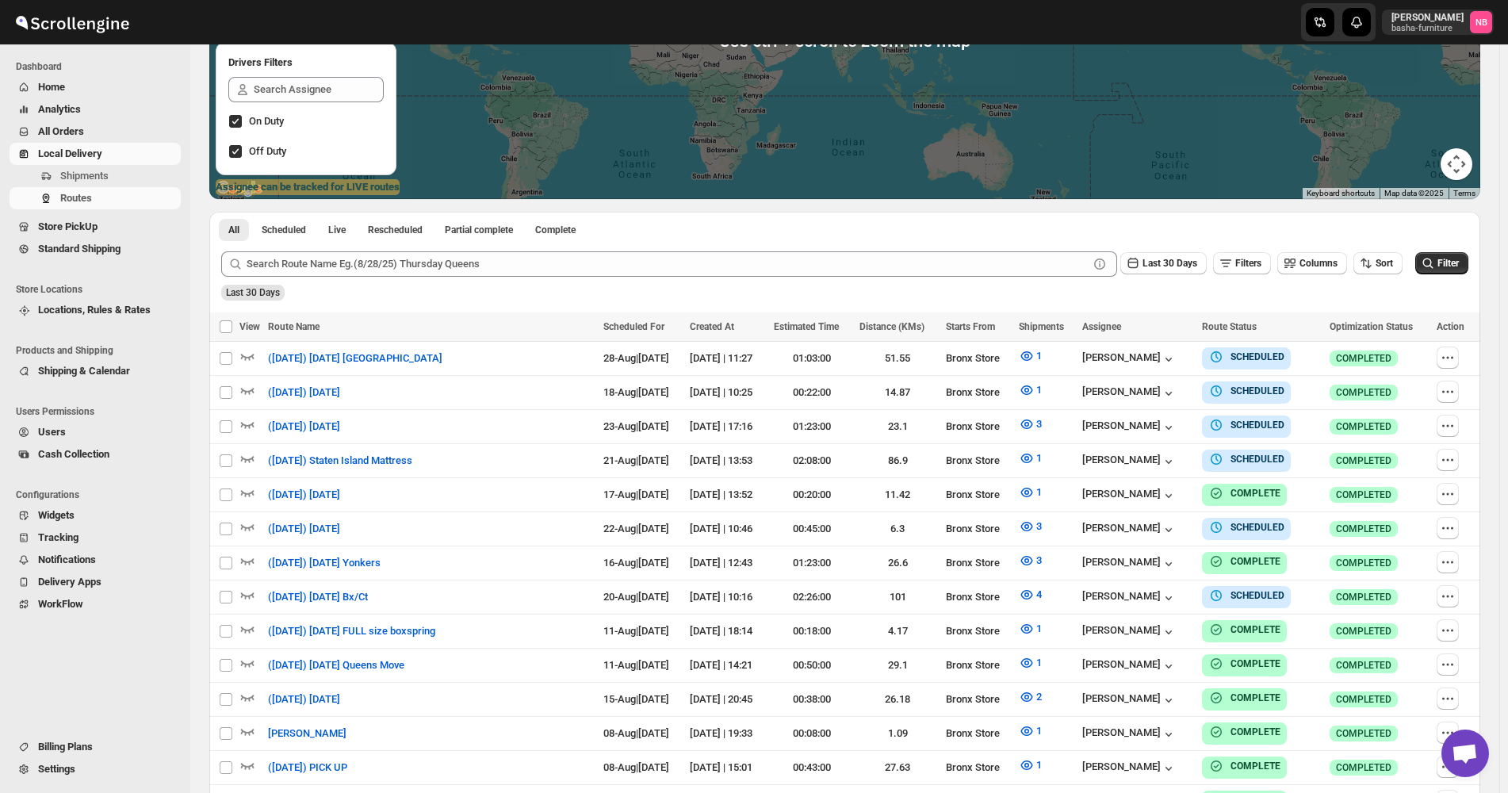
scroll to position [317, 0]
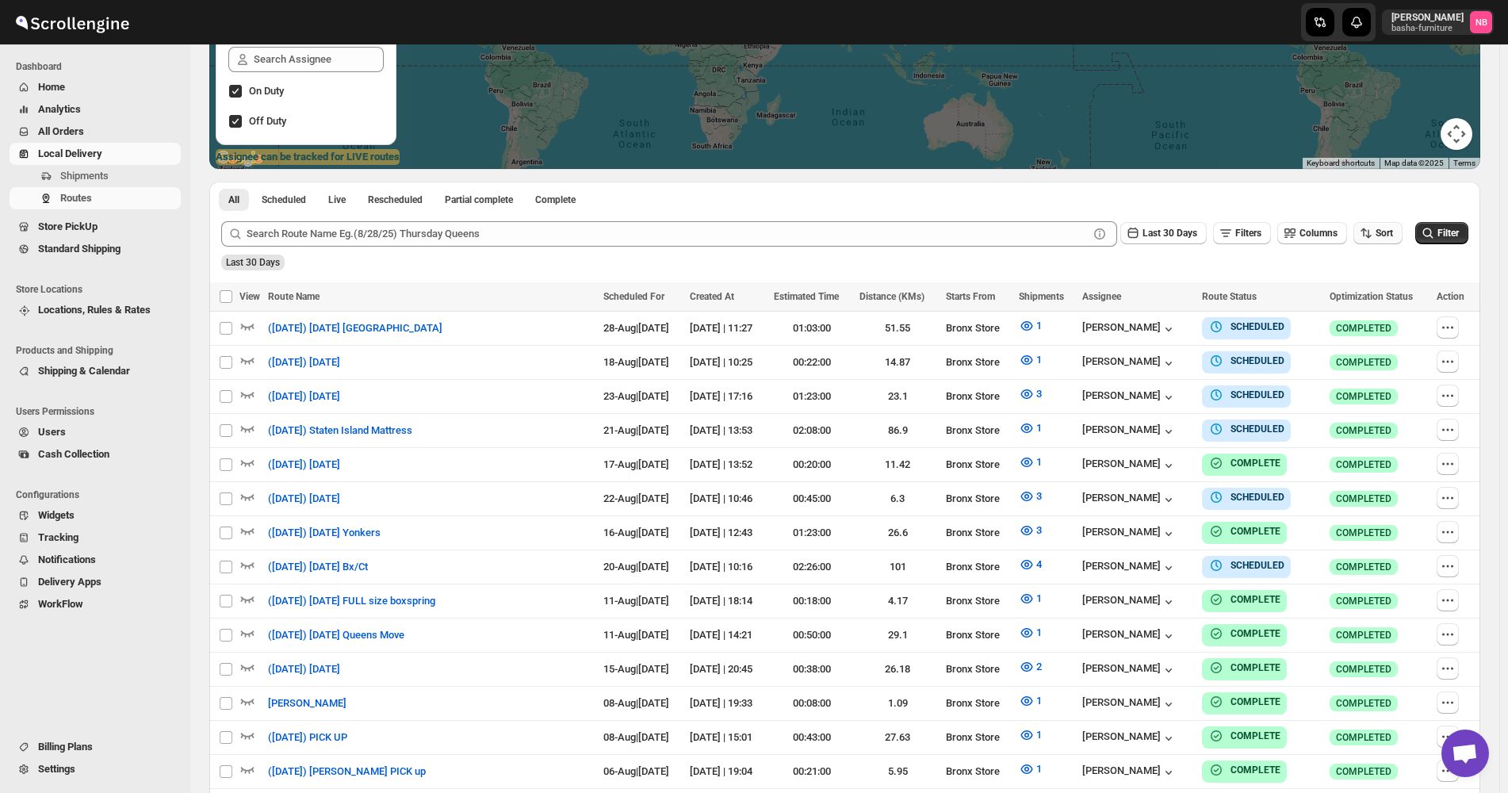
click at [1385, 241] on button "Sort" at bounding box center [1377, 233] width 49 height 22
click at [1365, 313] on div "Due Date" at bounding box center [1359, 319] width 42 height 16
click at [1141, 238] on icon "button" at bounding box center [1133, 233] width 16 height 16
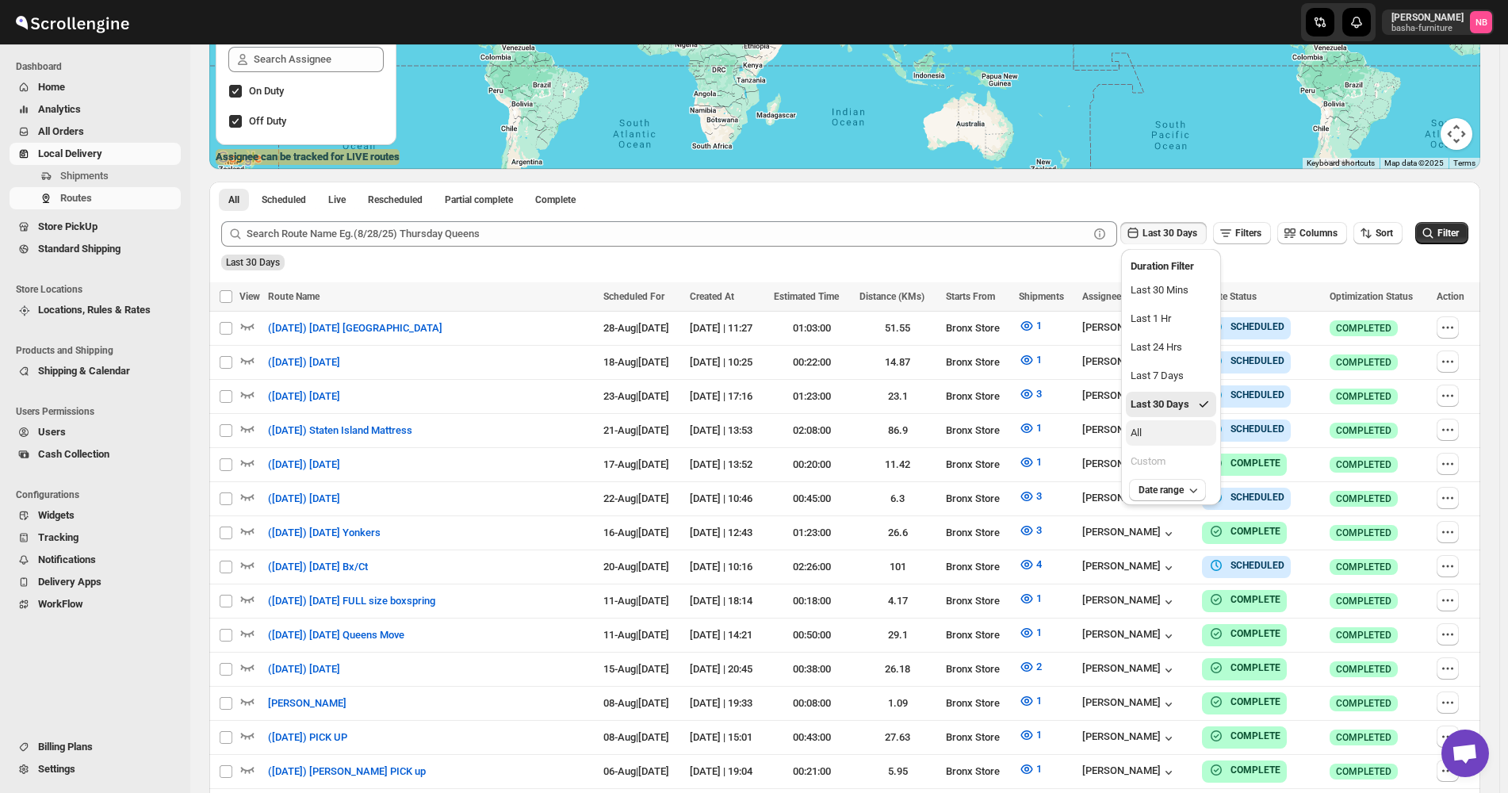
click at [1153, 442] on button "All" at bounding box center [1171, 432] width 90 height 25
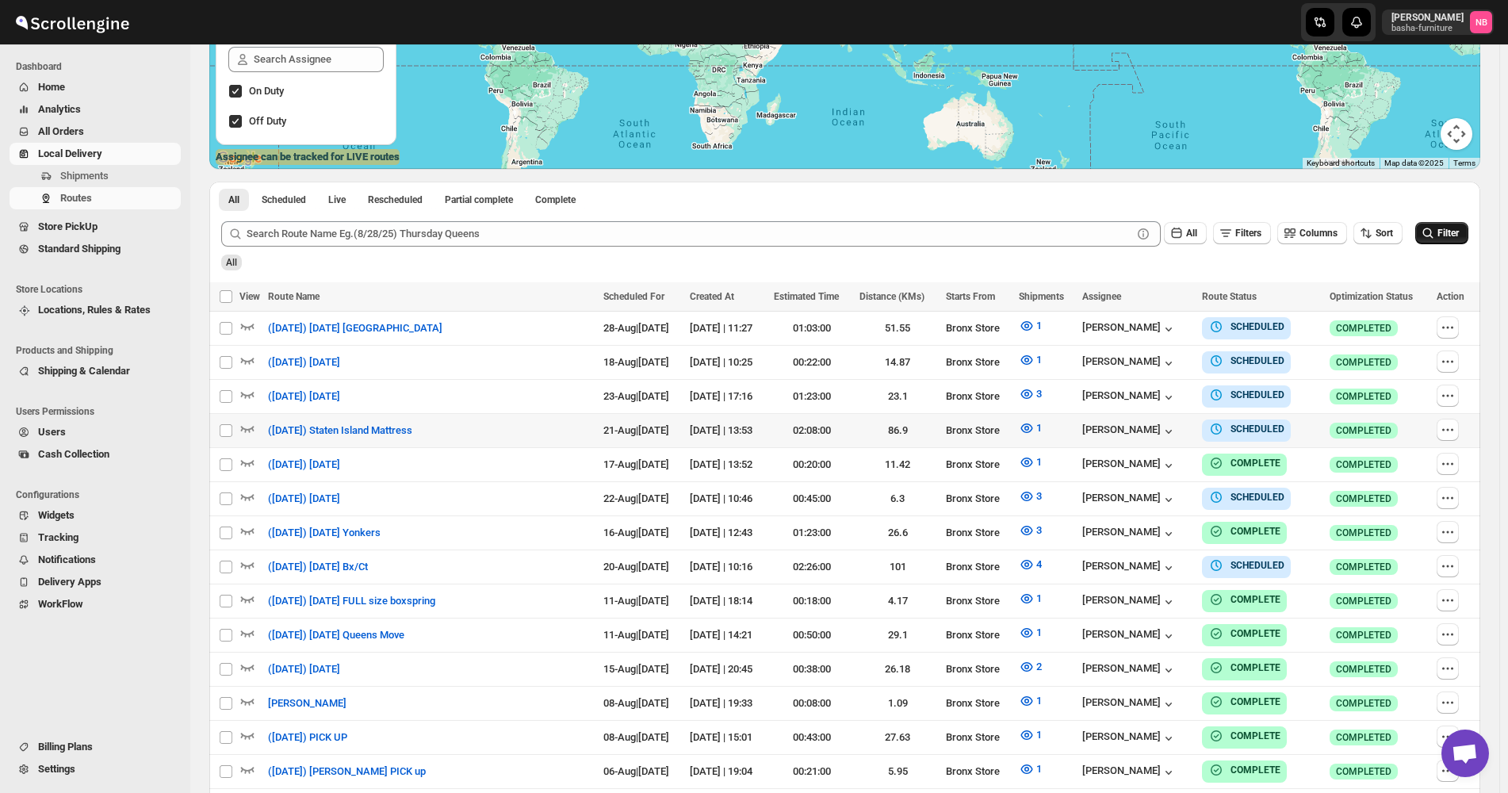
click at [1457, 228] on span "Filter" at bounding box center [1447, 233] width 21 height 11
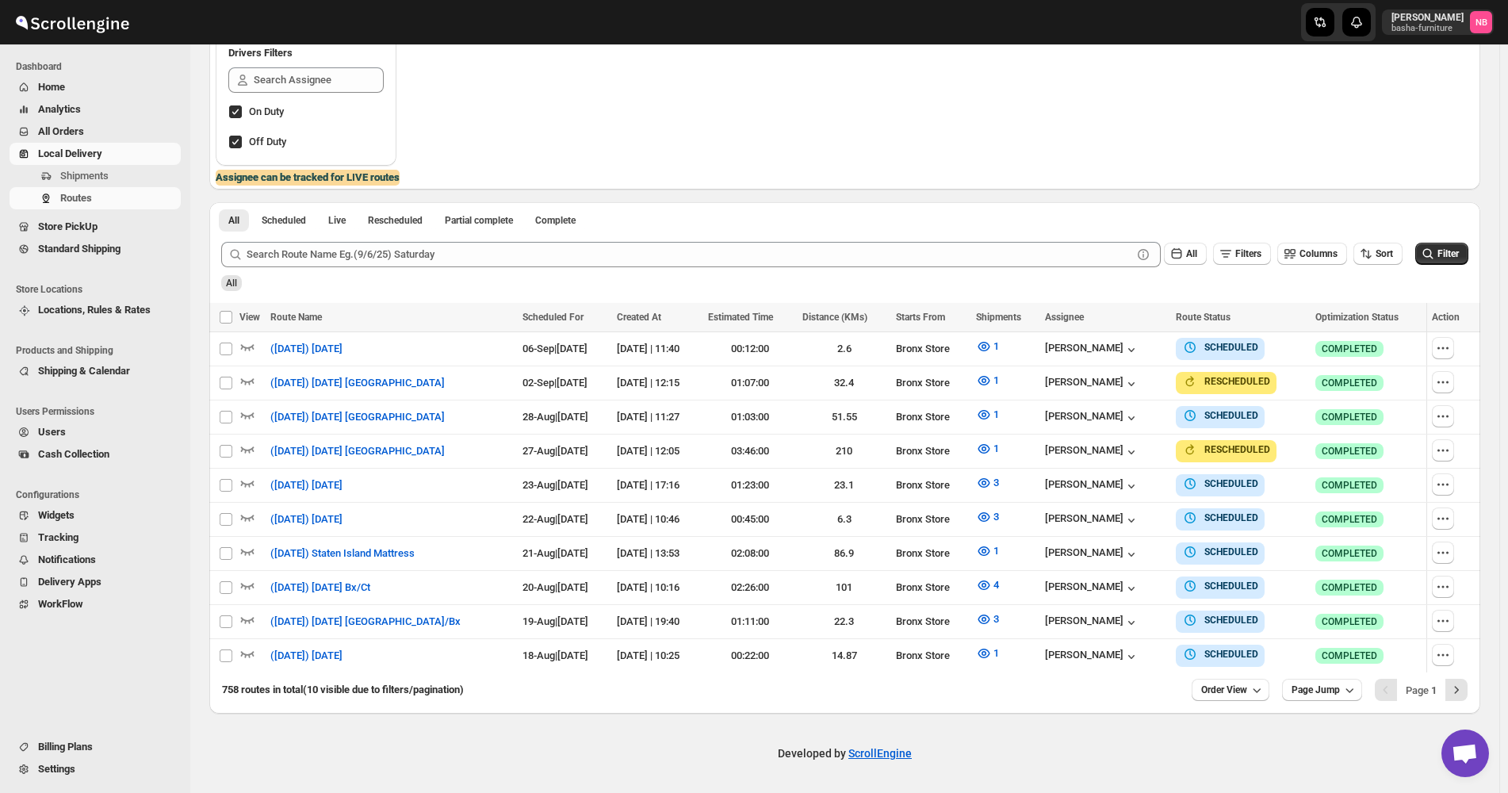
scroll to position [289, 0]
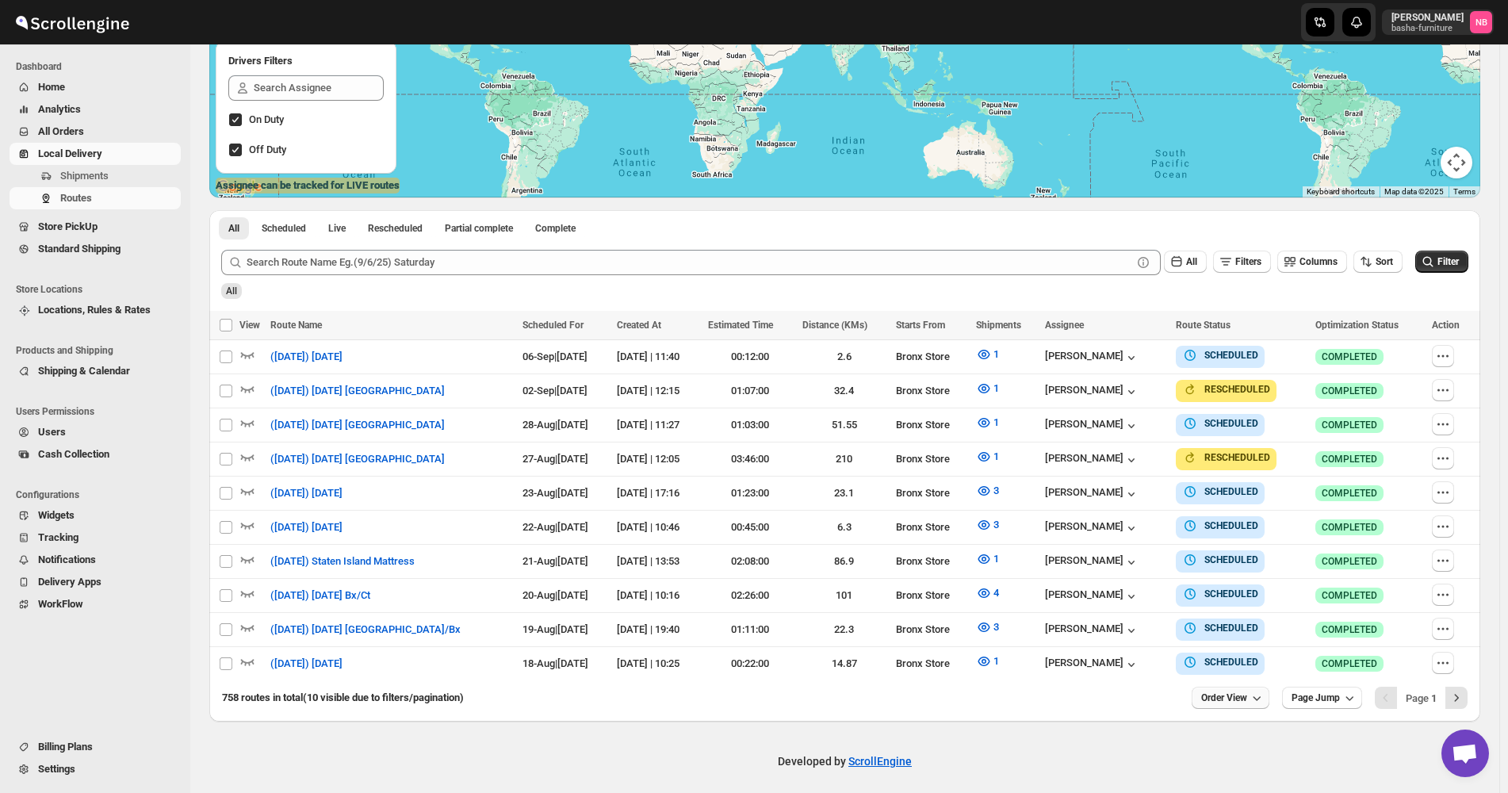
click at [1259, 690] on icon "button" at bounding box center [1257, 698] width 16 height 16
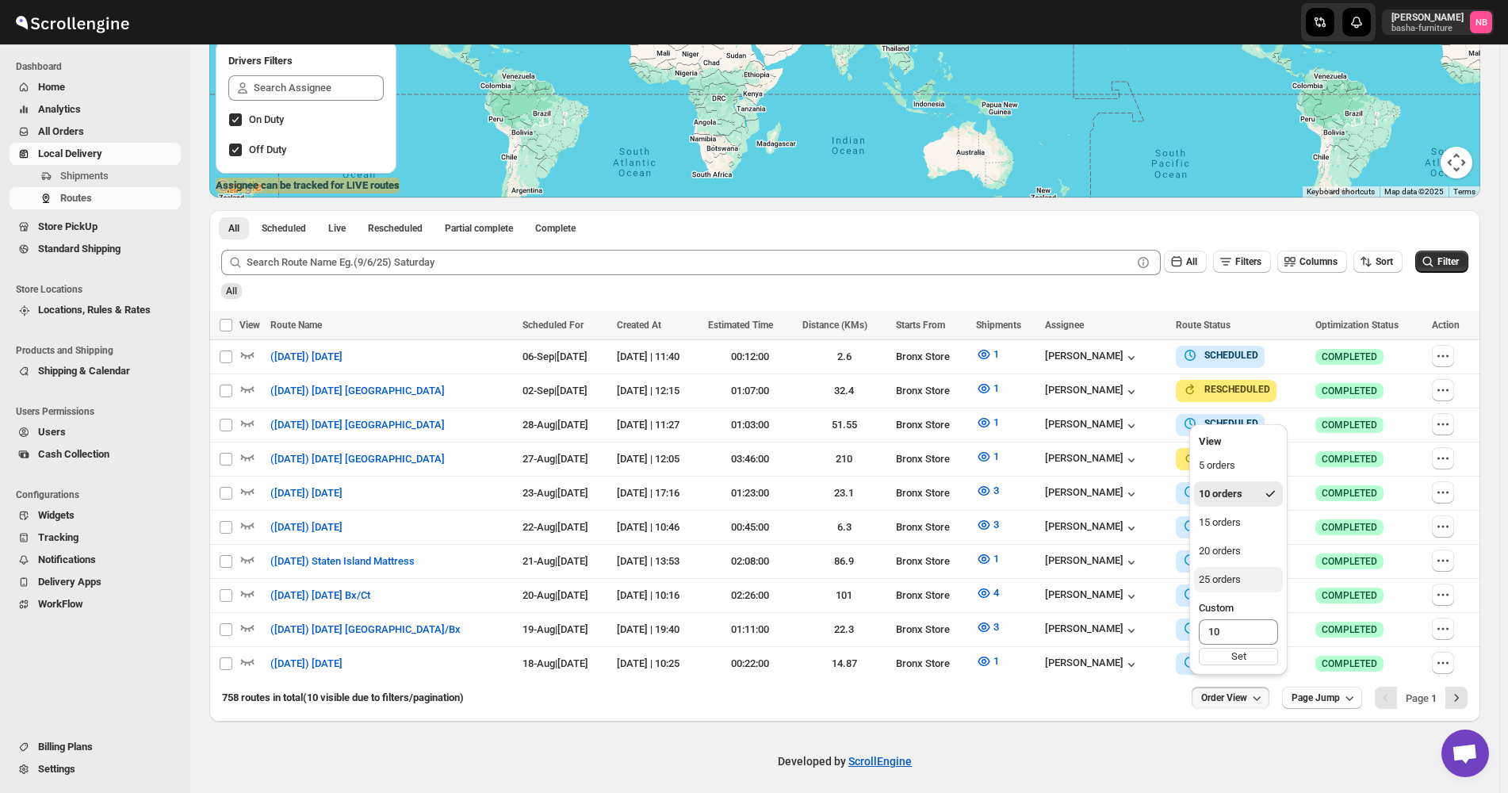
click at [1245, 567] on button "25 orders" at bounding box center [1238, 579] width 89 height 25
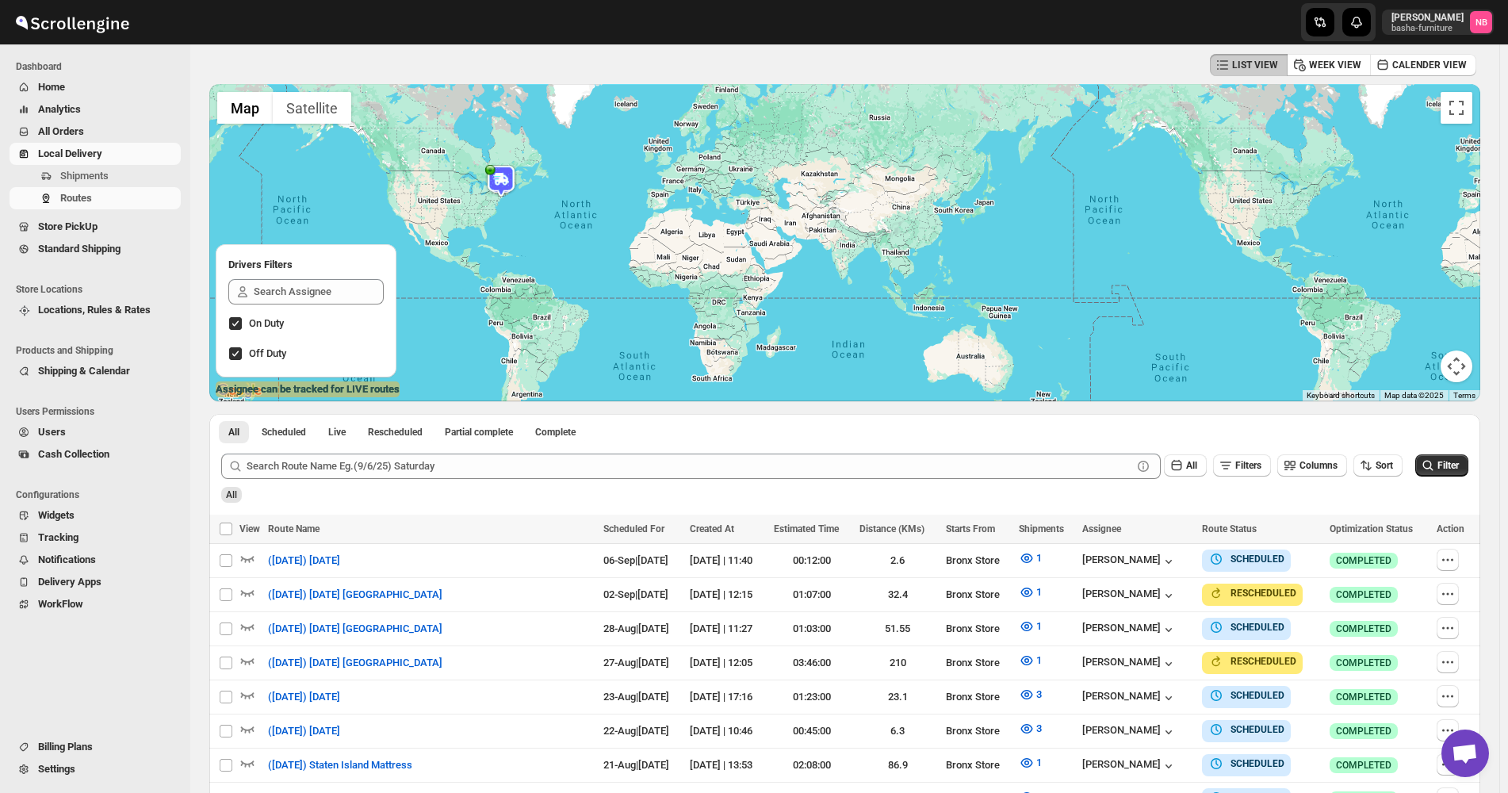
scroll to position [0, 0]
